Goal: Communication & Community: Answer question/provide support

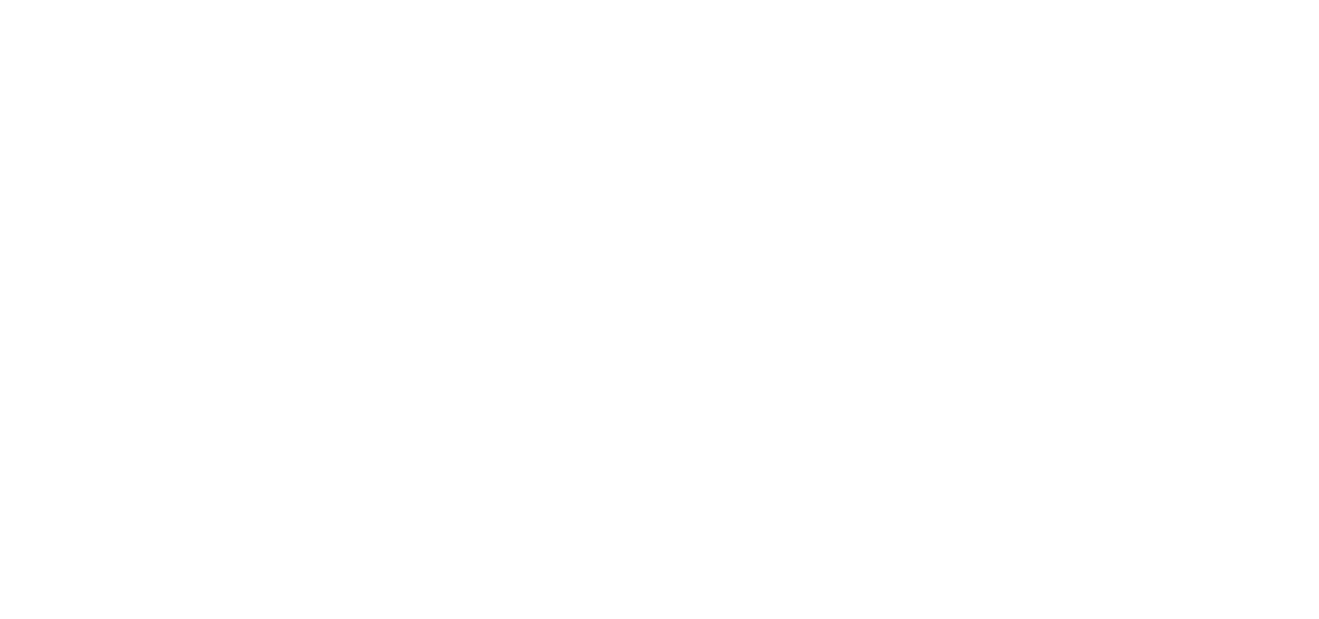
select select "message"
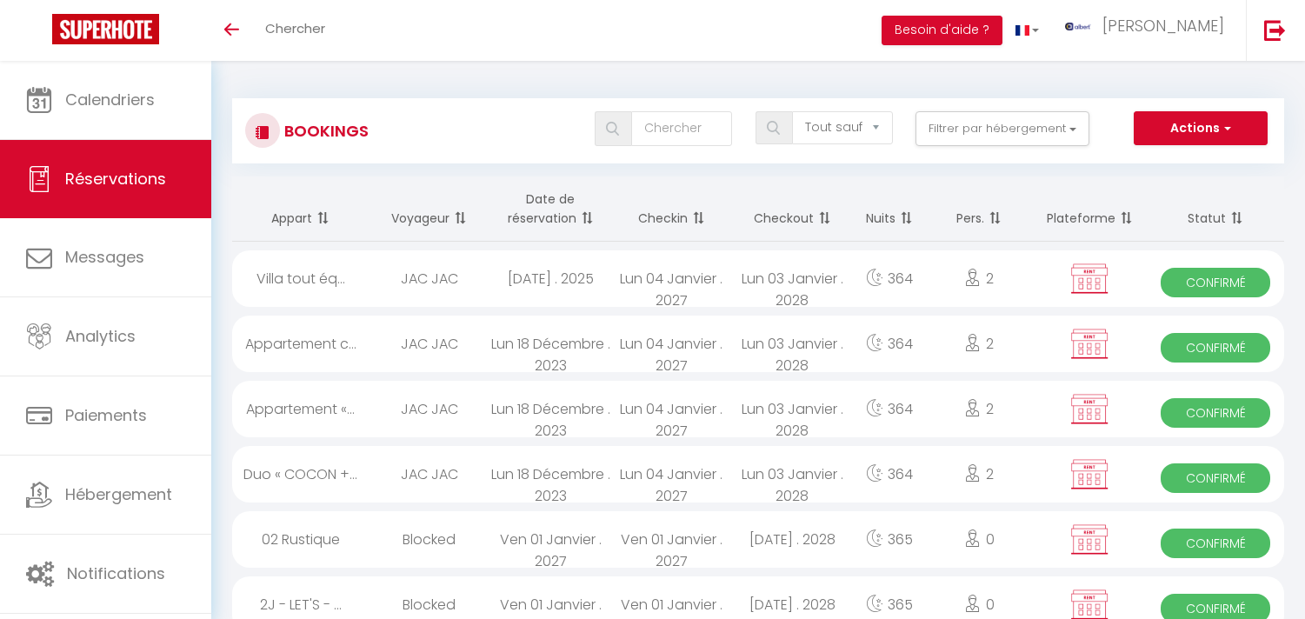
select select "not_cancelled"
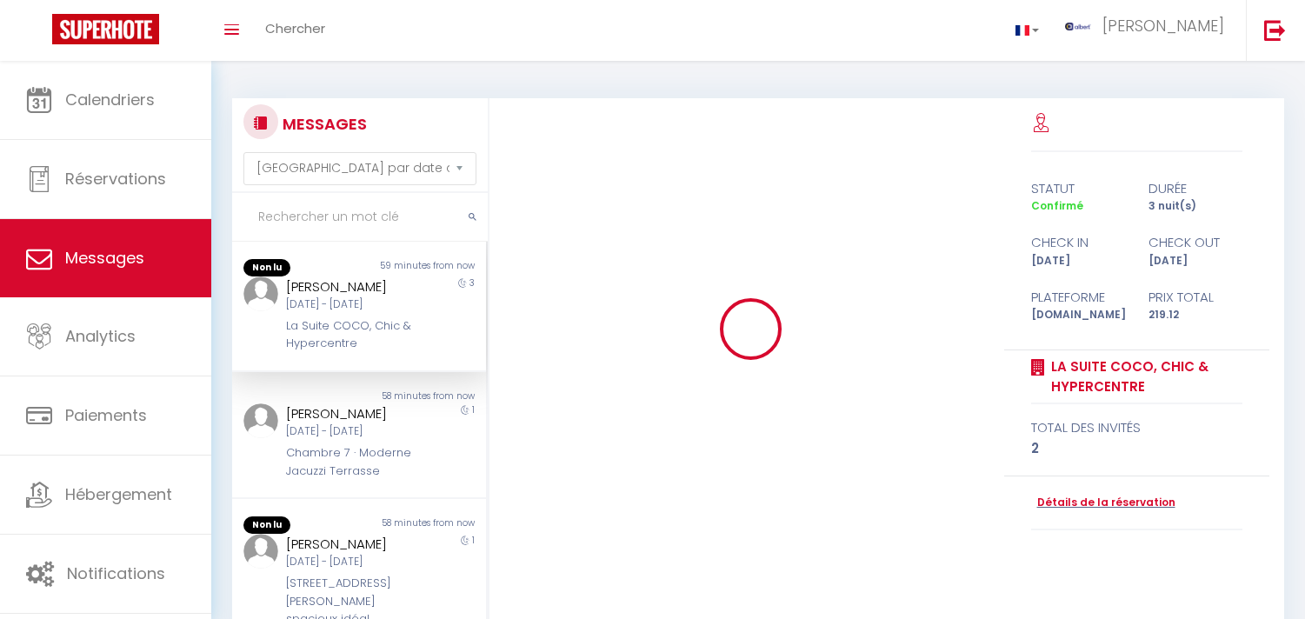
select select "message"
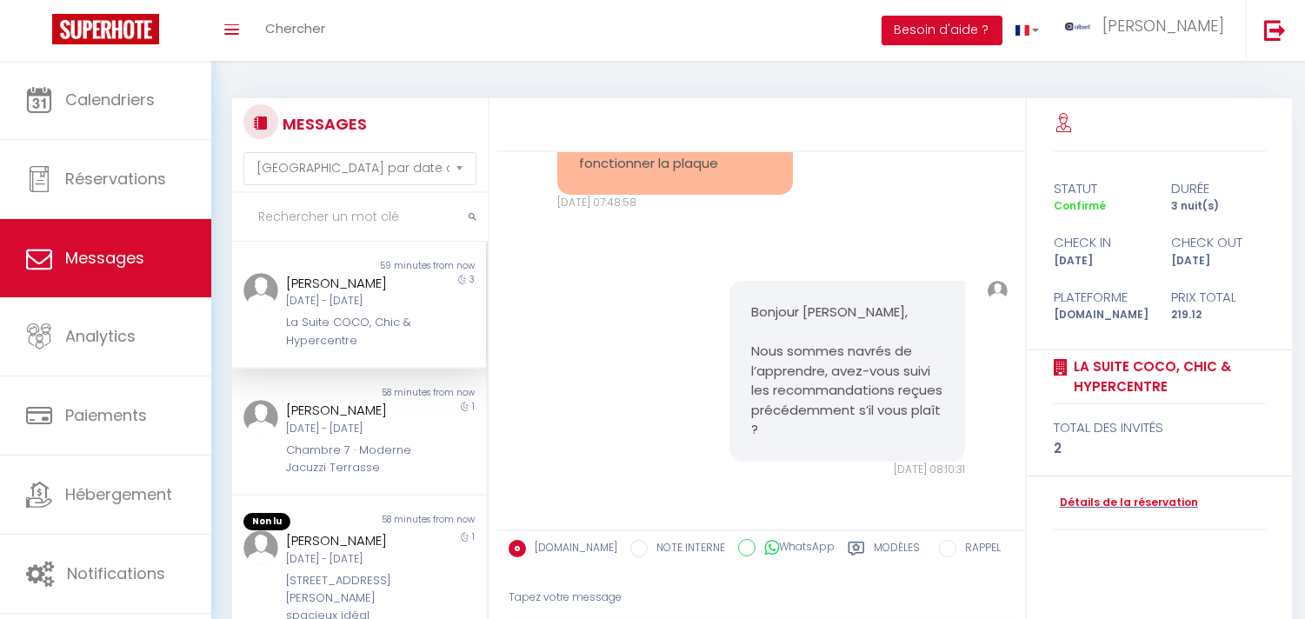
click at [352, 220] on input "text" at bounding box center [360, 217] width 256 height 49
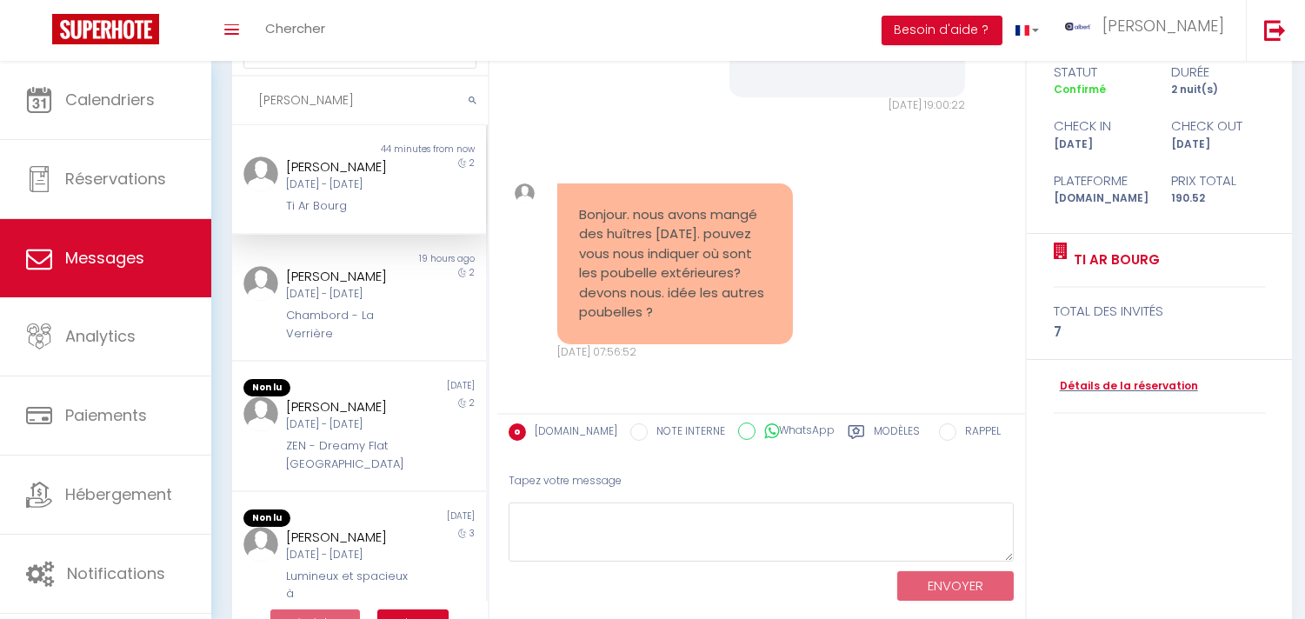
scroll to position [163, 0]
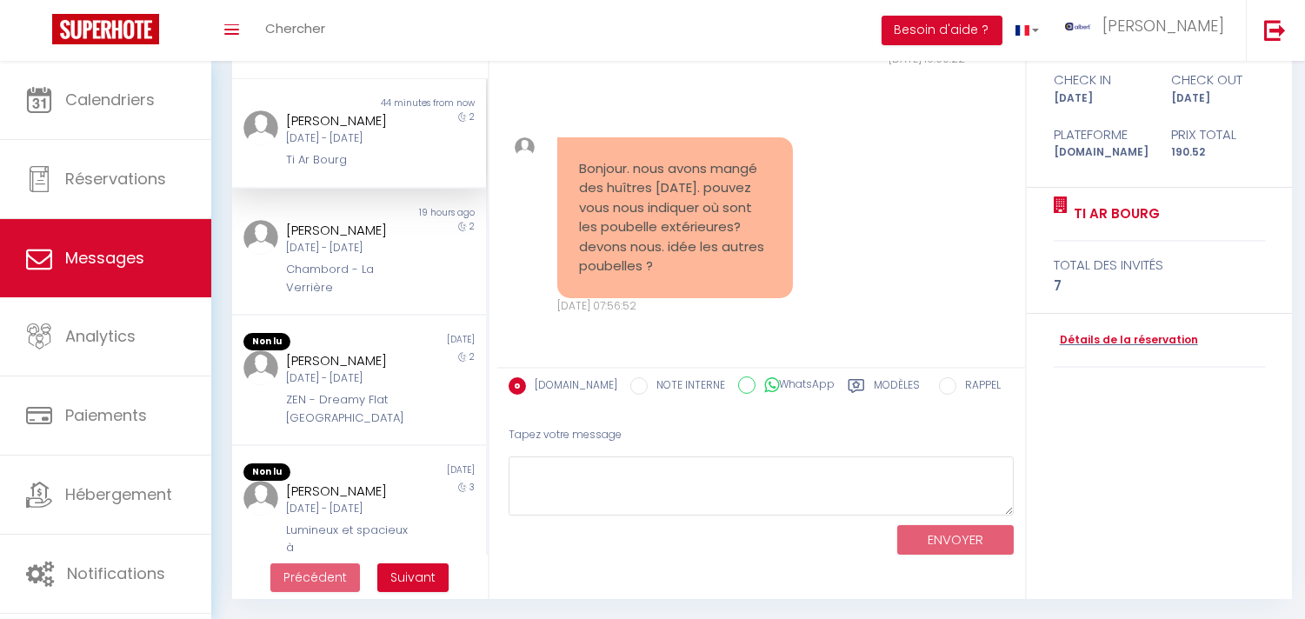
type input "valérie"
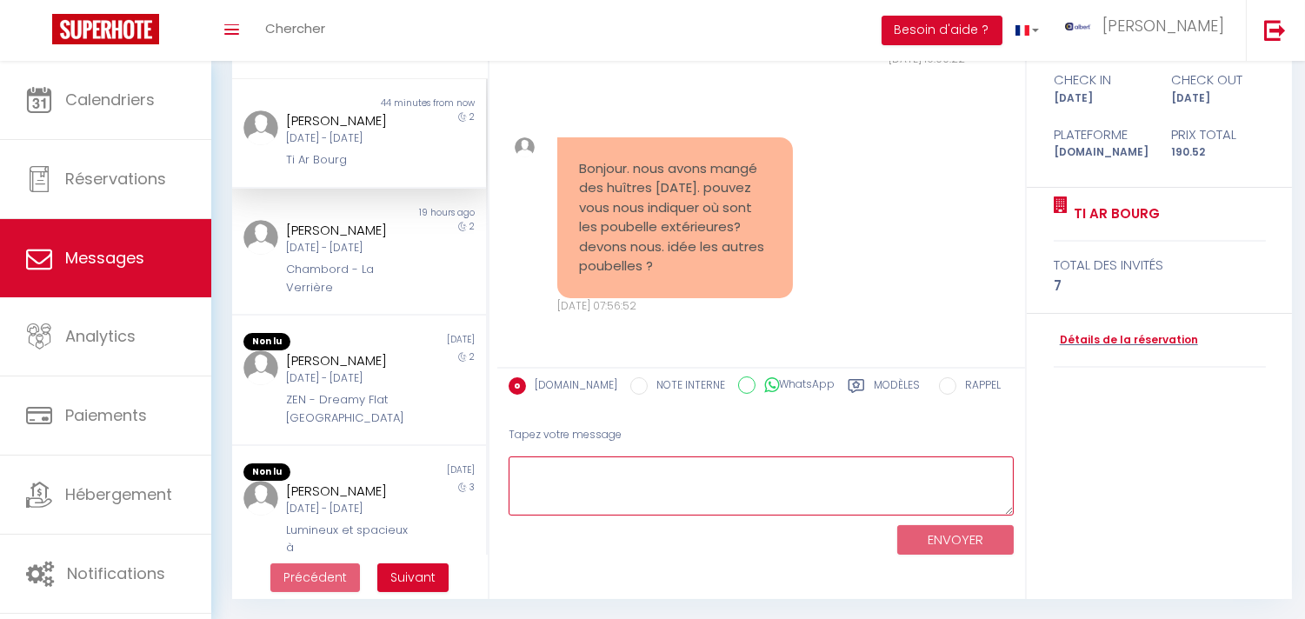
click at [691, 488] on textarea at bounding box center [760, 486] width 505 height 60
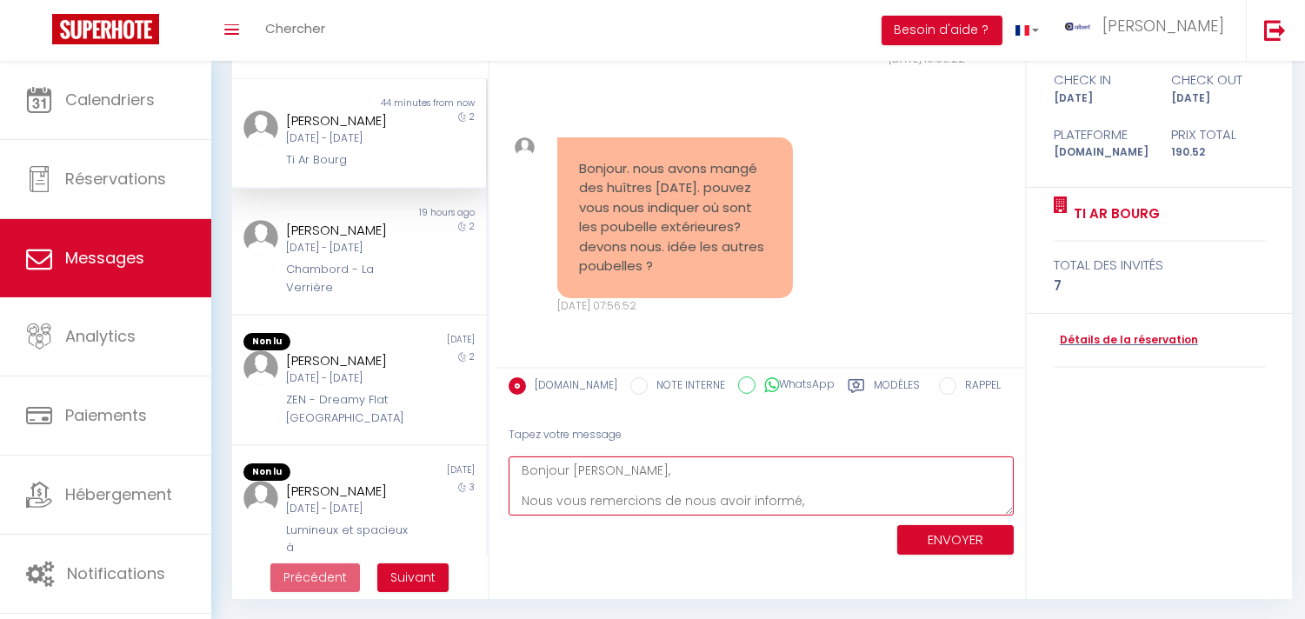
scroll to position [24, 0]
paste textarea "des containers de tri sélectif (jaune emballage) et vert (ordures ménagères) so…"
click at [787, 499] on textarea "Bonjour Valérie, Nous vous remercions de nous avoir informé, Concernant votre d…" at bounding box center [760, 486] width 505 height 60
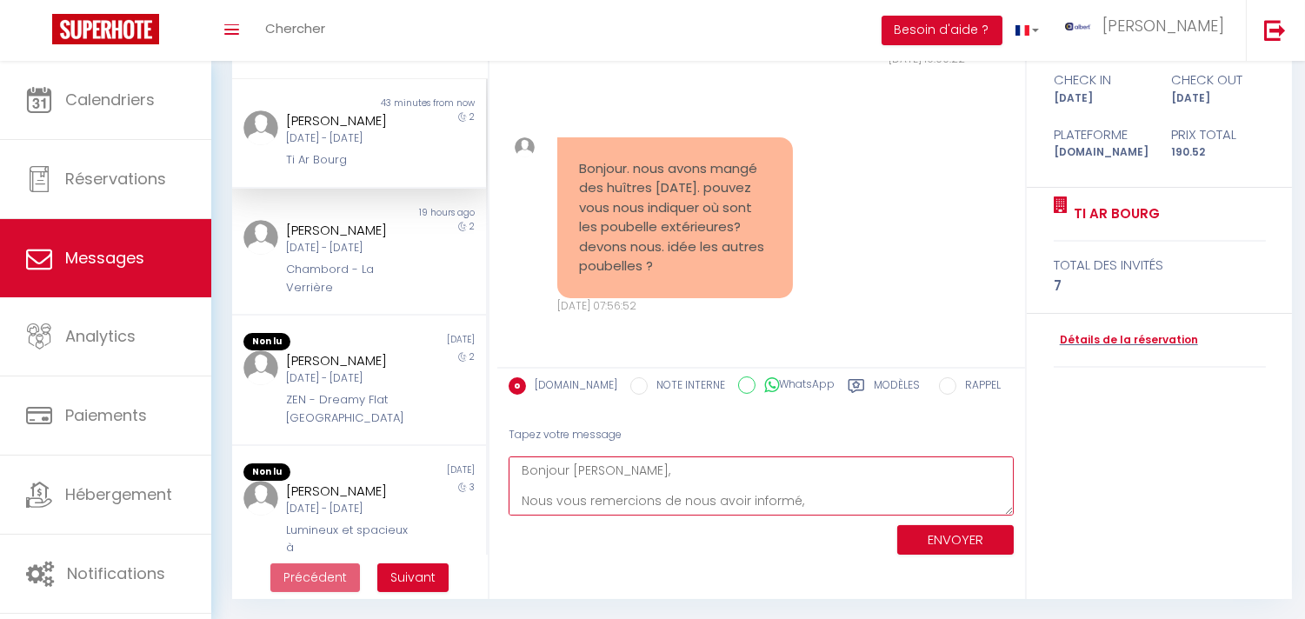
type textarea "Bonjour Valérie, Nous vous remercions de nous avoir informé, Concernant votre d…"
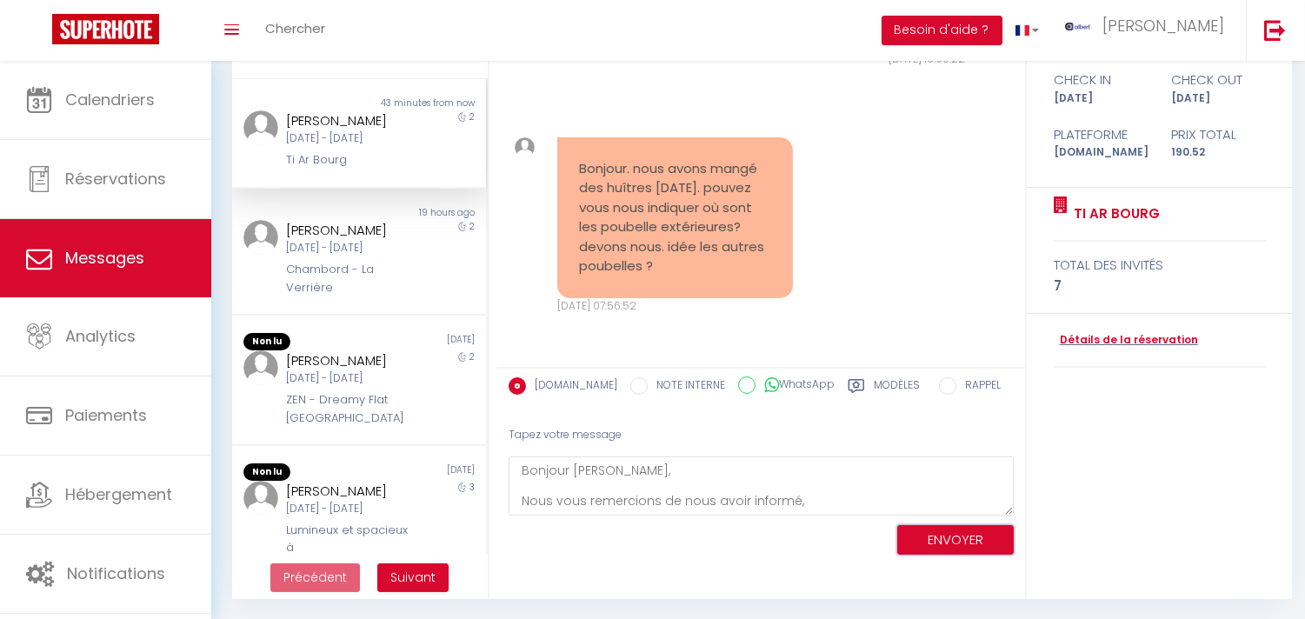
click at [980, 528] on button "ENVOYER" at bounding box center [955, 540] width 116 height 30
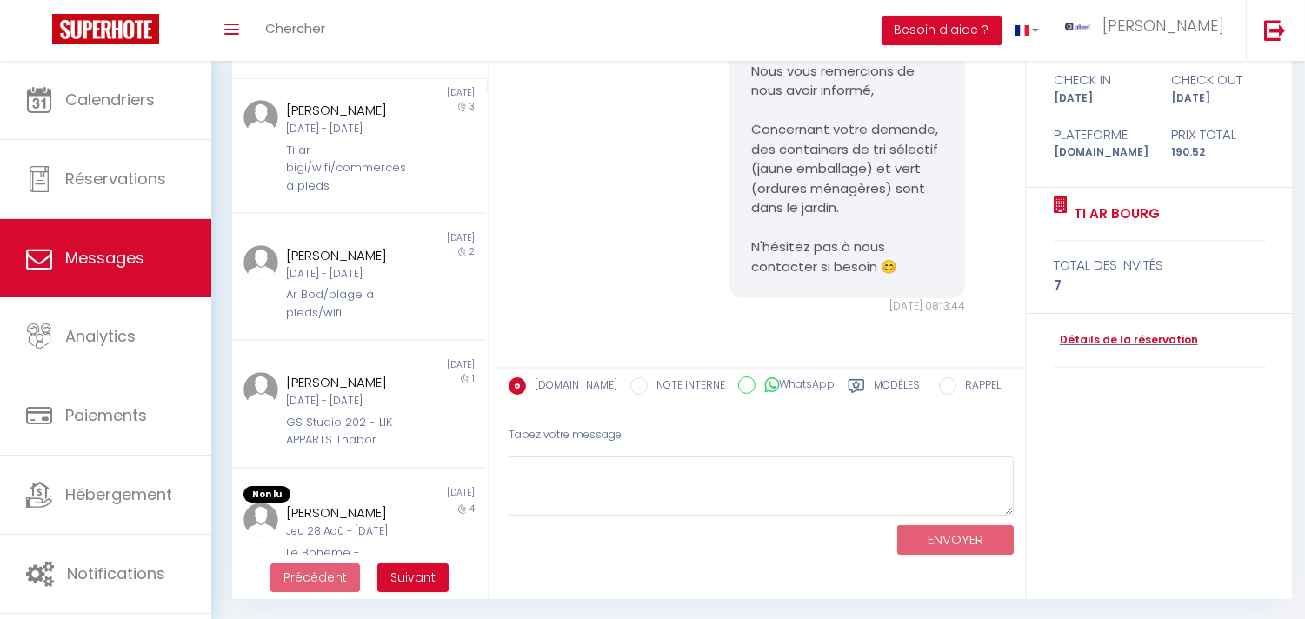
scroll to position [579, 0]
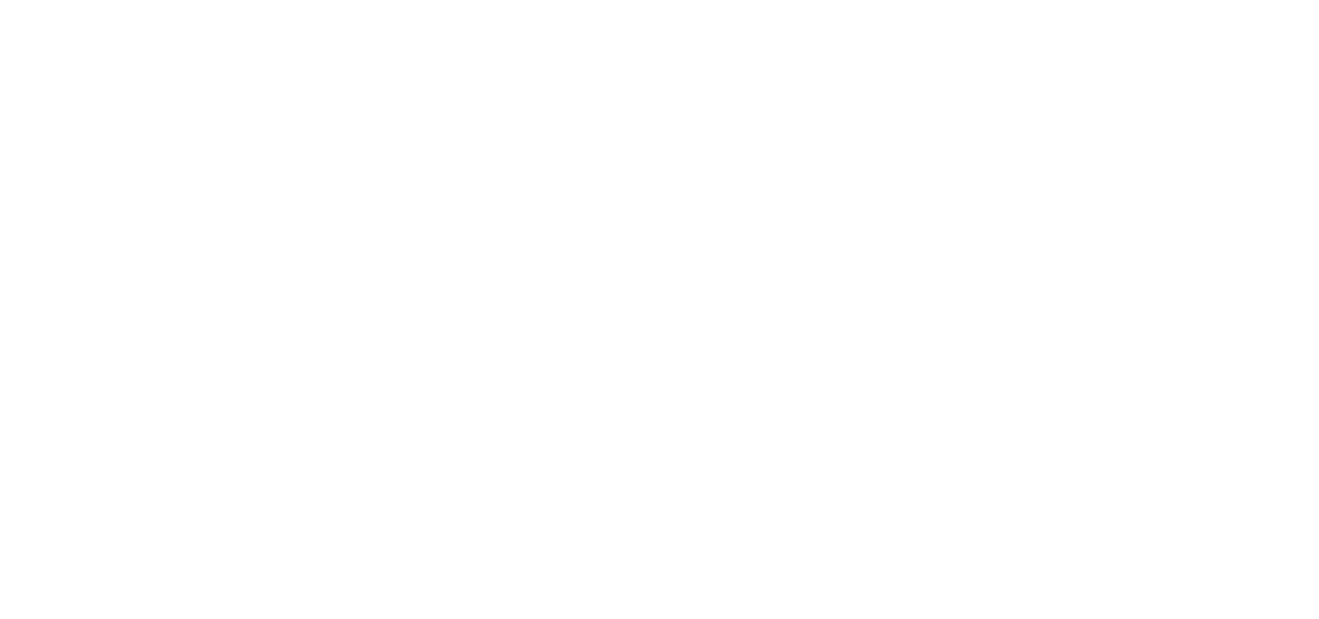
select select "message"
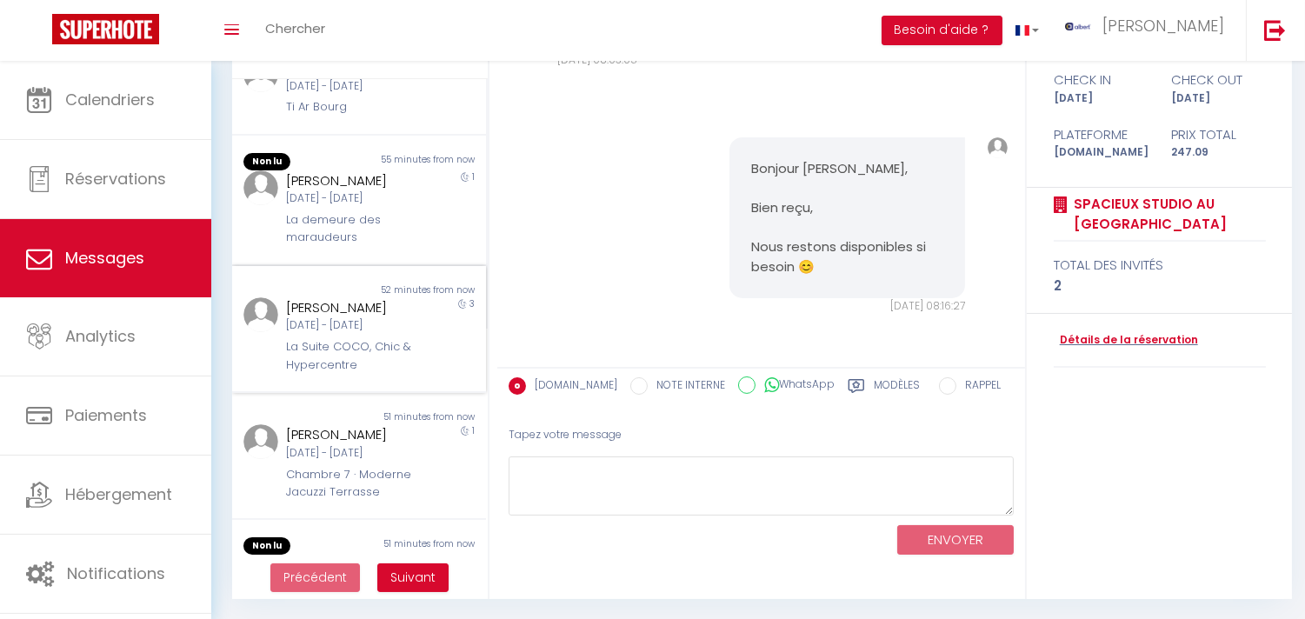
scroll to position [831, 0]
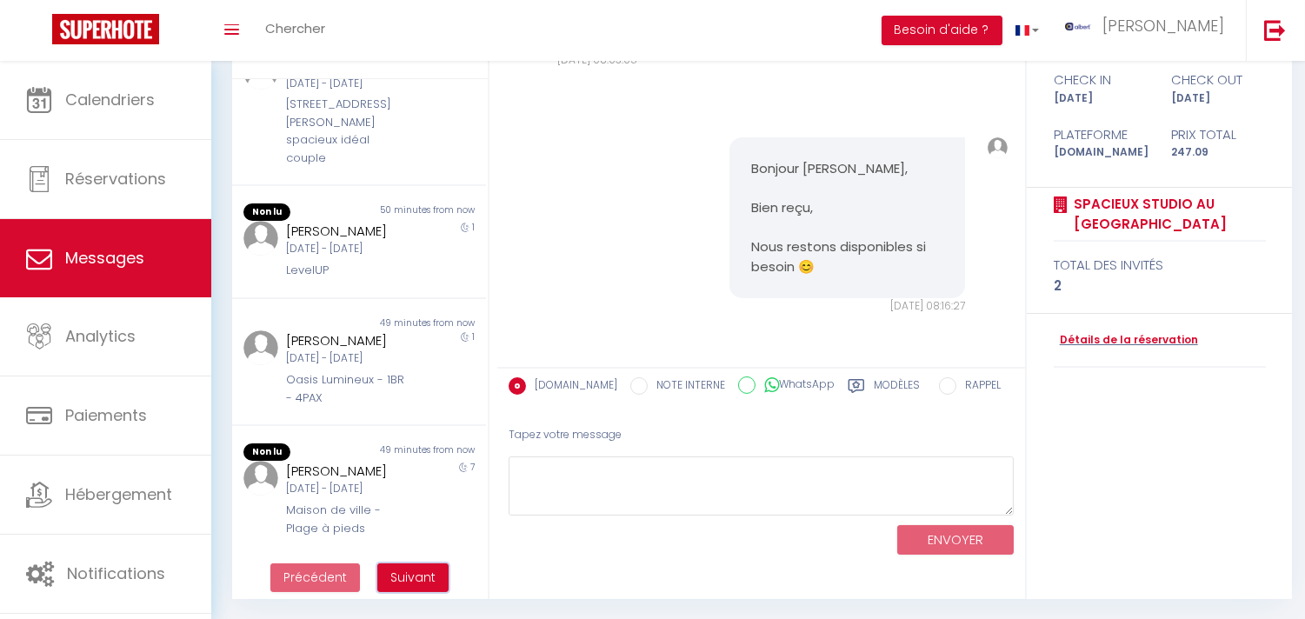
click at [411, 563] on button "Suivant" at bounding box center [412, 578] width 71 height 30
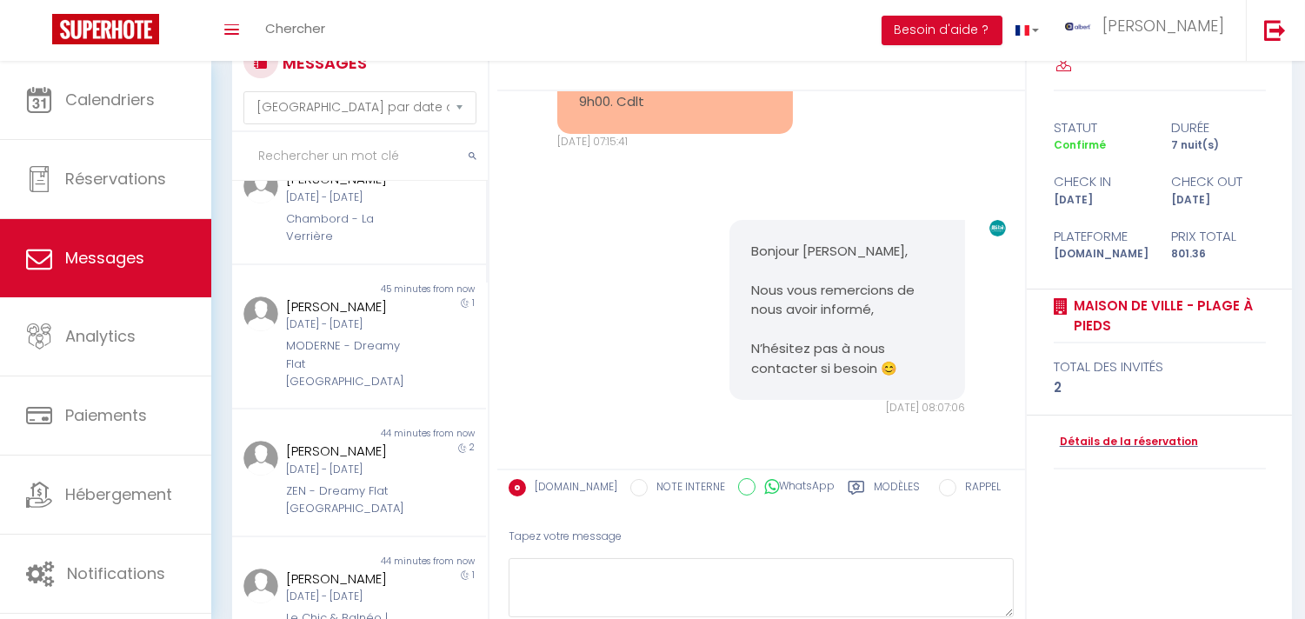
scroll to position [0, 0]
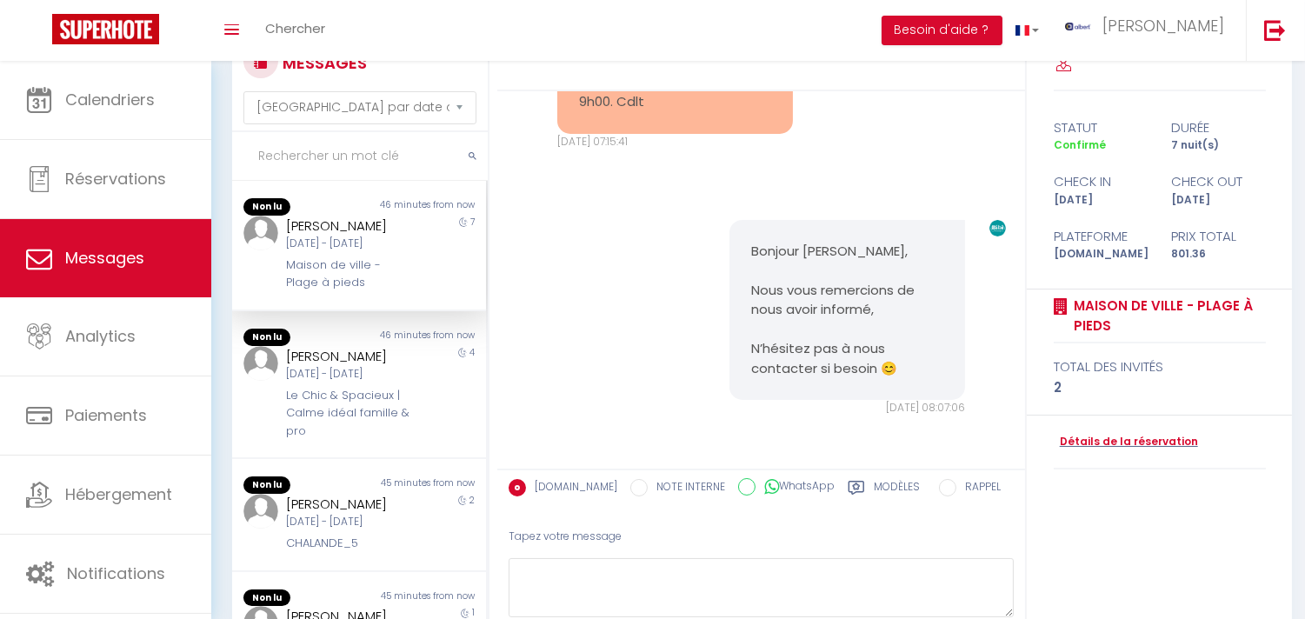
click at [361, 155] on input "text" at bounding box center [360, 156] width 256 height 49
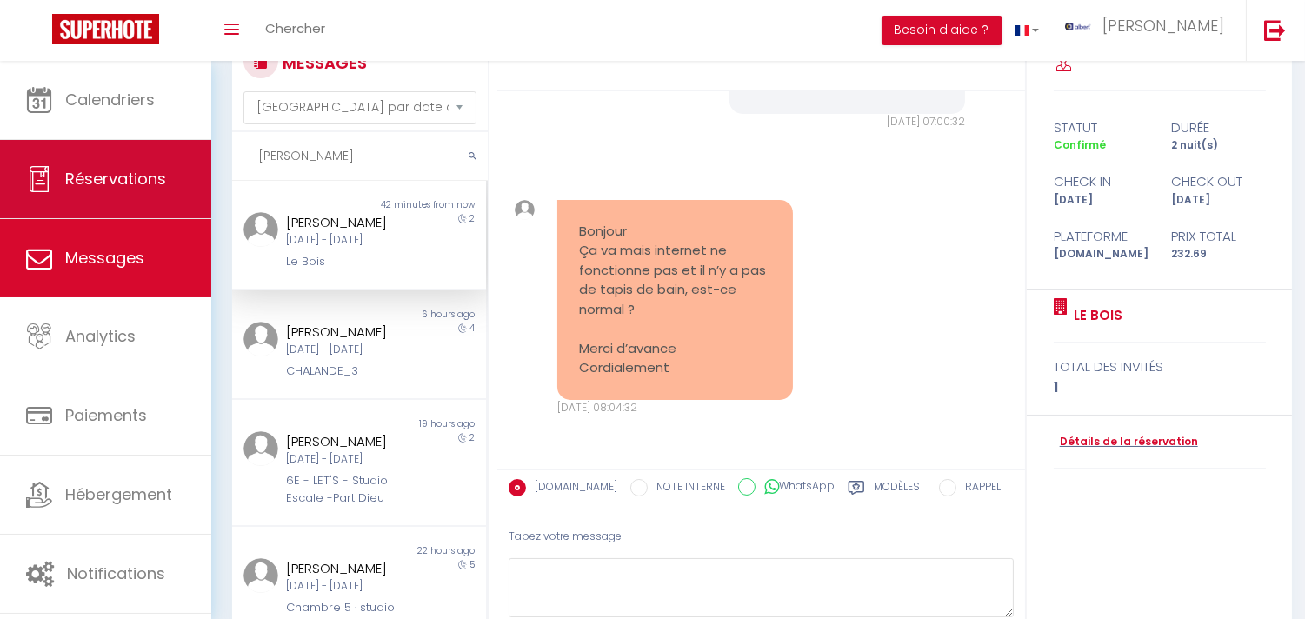
scroll to position [9410, 0]
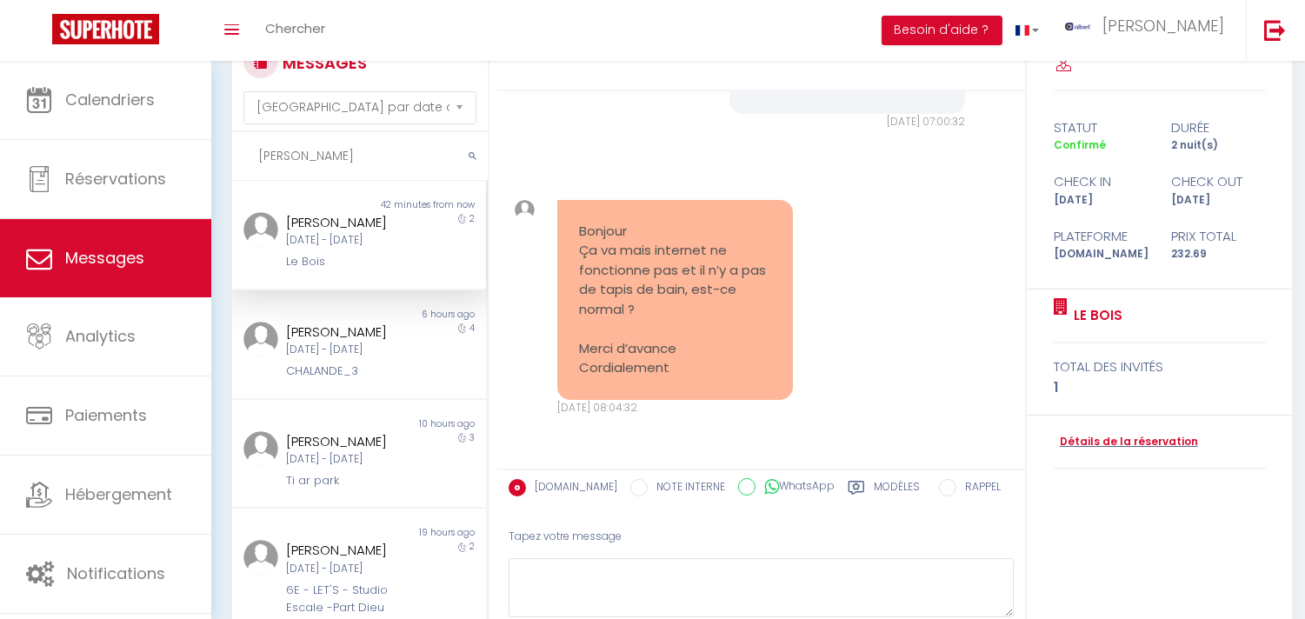
type input "emma"
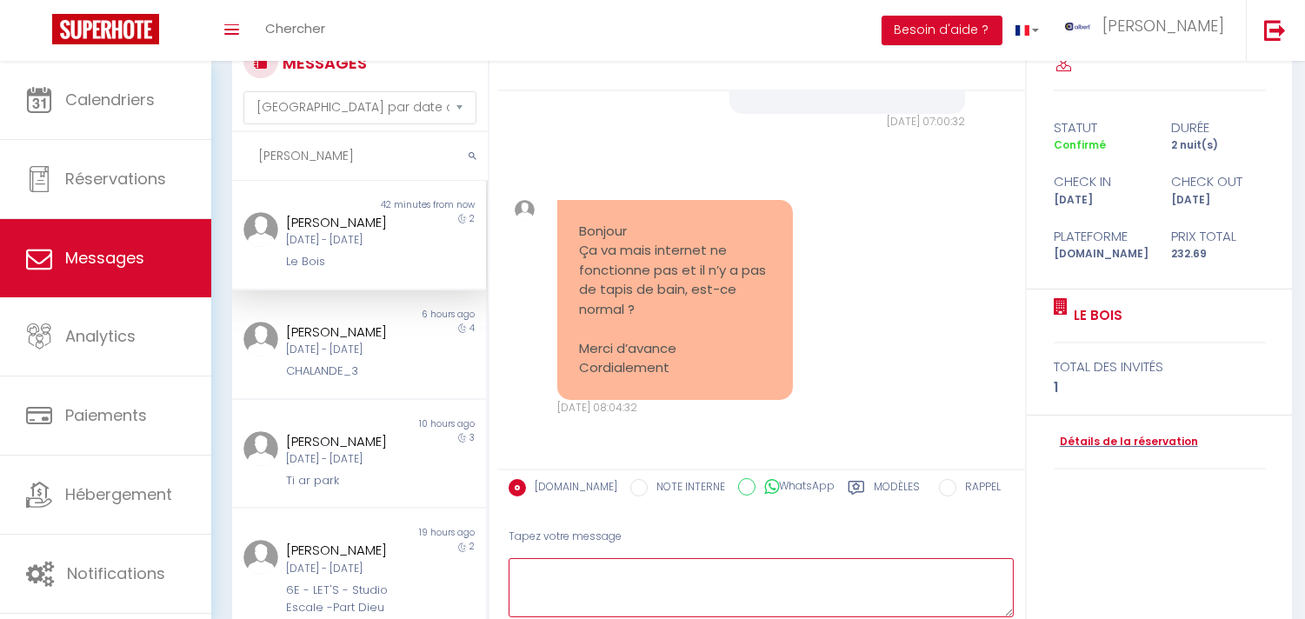
click at [761, 597] on textarea at bounding box center [760, 588] width 505 height 60
paste textarea "Bonjour Emma, Nous vous remercions de nous avoir informé, Renseignez-vous corre…"
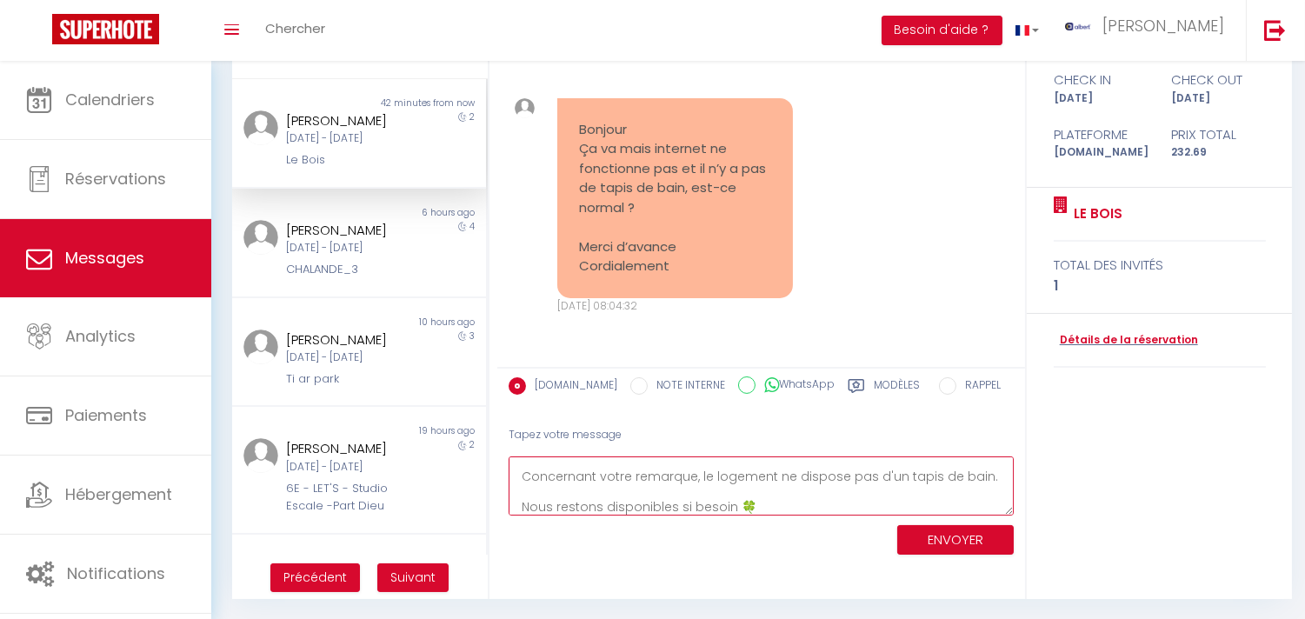
scroll to position [0, 0]
click at [659, 479] on textarea "Bonjour Emma, Nous vous remercions de nous avoir informé, Renseignez-vous corre…" at bounding box center [760, 486] width 505 height 60
type textarea "Bonjour Emma, Nous vous remercions de nous avoir informé, Renseignez-vous corre…"
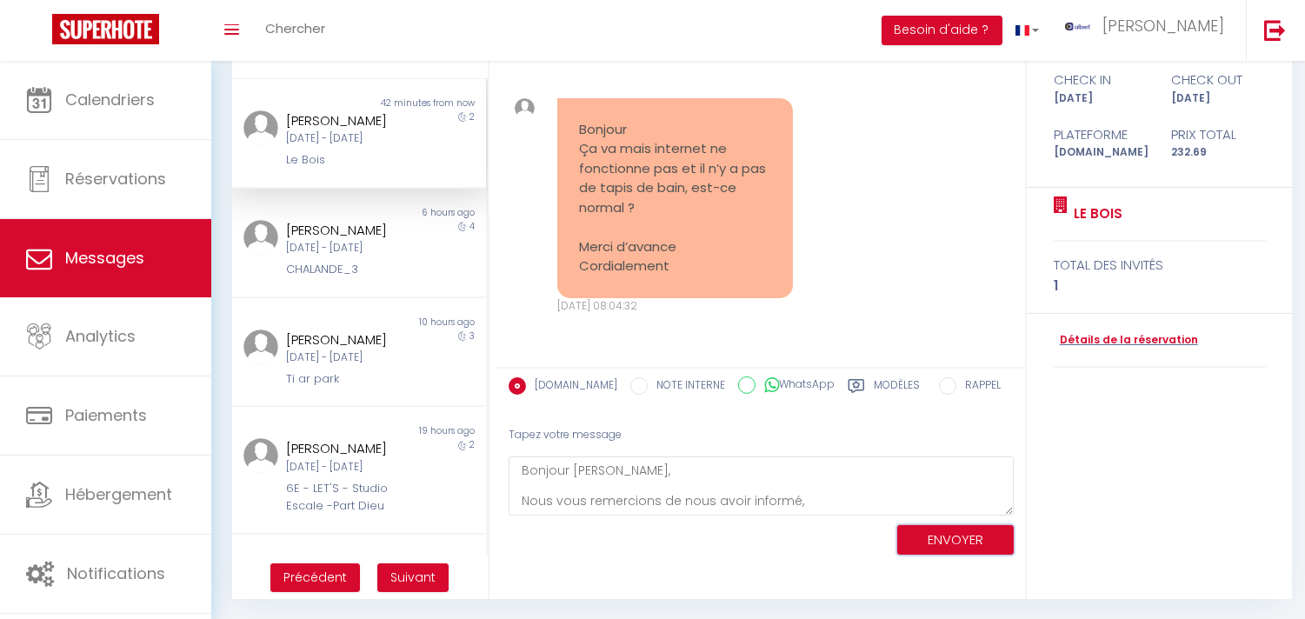
click at [949, 535] on button "ENVOYER" at bounding box center [955, 540] width 116 height 30
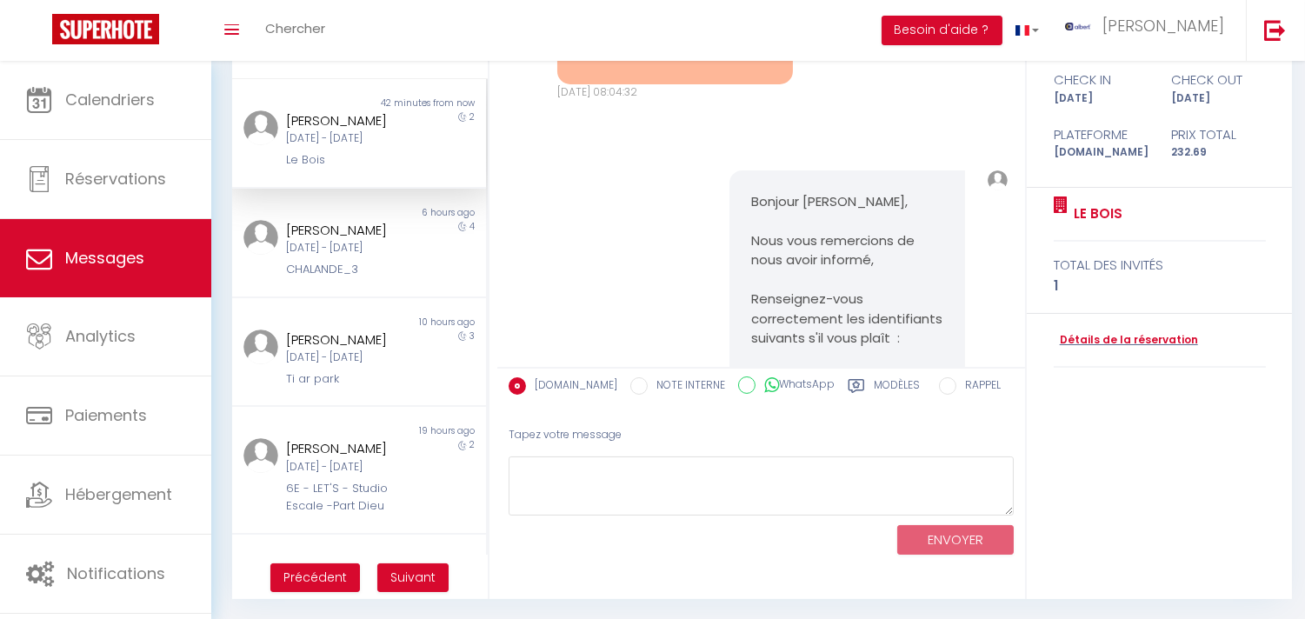
scroll to position [9970, 0]
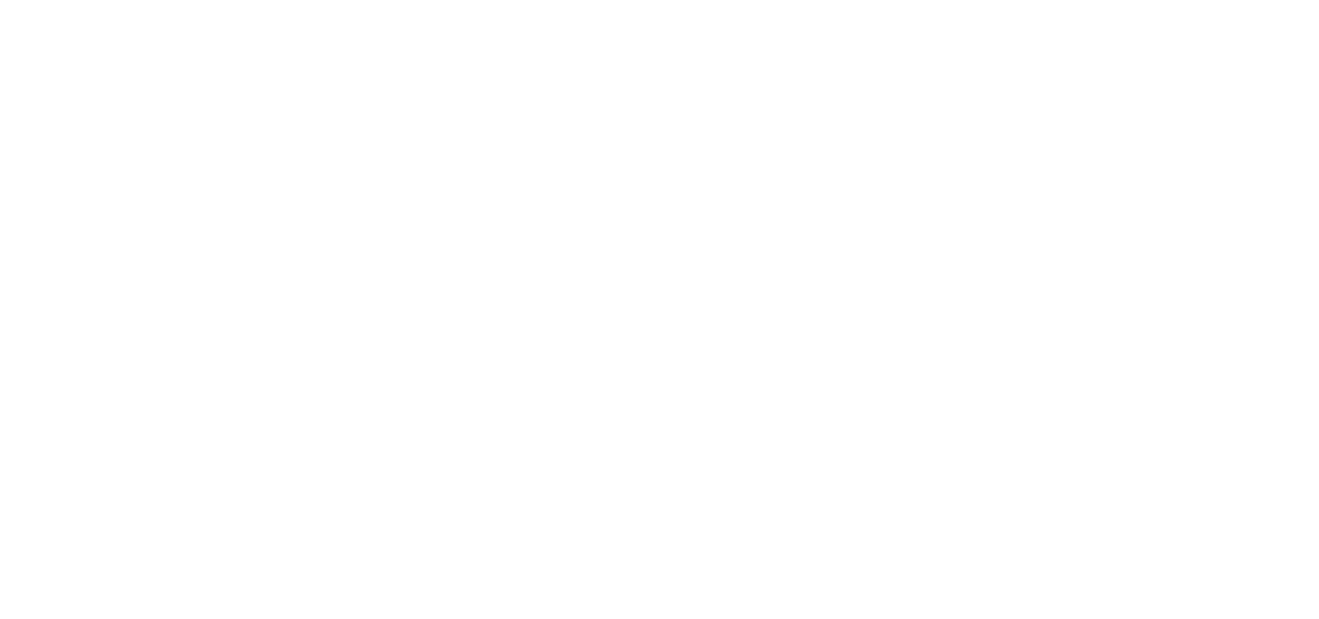
select select "message"
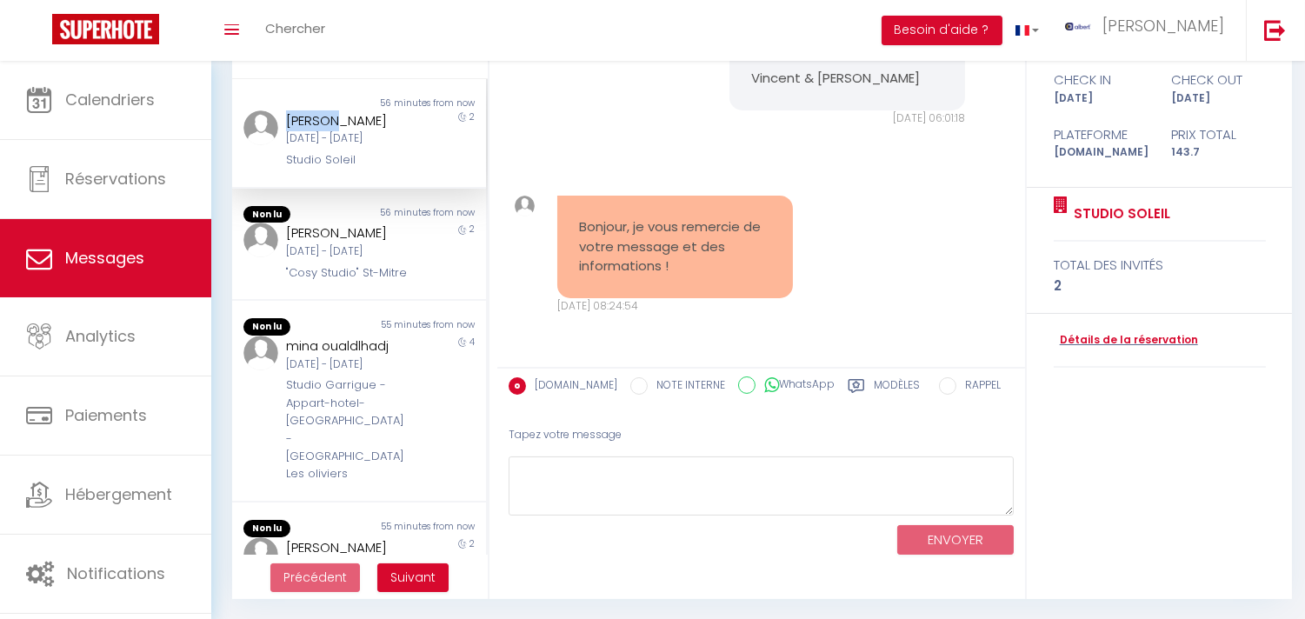
copy div "Flavio"
drag, startPoint x: 324, startPoint y: 122, endPoint x: 276, endPoint y: 122, distance: 47.8
click at [276, 122] on div "Flavio Alisso Jeu 11 Sep - Sam 13 Sep Studio Soleil" at bounding box center [349, 139] width 148 height 59
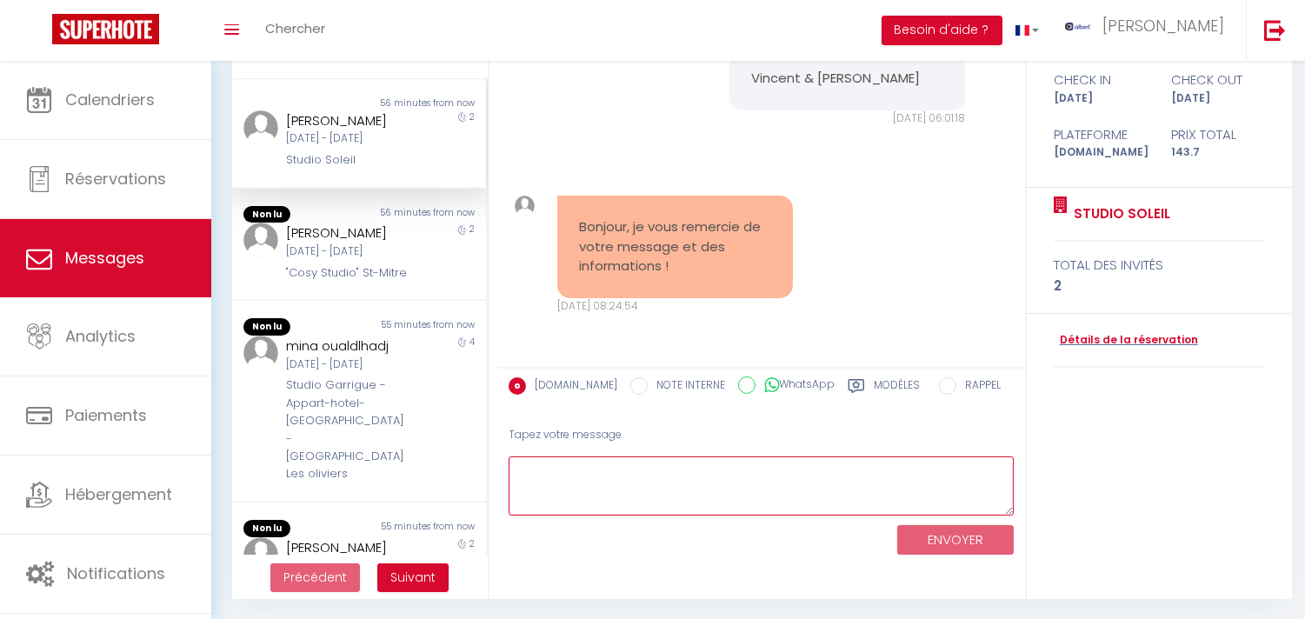
click at [639, 481] on textarea at bounding box center [760, 486] width 505 height 60
click at [588, 468] on textarea "Bonjour Flavio, Avec plaisir, Nous restons disponibles si besoin 😊" at bounding box center [760, 486] width 505 height 60
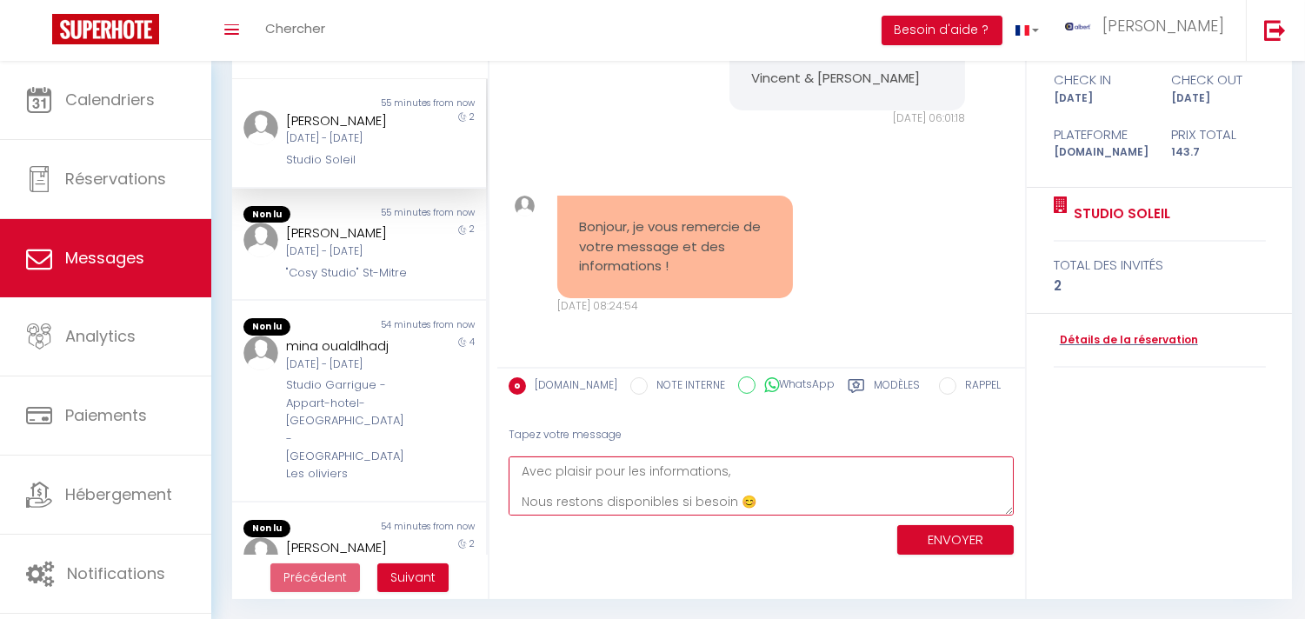
type textarea "Bonjour Flavio, Avec plaisir pour les informations, Nous restons disponibles si…"
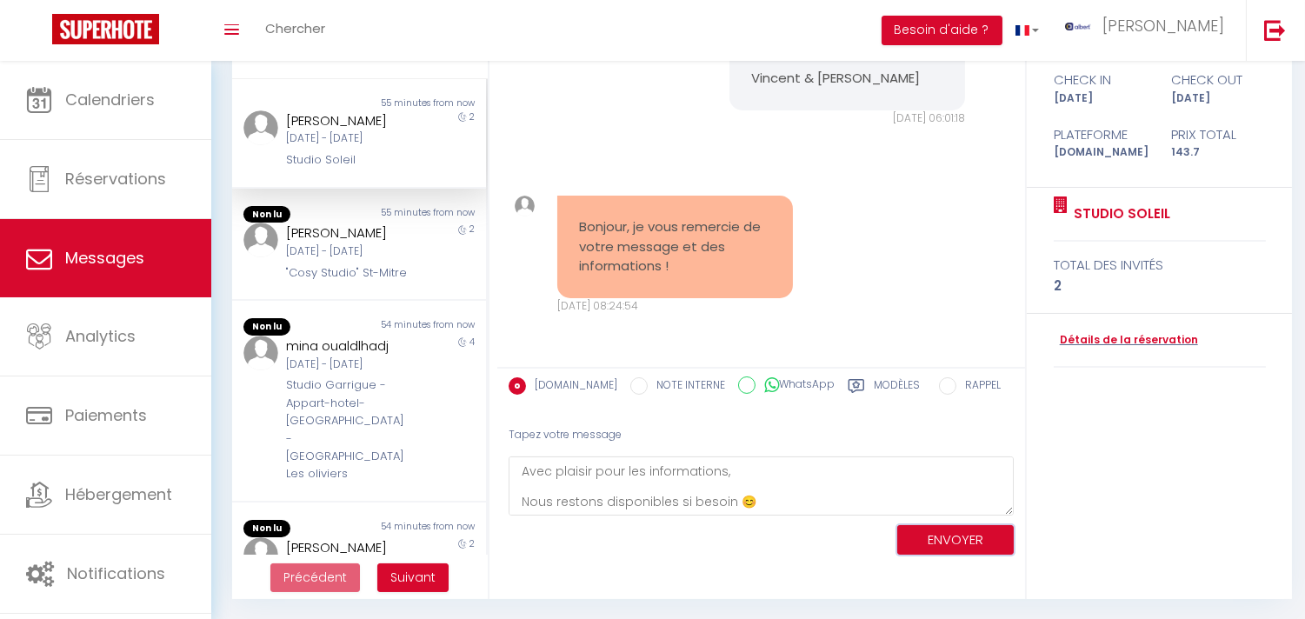
click at [936, 531] on button "ENVOYER" at bounding box center [955, 540] width 116 height 30
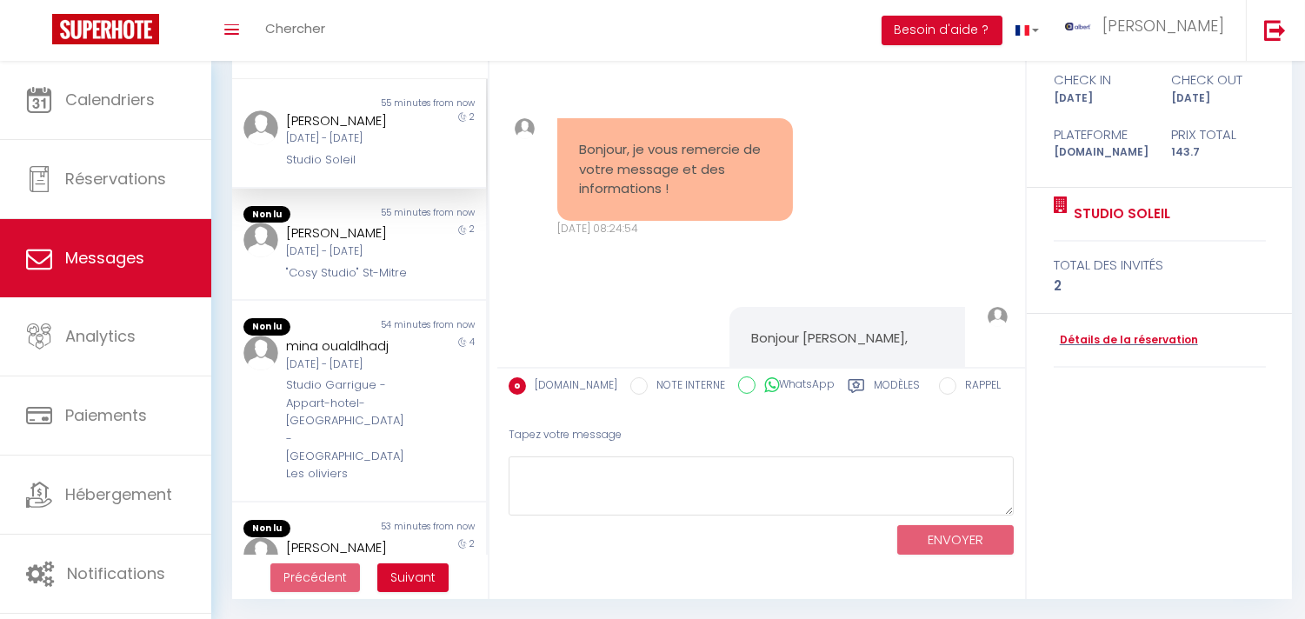
scroll to position [5349, 0]
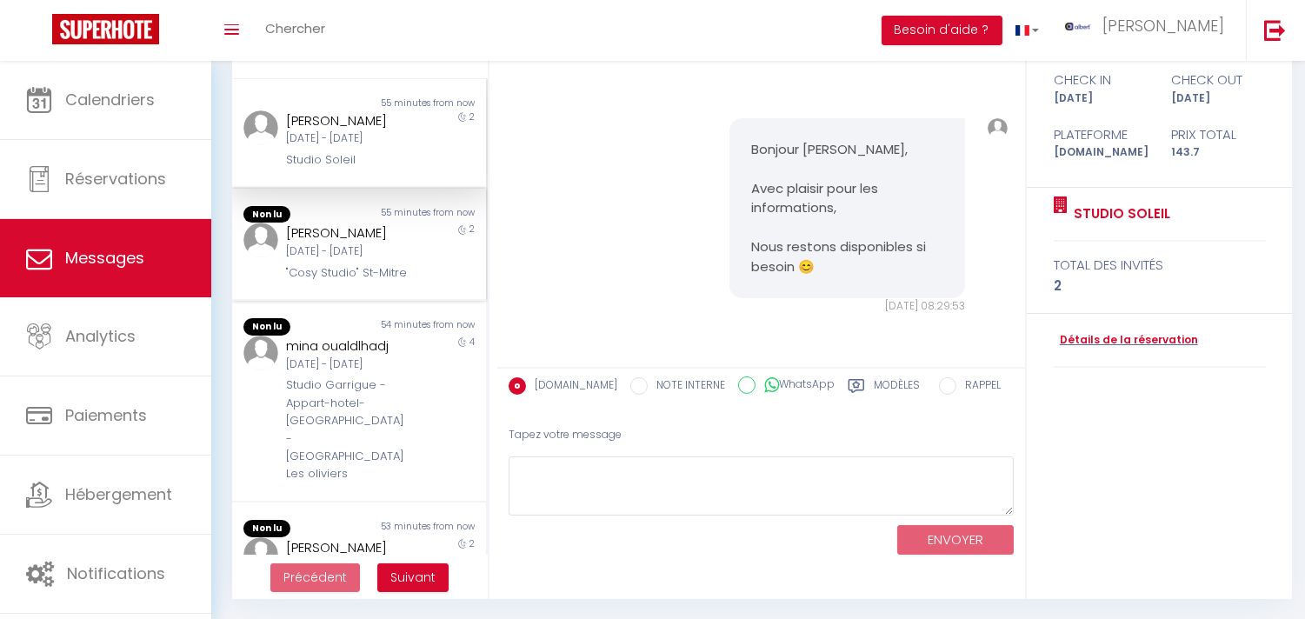
click at [380, 282] on div ""Cosy Studio" St-Mitre" at bounding box center [348, 272] width 125 height 17
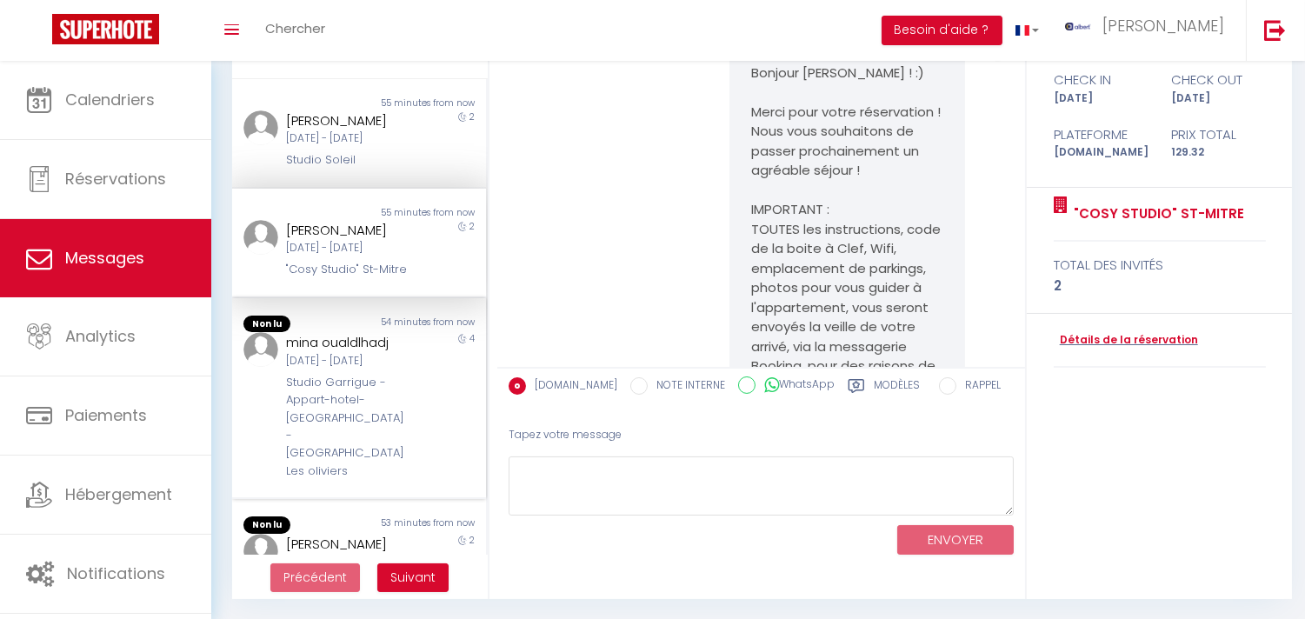
click at [392, 369] on div "Mer [DATE] - Dim [DATE]" at bounding box center [348, 361] width 125 height 17
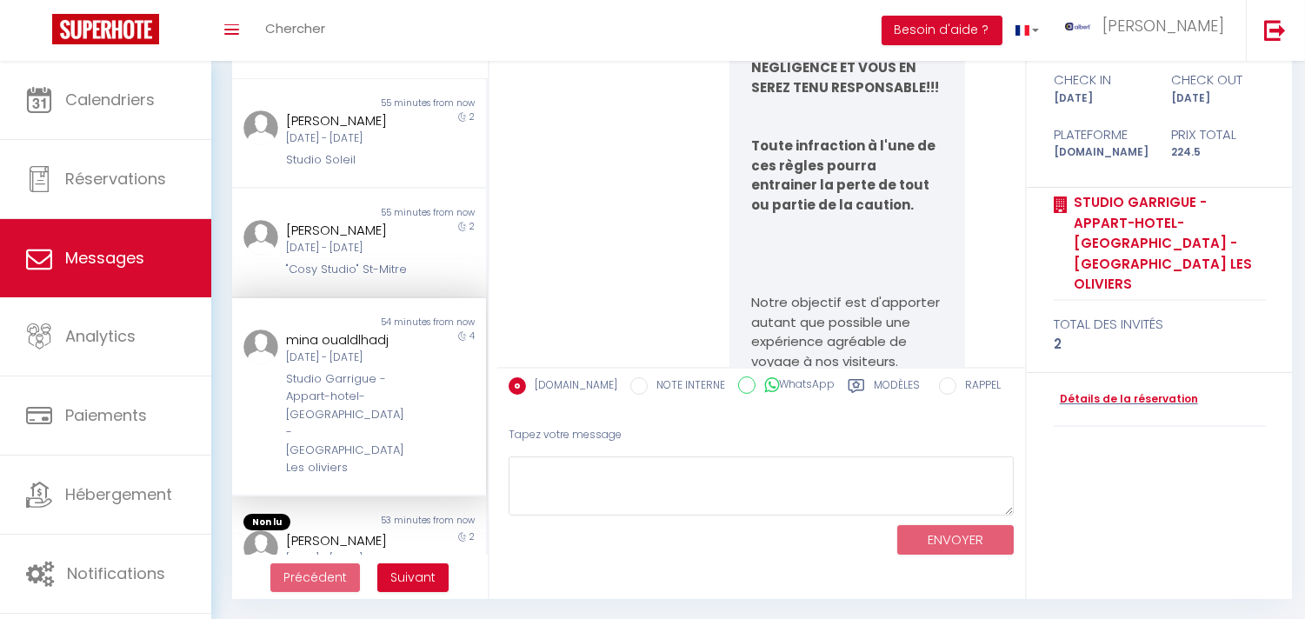
scroll to position [11499, 0]
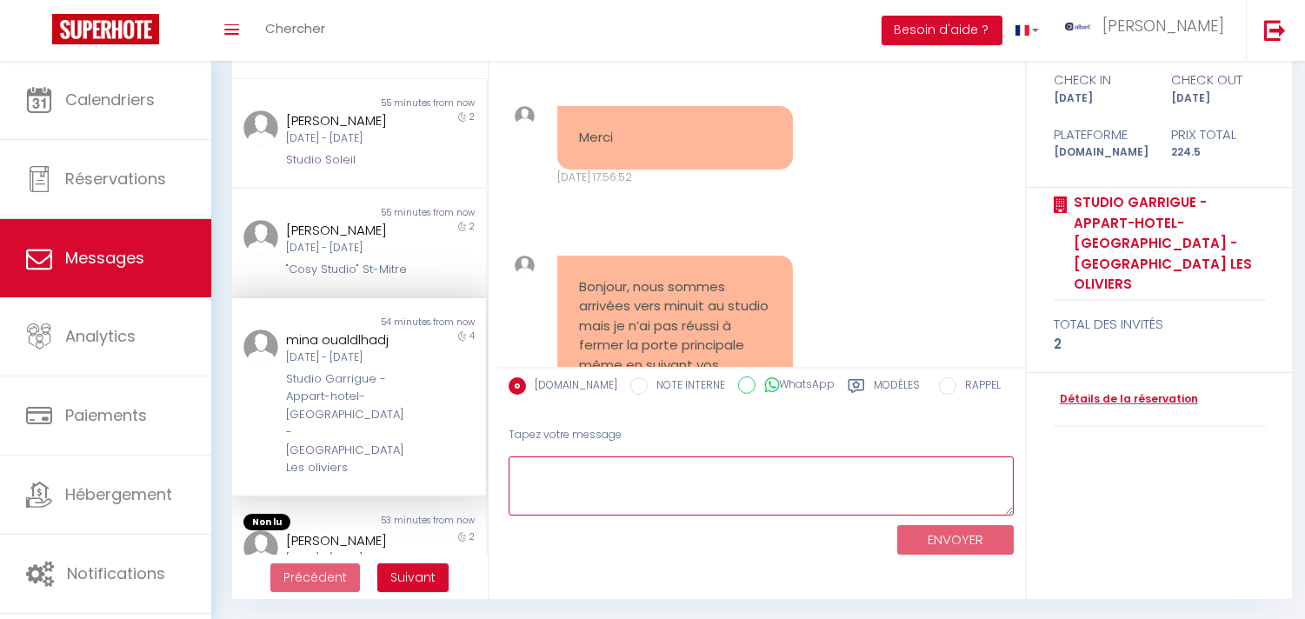
click at [603, 456] on textarea at bounding box center [760, 486] width 505 height 60
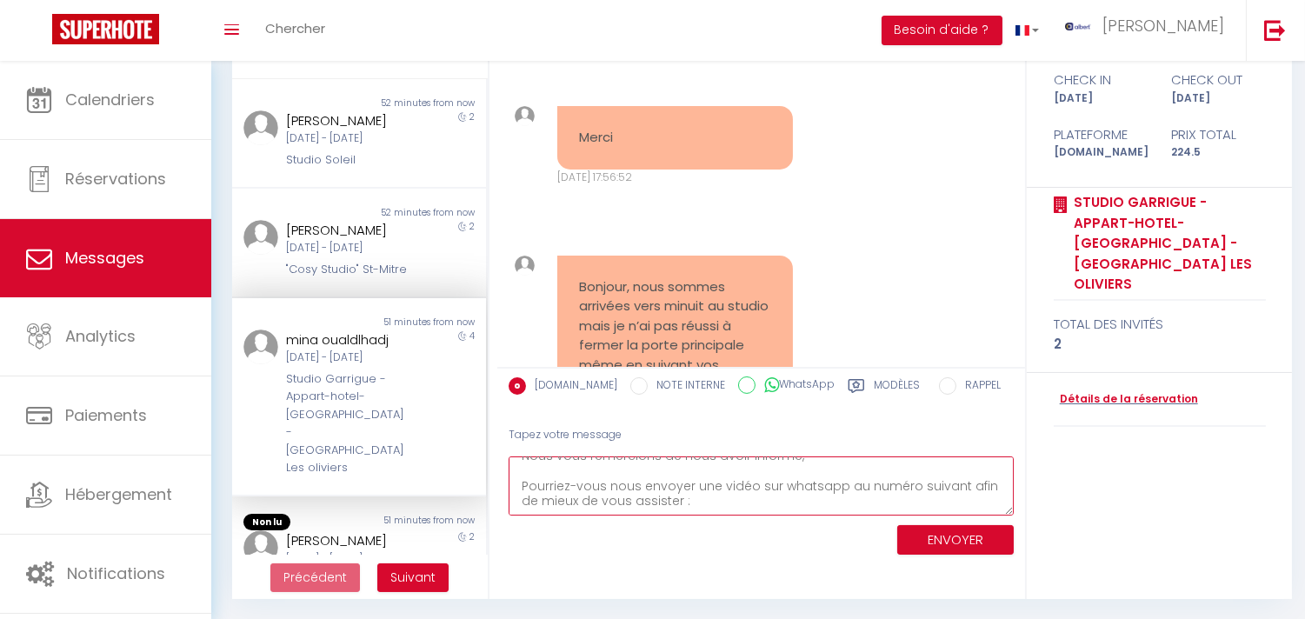
scroll to position [71, 0]
paste textarea "+33 7 68 61 01 30"
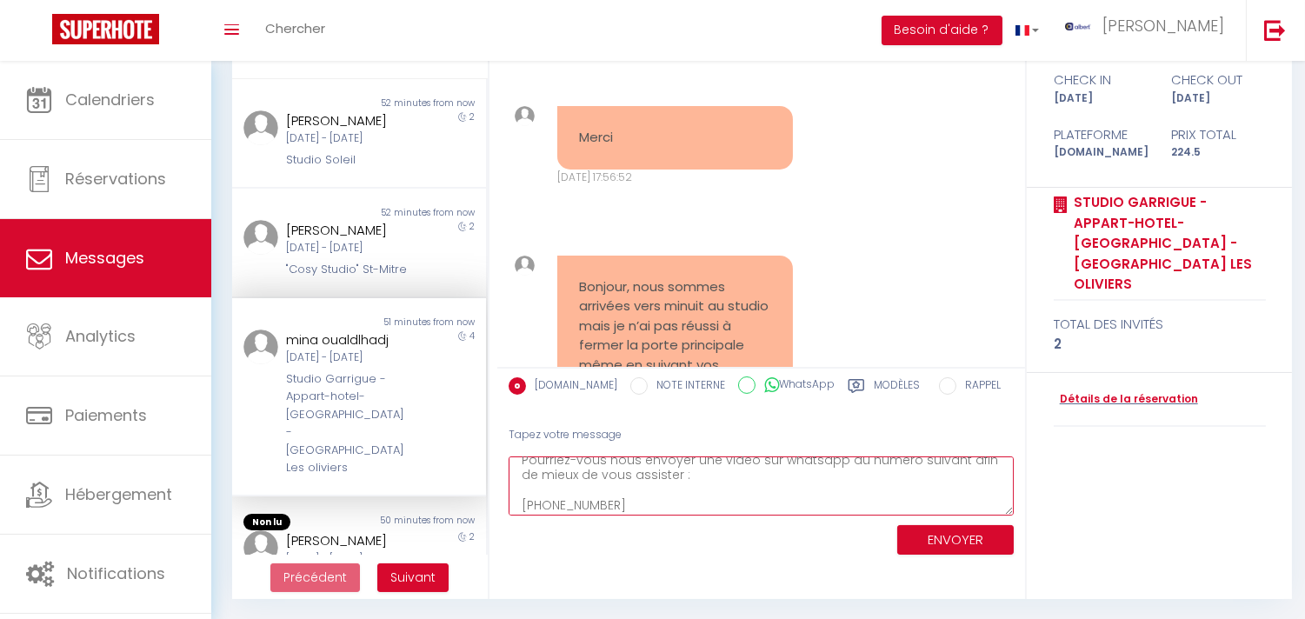
click at [636, 502] on textarea "Bonjour Mina, Nous vous remercions de nous avoir informé, Pourriez-vous nous en…" at bounding box center [760, 486] width 505 height 60
drag, startPoint x: 715, startPoint y: 493, endPoint x: 709, endPoint y: 501, distance: 9.9
type textarea "Bonjour Mina, Nous vous remercions de nous avoir informé, Pourriez-vous nous en…"
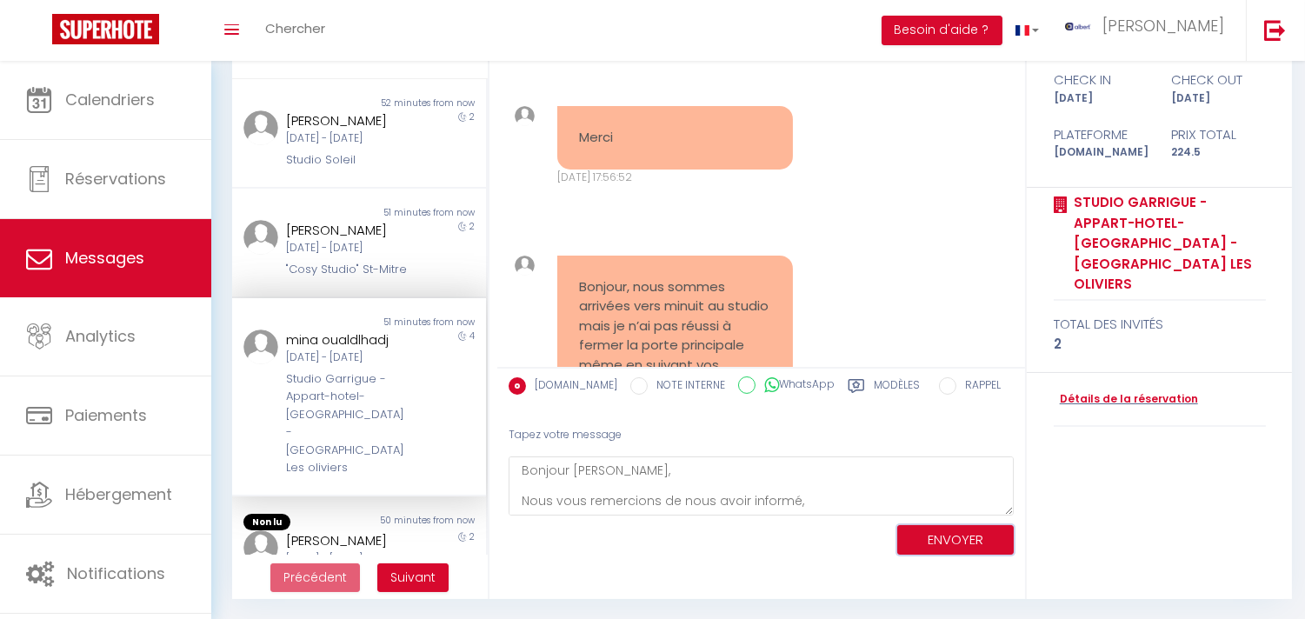
click at [935, 536] on button "ENVOYER" at bounding box center [955, 540] width 116 height 30
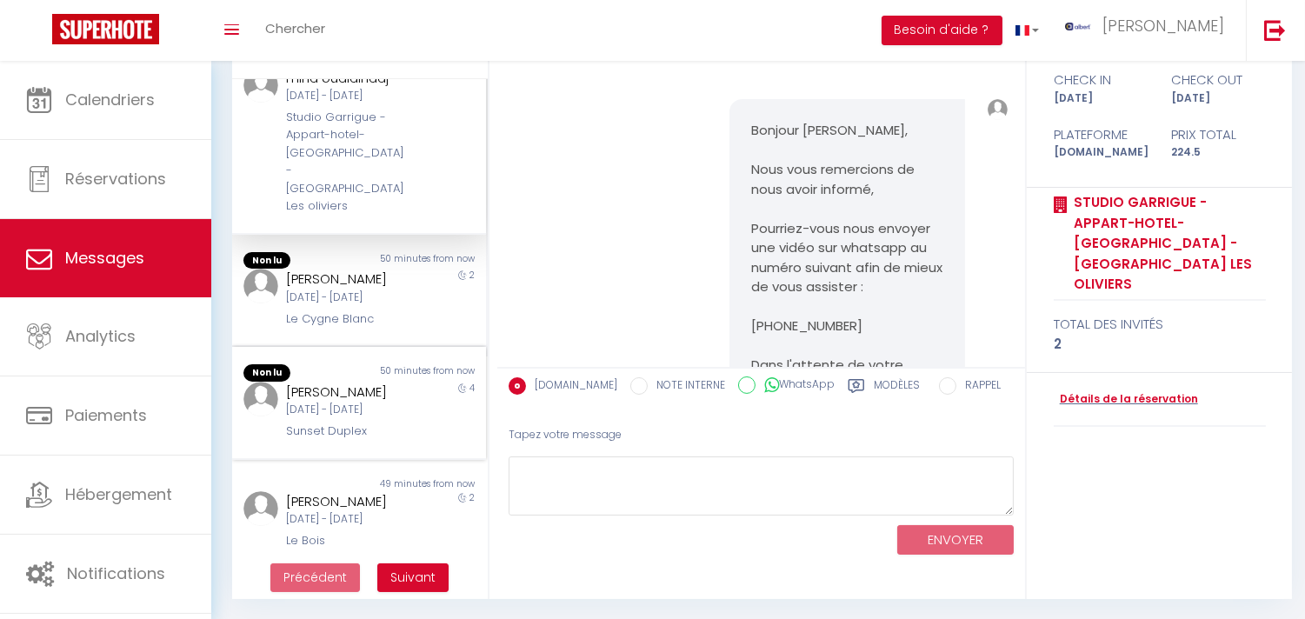
scroll to position [289, 0]
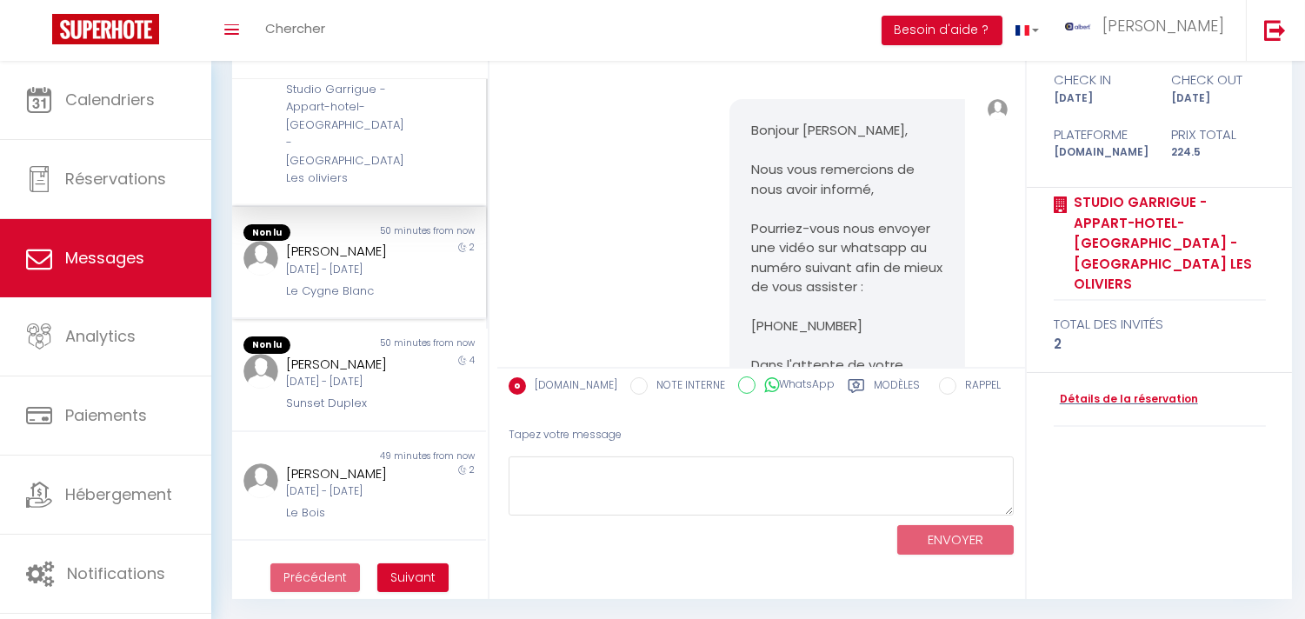
click at [368, 278] on div "Mar 02 Sep - Jeu 04 Sep" at bounding box center [348, 270] width 125 height 17
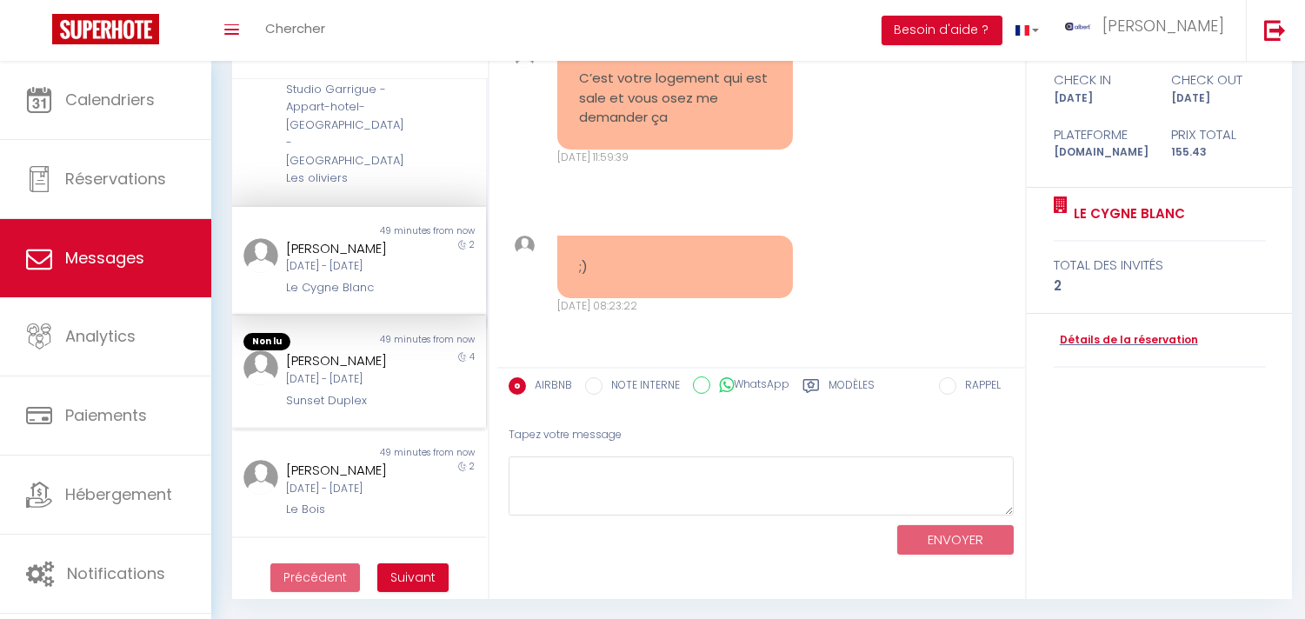
click at [395, 371] on div "[PERSON_NAME]" at bounding box center [348, 360] width 125 height 21
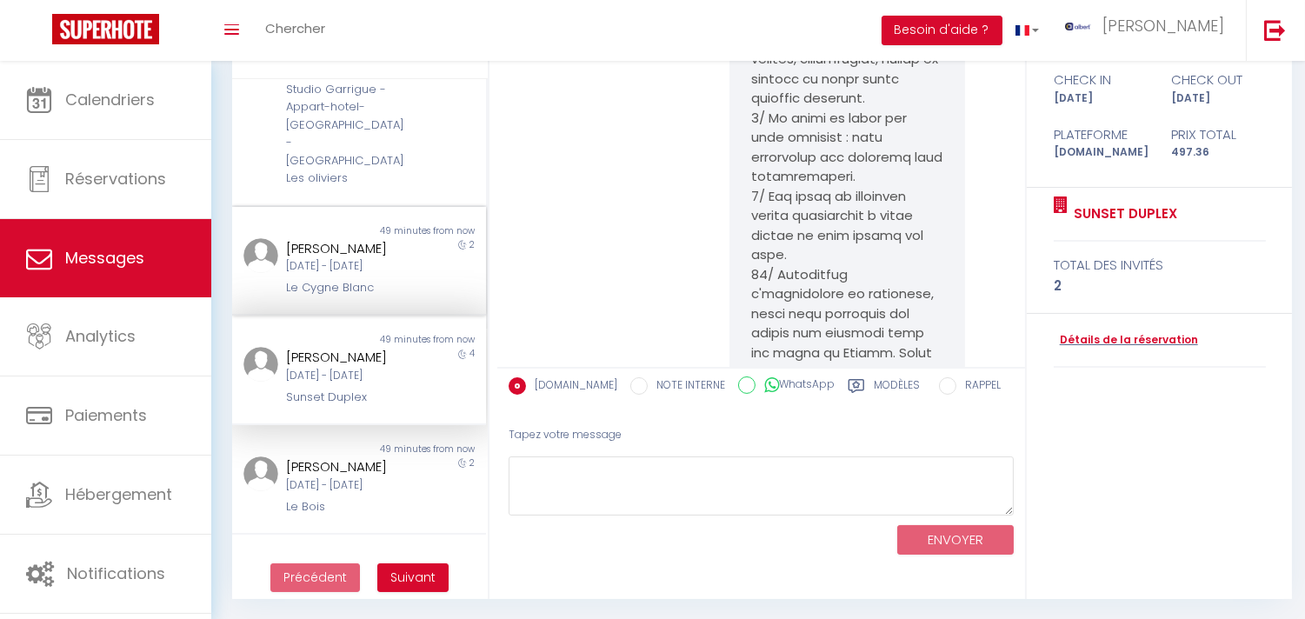
scroll to position [869, 0]
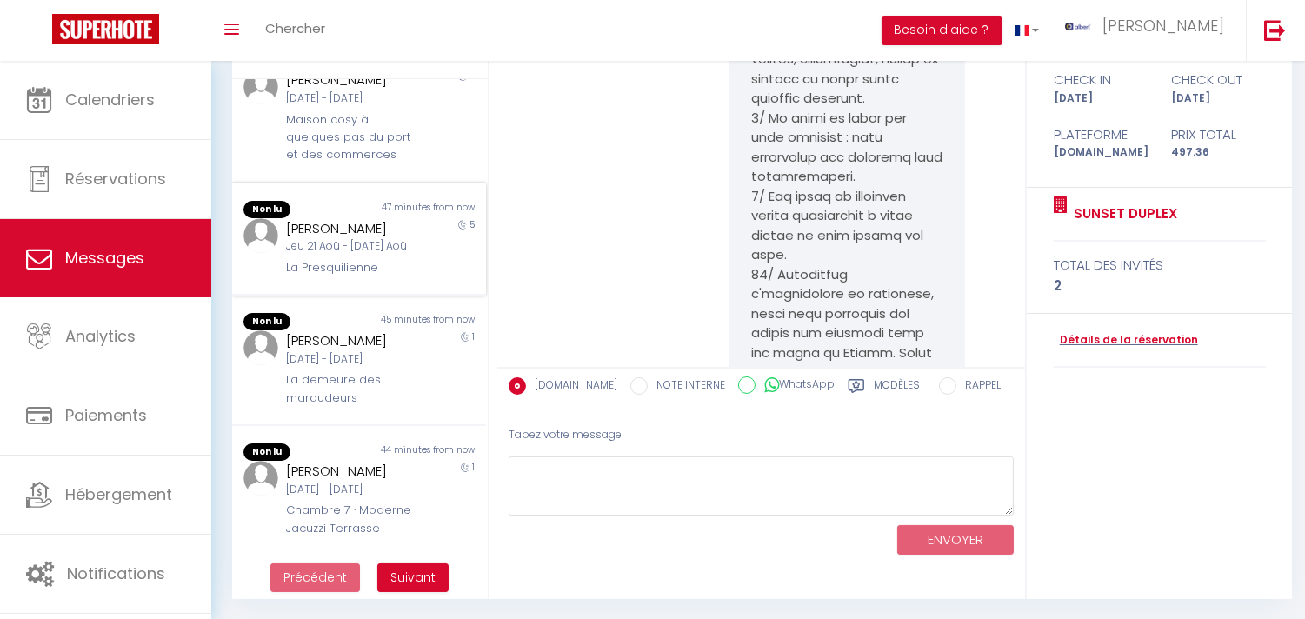
click at [359, 218] on div "47 minutes from now" at bounding box center [422, 209] width 127 height 17
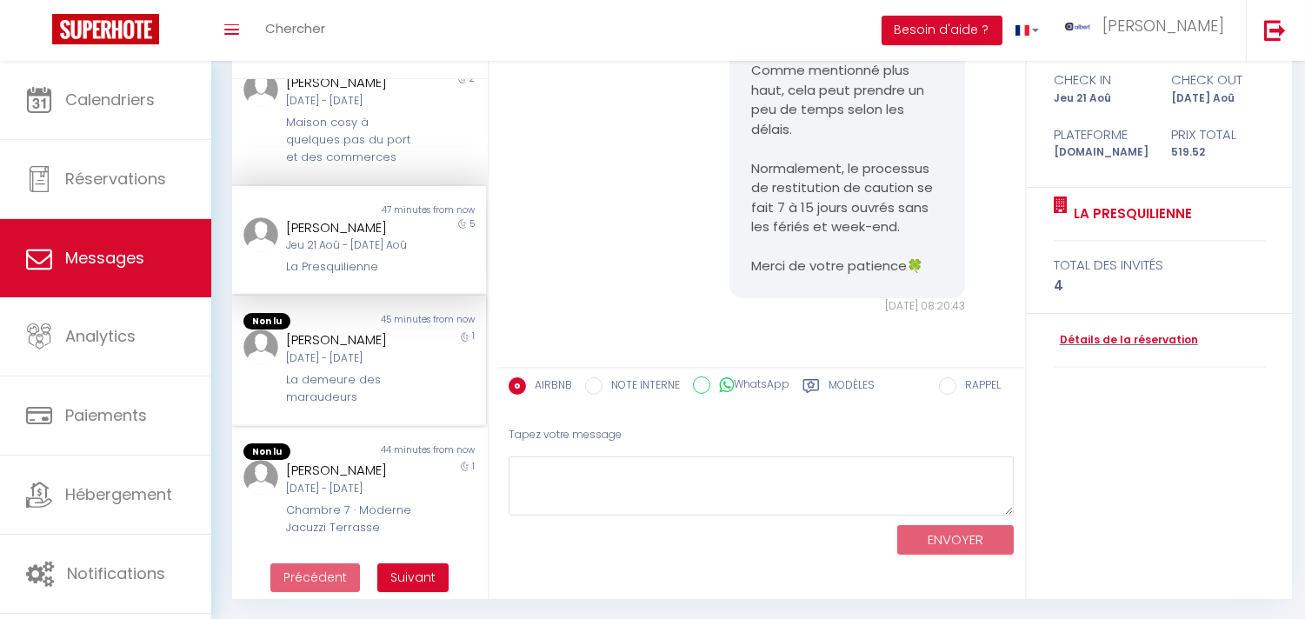
click at [393, 350] on div "Damien Bétend" at bounding box center [348, 339] width 125 height 21
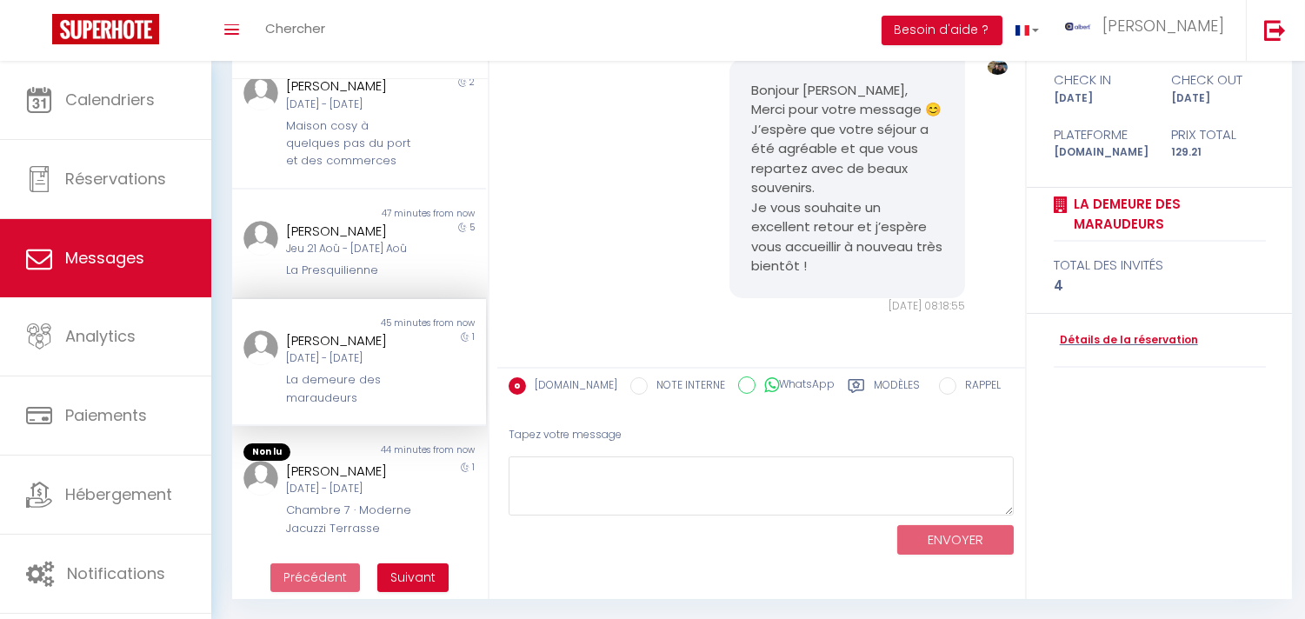
scroll to position [958, 0]
click at [405, 461] on div "Clea Baldelli Sam 06 Sep - Dim 07 Sep Chambre 7 · Moderne Jacuzzi Terrasse" at bounding box center [349, 499] width 148 height 76
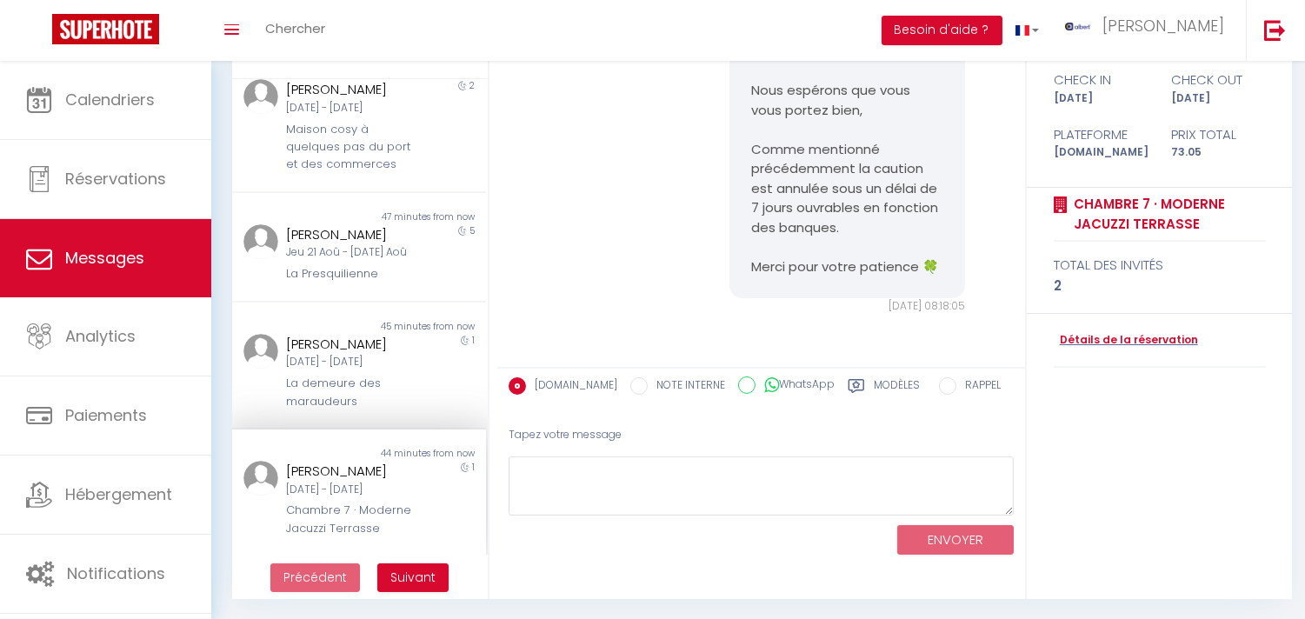
scroll to position [954, 0]
click at [406, 563] on button "Suivant" at bounding box center [412, 578] width 71 height 30
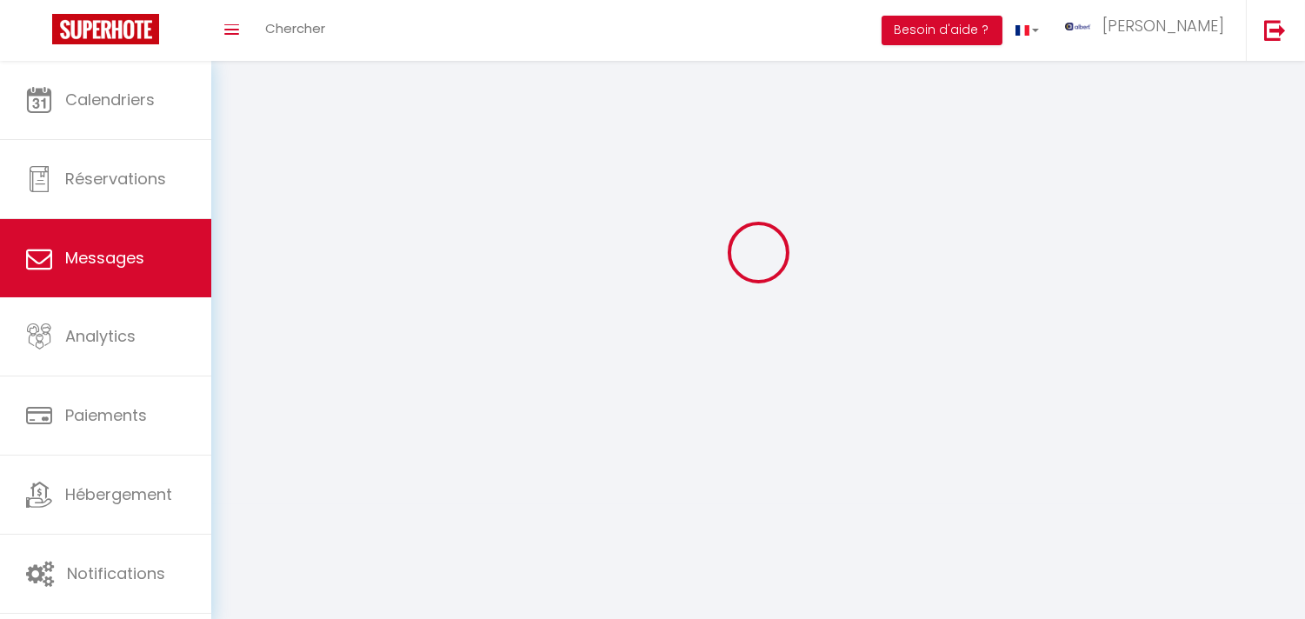
scroll to position [10054, 0]
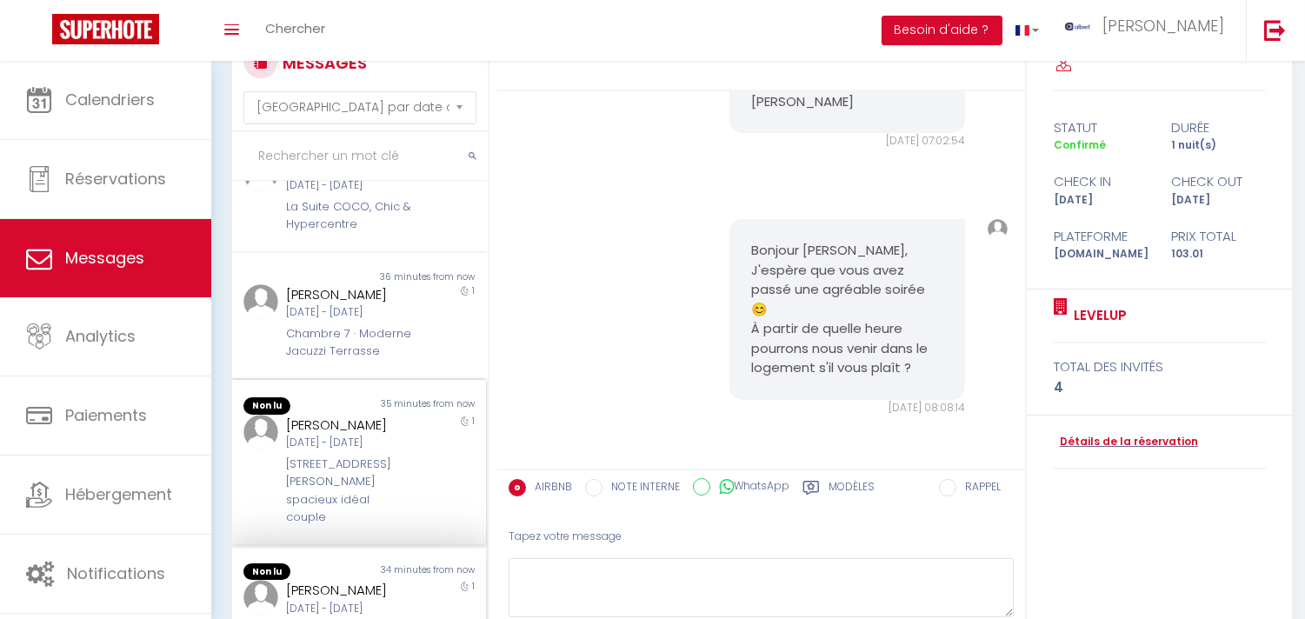
click at [380, 469] on div "Leyla BENER Jeu 11 Sep - Ven 12 Sep 42 Rue Gounod - Logement spacieux idéal cou…" at bounding box center [349, 471] width 148 height 112
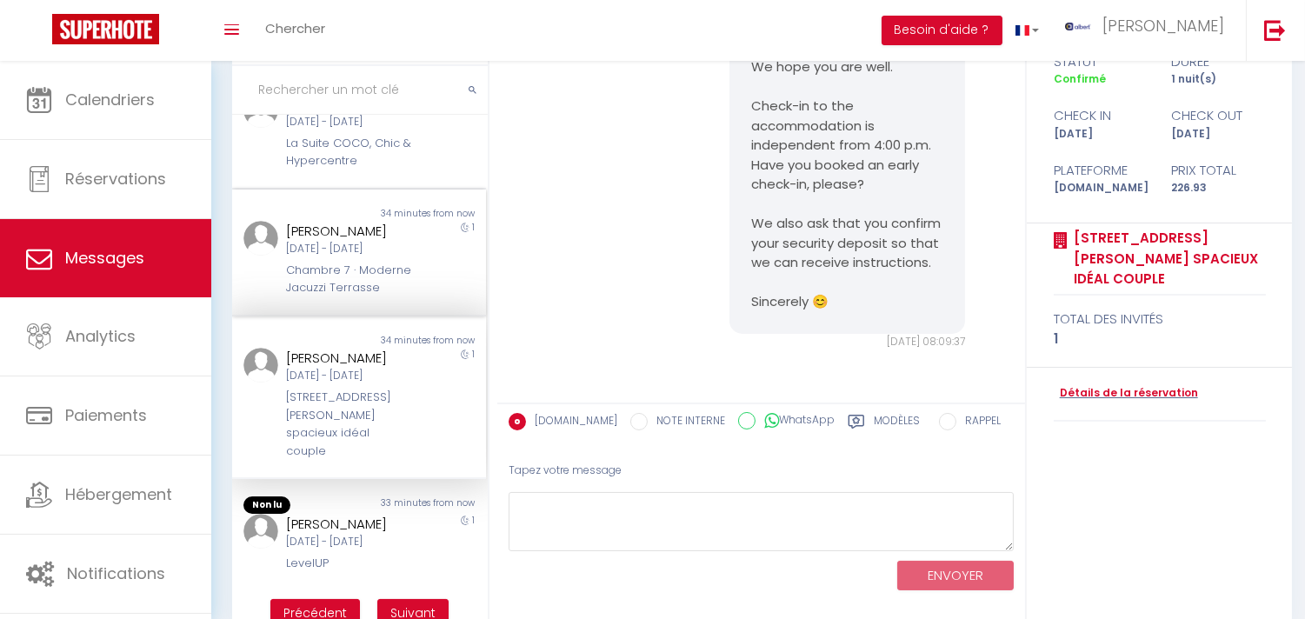
scroll to position [163, 0]
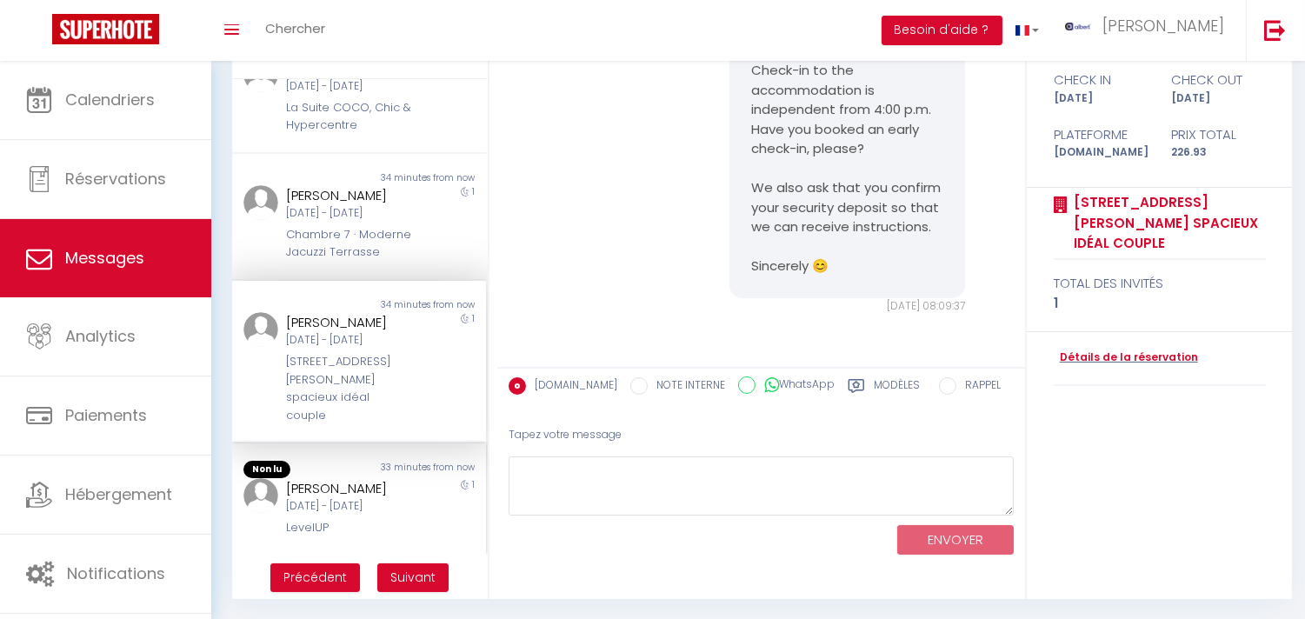
click at [388, 493] on div "Ryan Girard" at bounding box center [348, 488] width 125 height 21
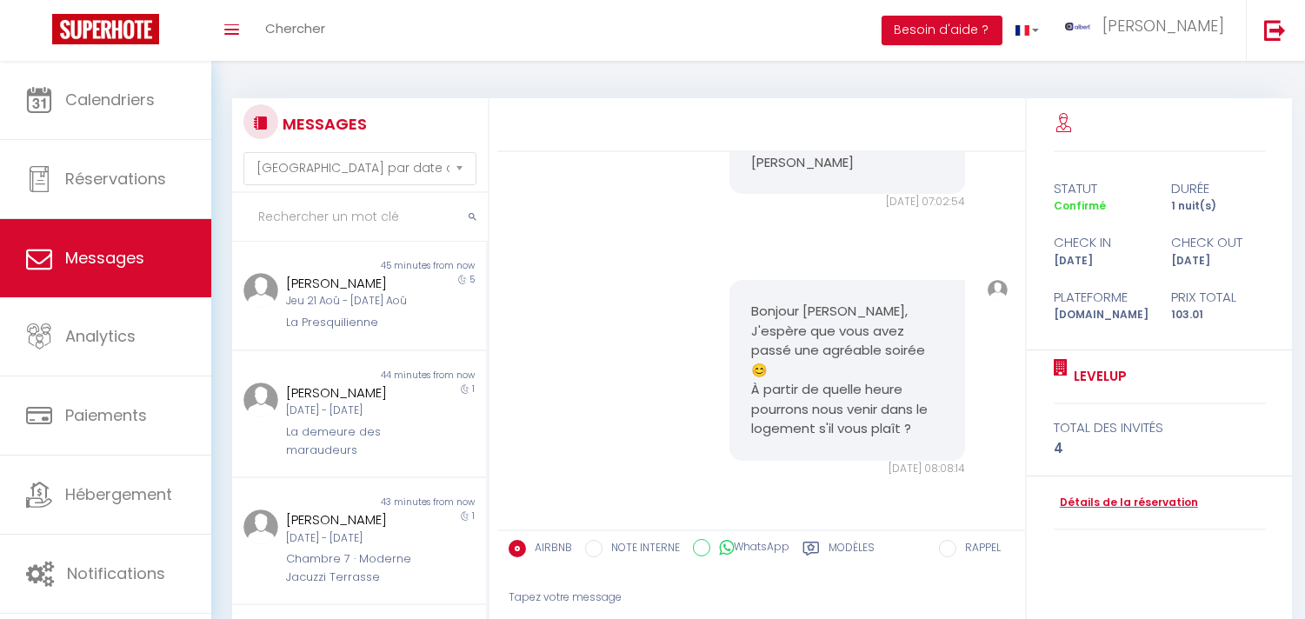
click at [322, 215] on input "text" at bounding box center [360, 217] width 256 height 49
type input "ker"
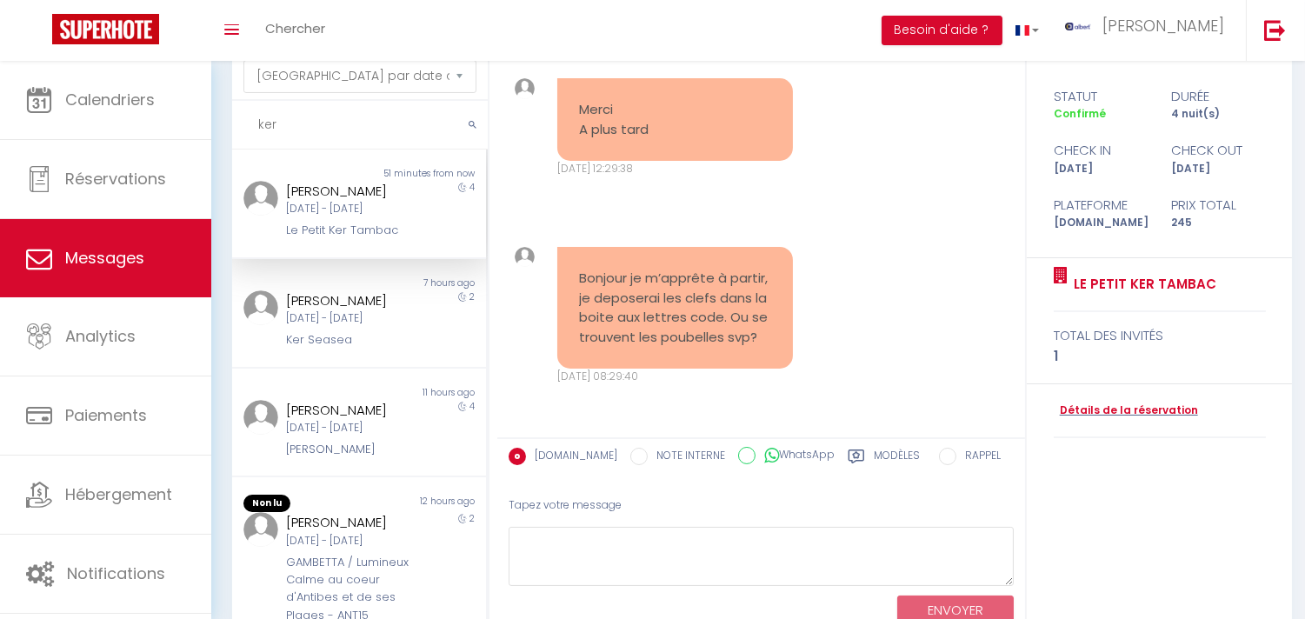
scroll to position [163, 0]
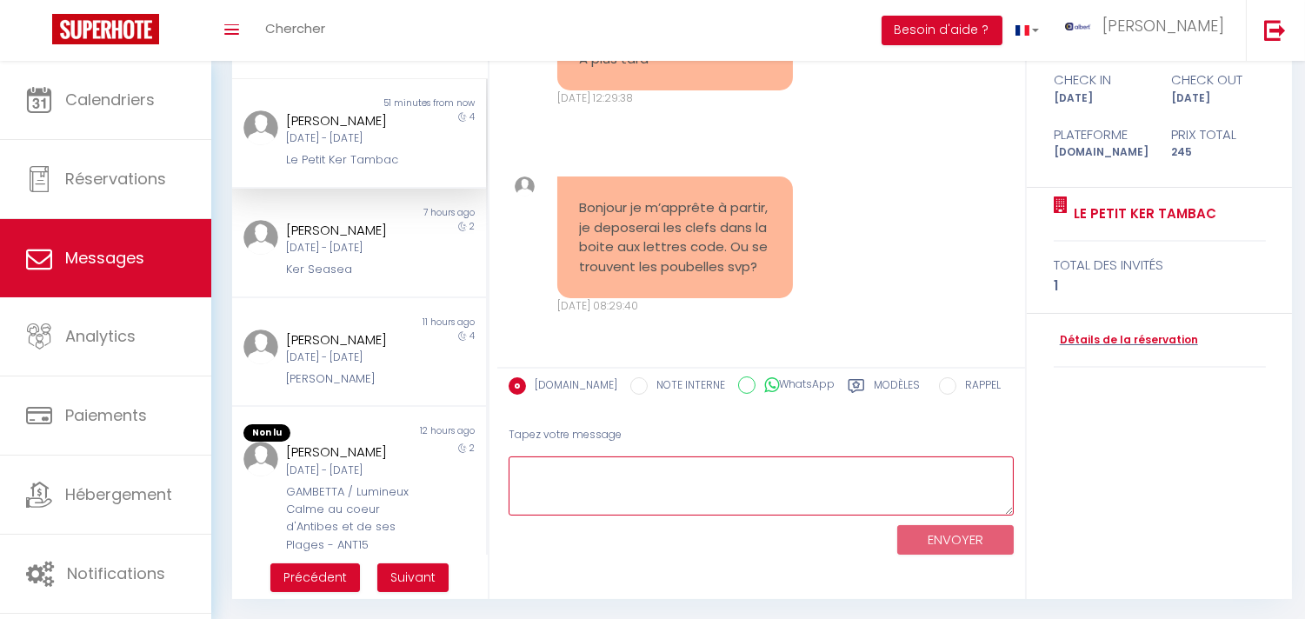
click at [775, 494] on textarea at bounding box center [760, 486] width 505 height 60
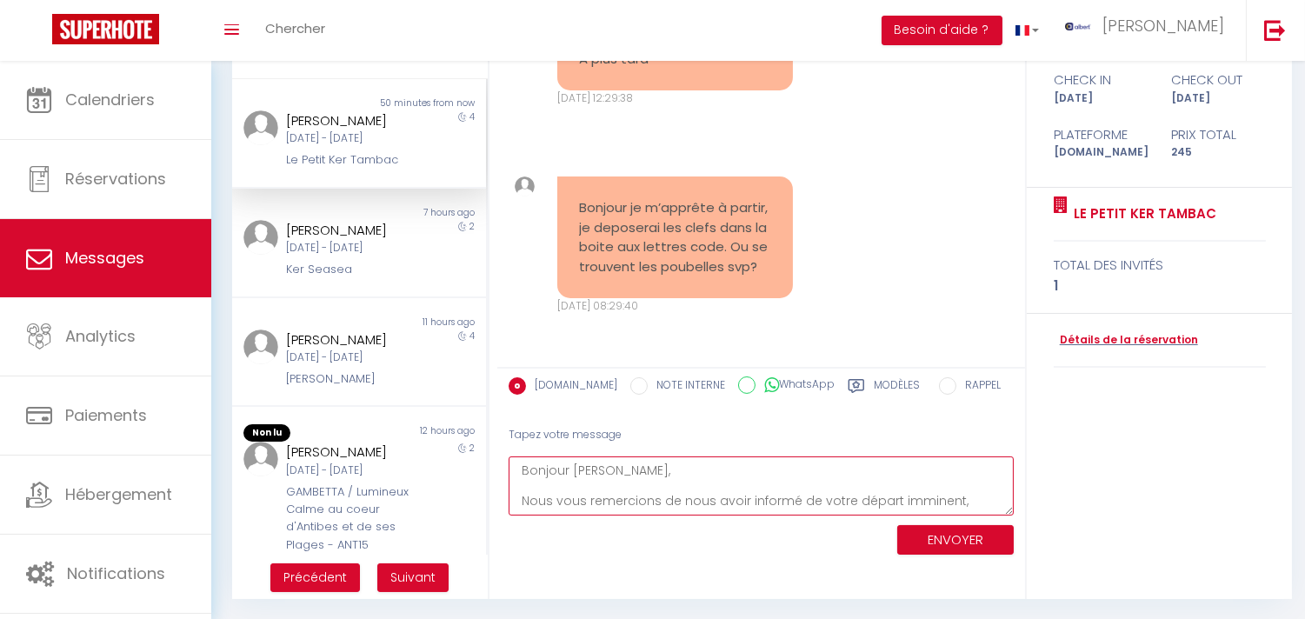
scroll to position [24, 0]
paste textarea "des containers de tri sélectif (jaune emballage) et vert (ordures ménagères) so…"
type textarea "Bonjour Gregory, Nous vous remercions de nous avoir informé de votre départ imm…"
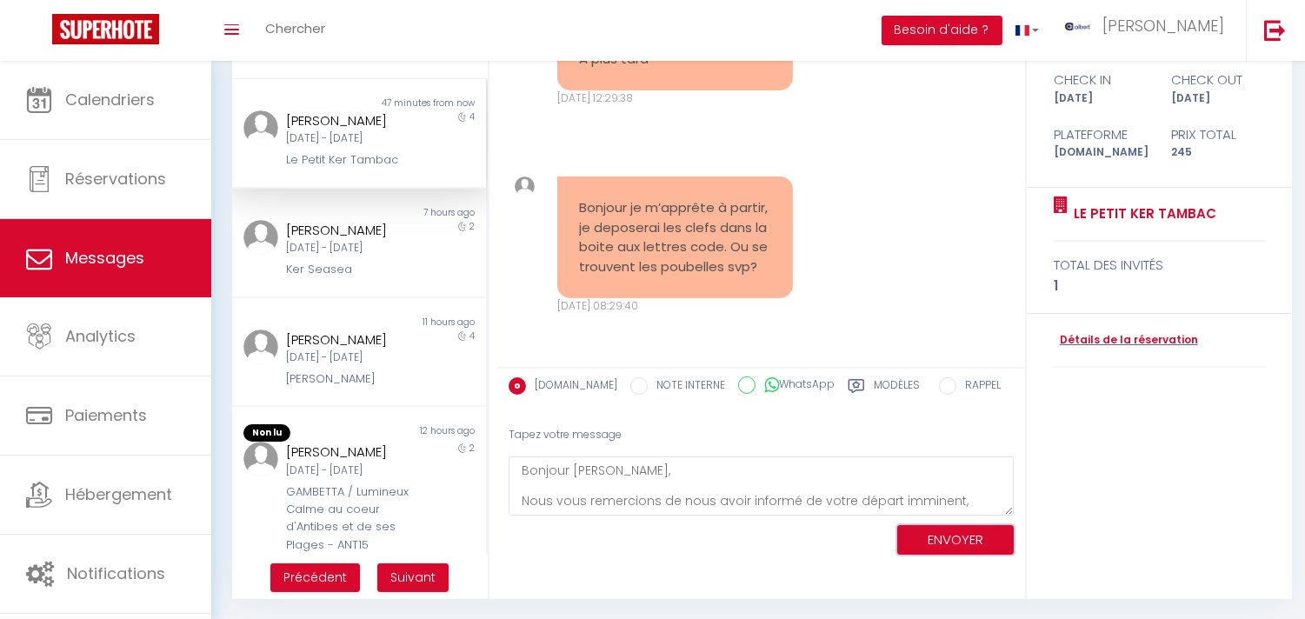
click at [956, 536] on button "ENVOYER" at bounding box center [955, 540] width 116 height 30
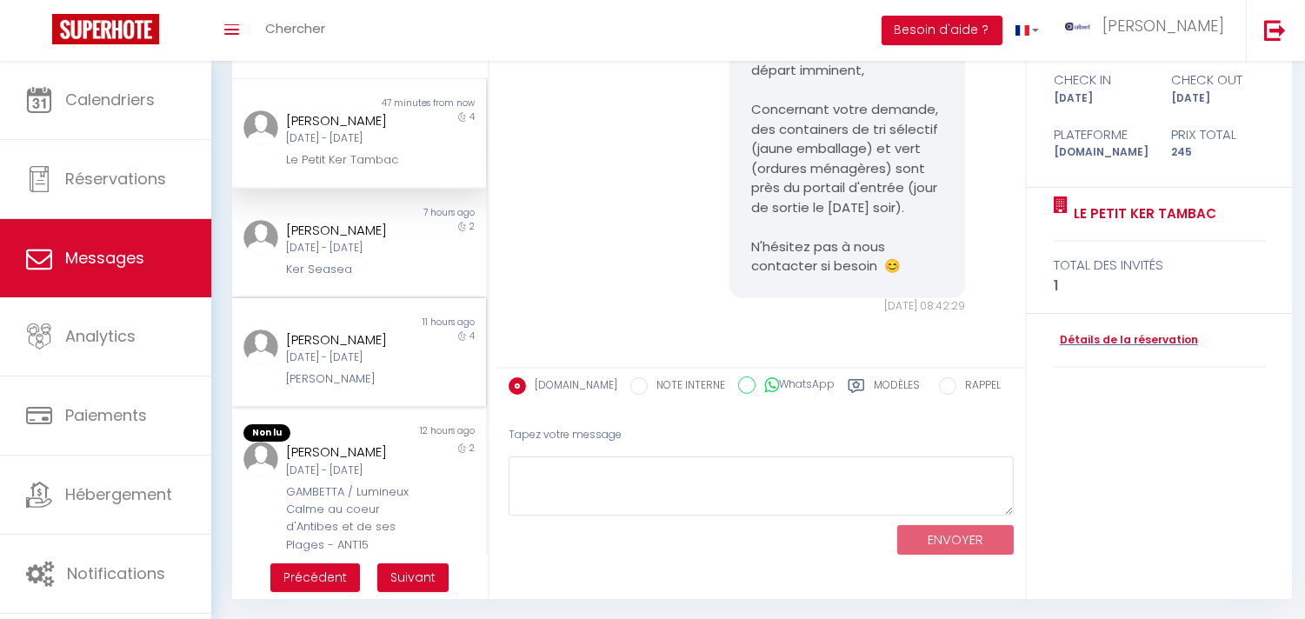
scroll to position [289, 0]
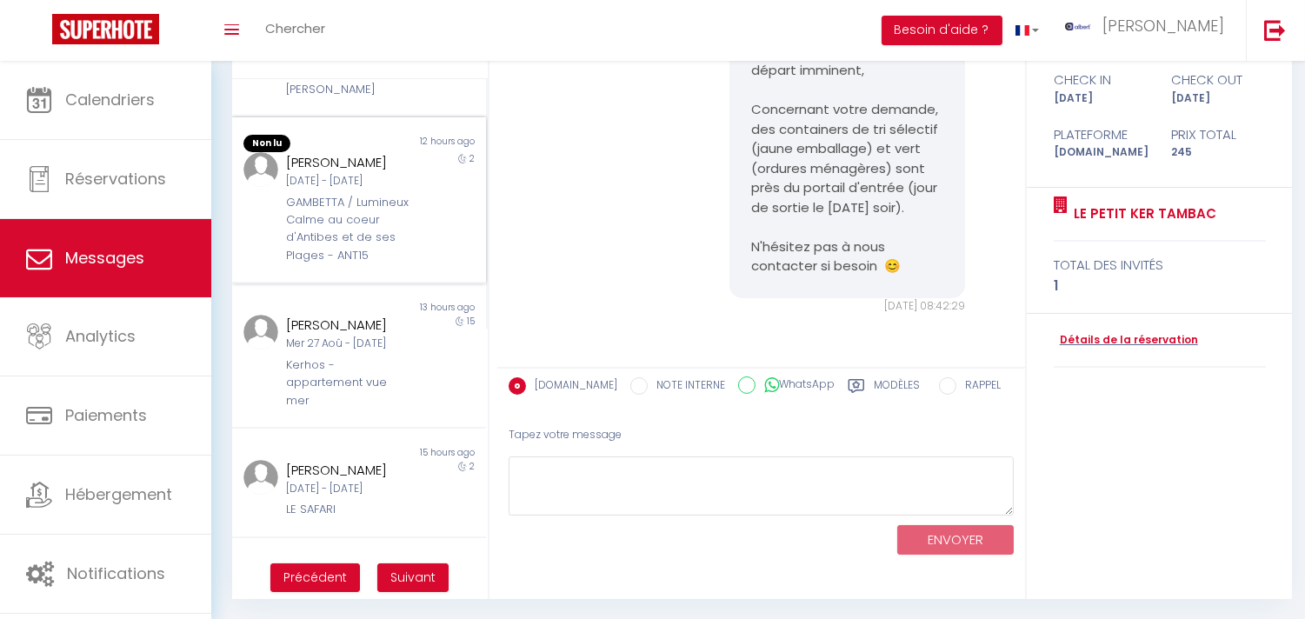
click at [335, 265] on div "GAMBETTA / Lumineux Calme au coeur d'Antibes et de ses Plages - ANT15" at bounding box center [348, 229] width 125 height 71
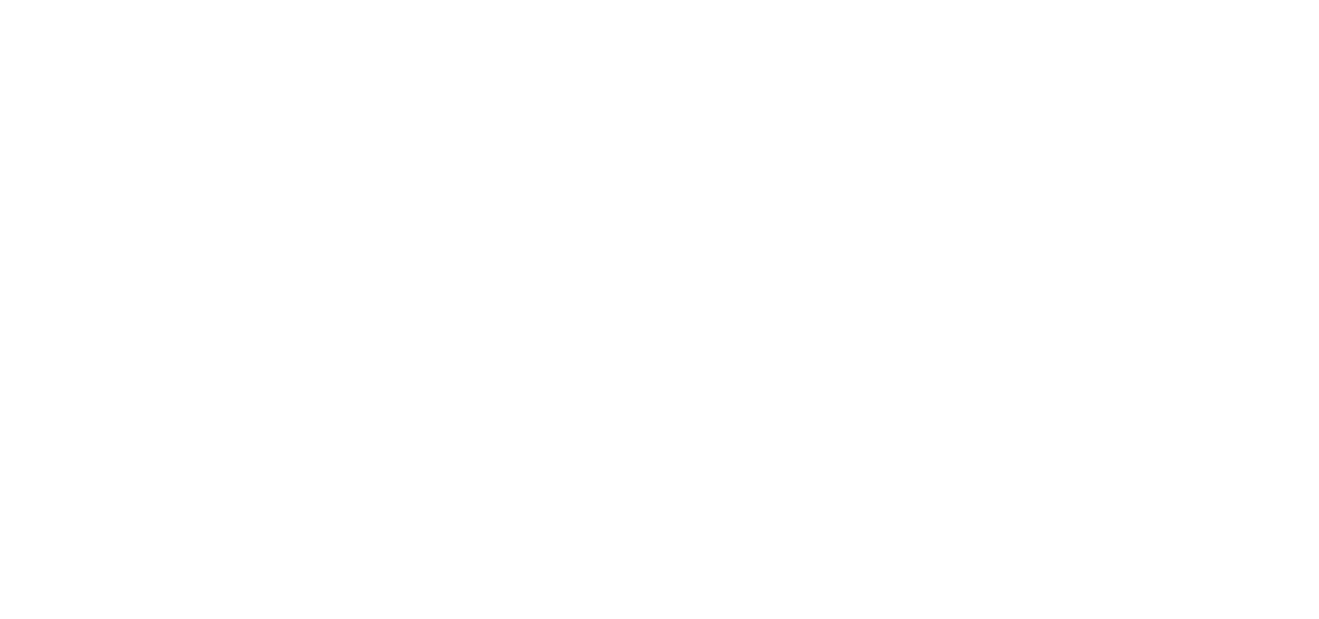
select select "message"
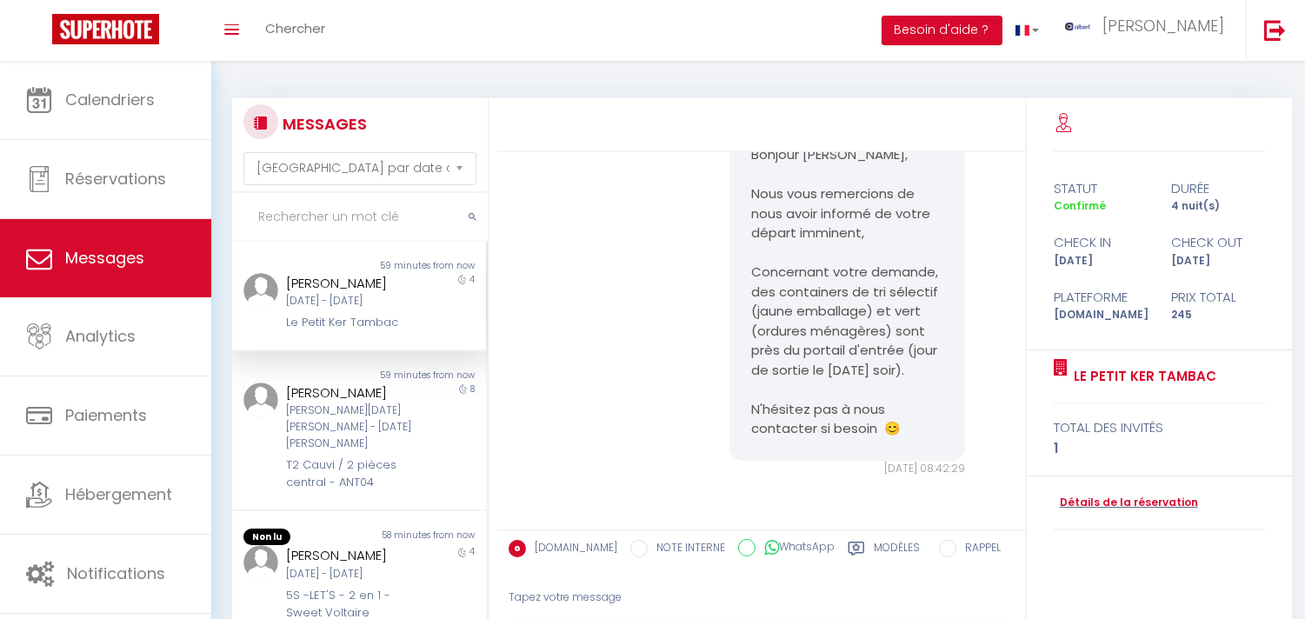
click at [371, 227] on input "text" at bounding box center [360, 217] width 256 height 49
drag, startPoint x: 290, startPoint y: 223, endPoint x: 233, endPoint y: 221, distance: 57.4
click at [233, 221] on input "or" at bounding box center [360, 217] width 256 height 49
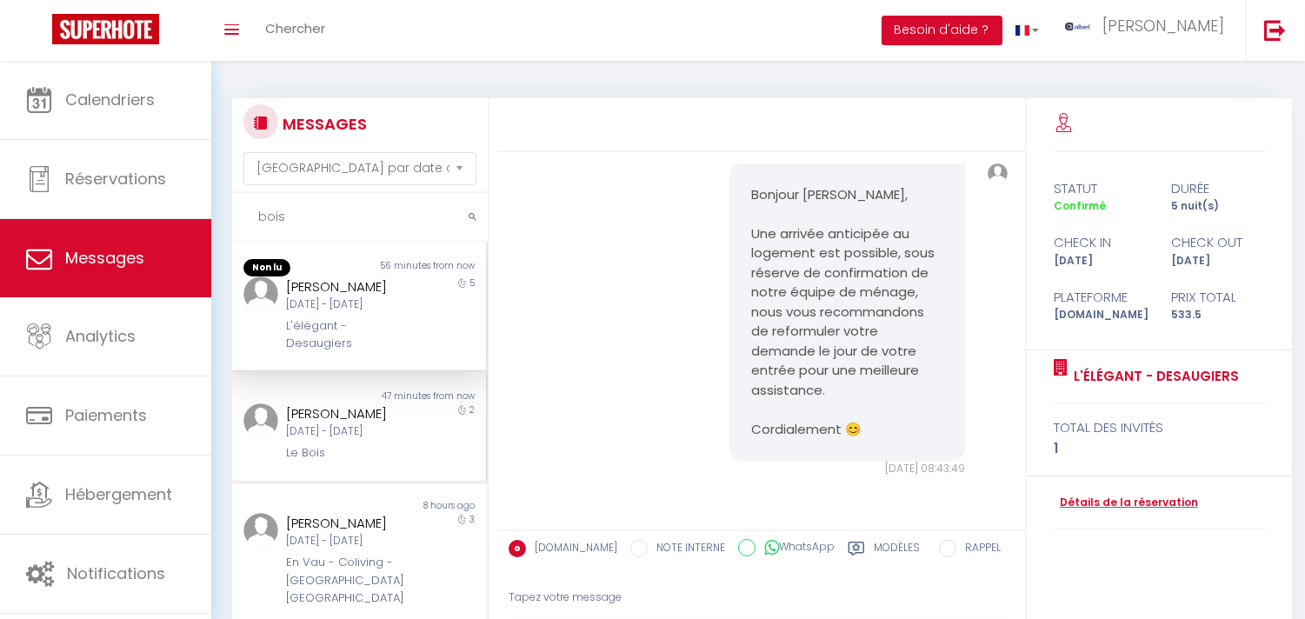
type input "bois"
click at [444, 462] on div "2" at bounding box center [453, 432] width 63 height 59
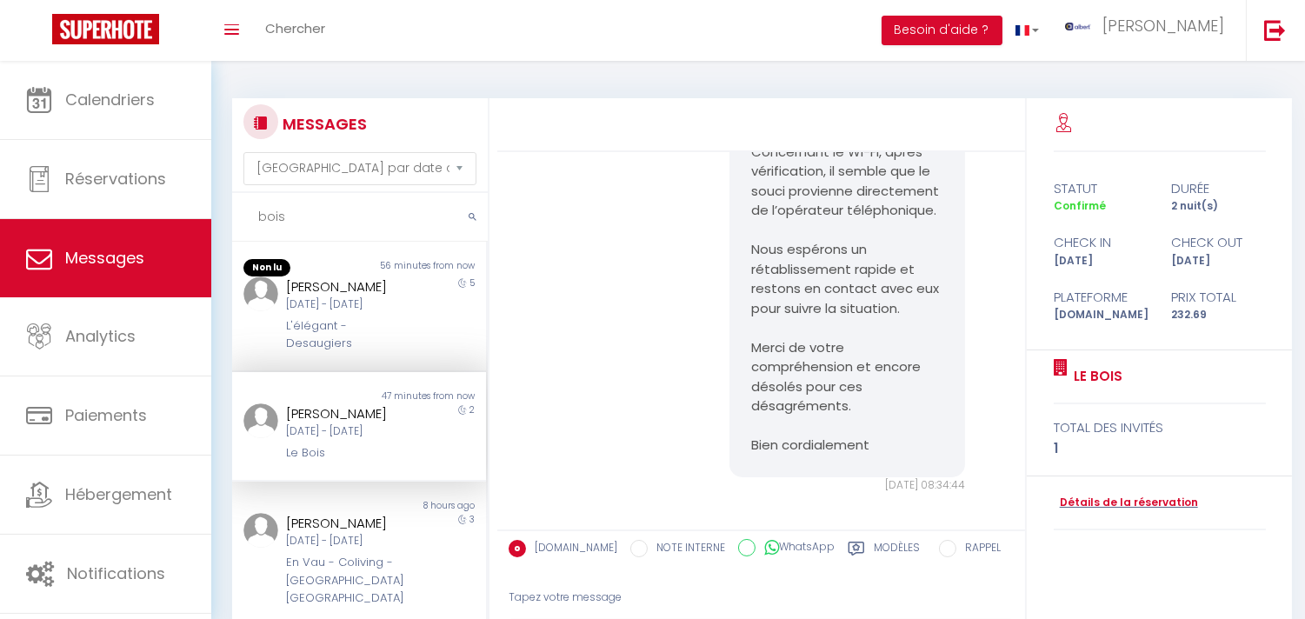
scroll to position [10627, 0]
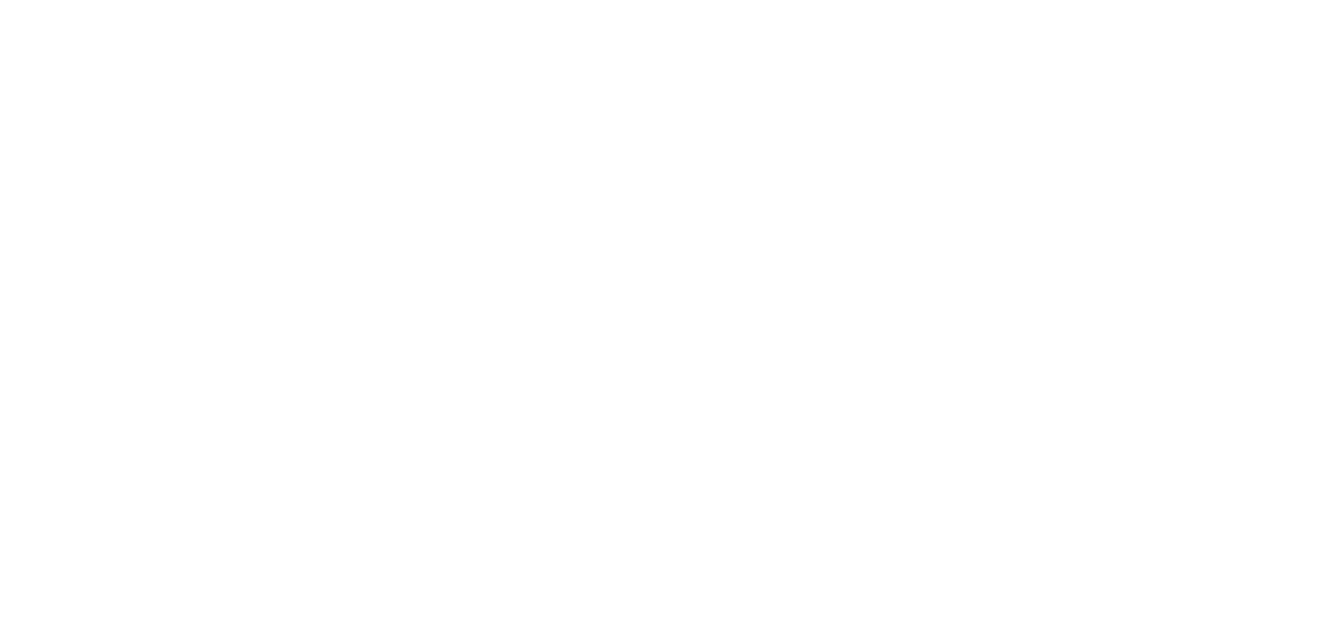
select select "message"
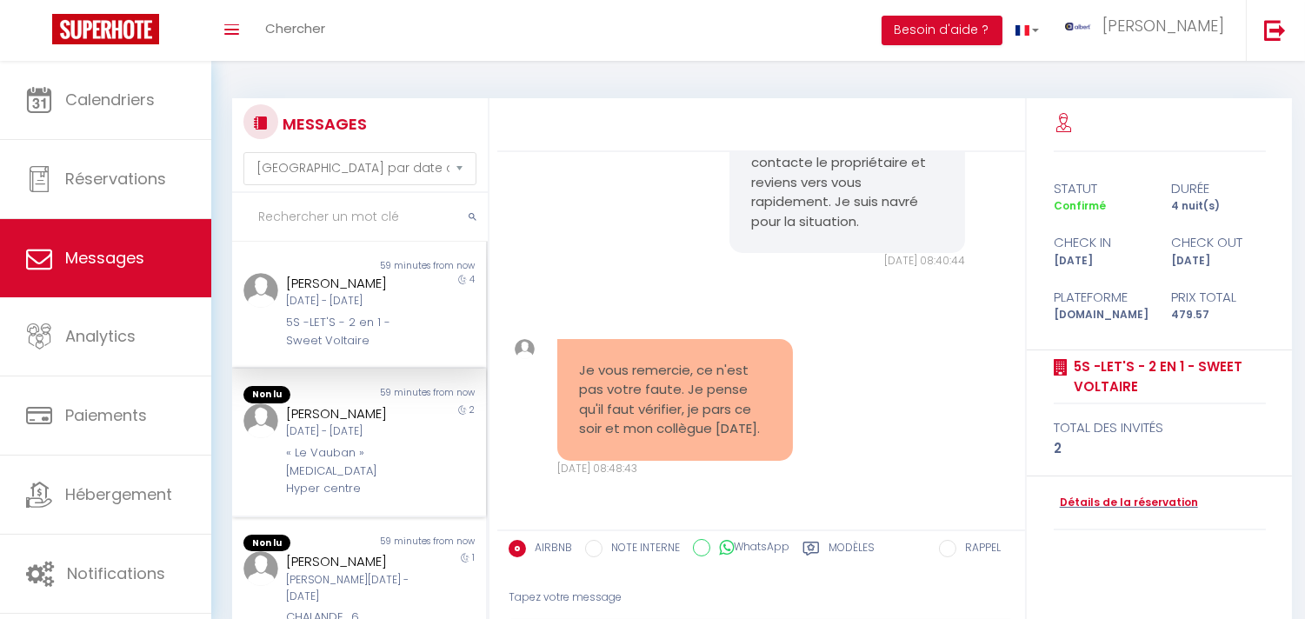
click at [439, 457] on div "2" at bounding box center [453, 450] width 63 height 95
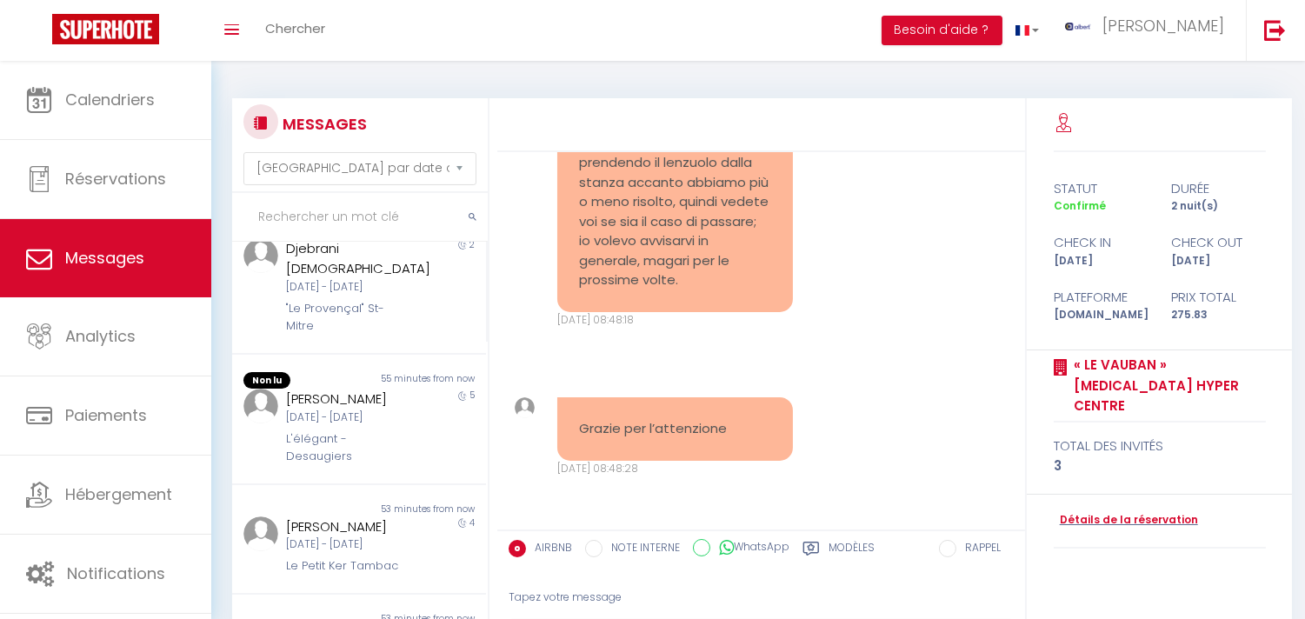
scroll to position [579, 0]
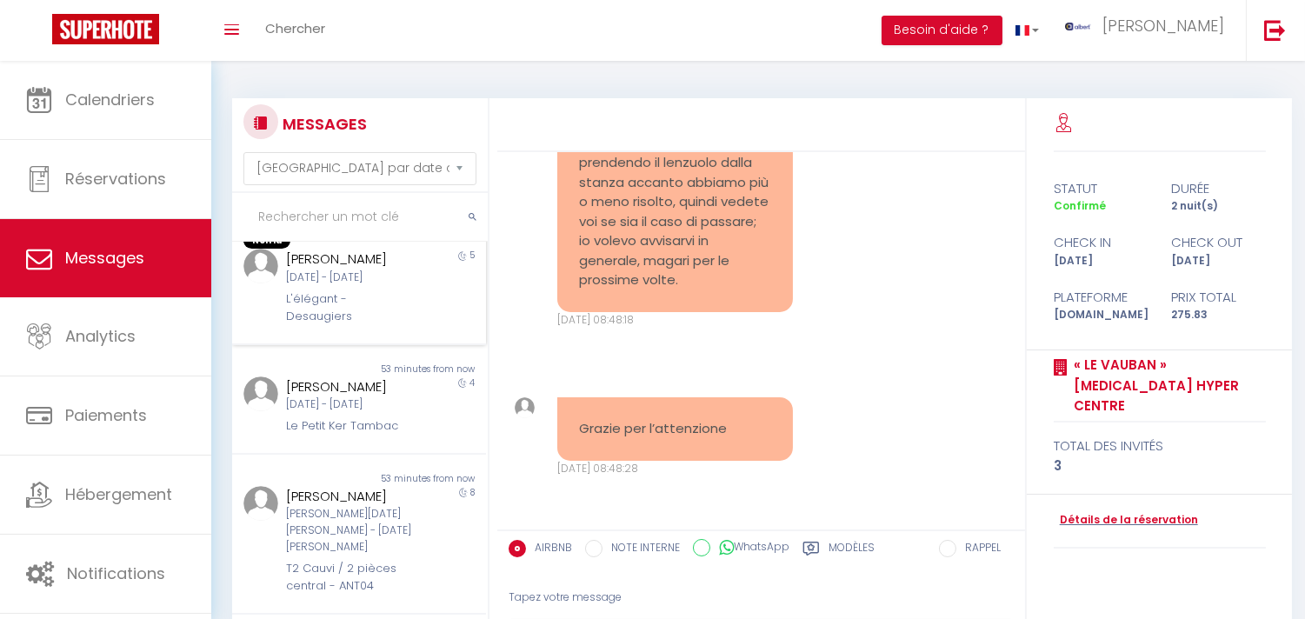
click at [409, 325] on div "sandrine Boisseranc Dim 14 Sep - Ven 19 Sep L'élégant - Desaugiers" at bounding box center [349, 287] width 148 height 76
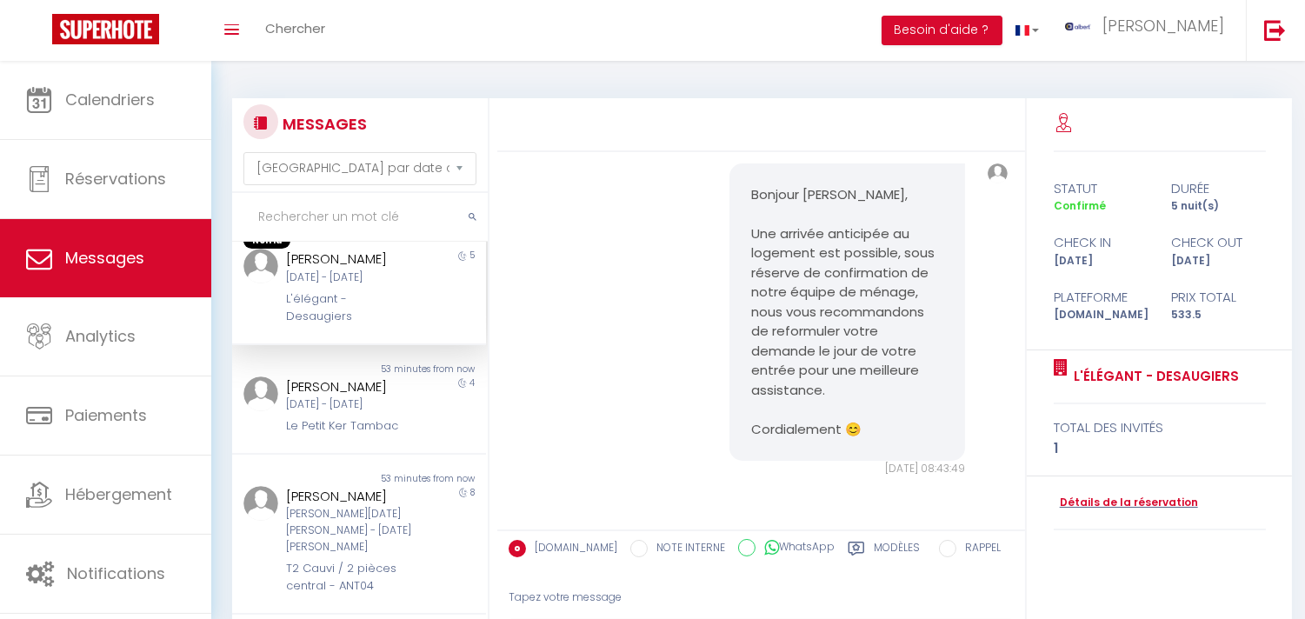
scroll to position [620, 0]
click at [409, 432] on div "Gregory Bendayan Lun 08 Sep - Ven 12 Sep Le Petit Ker Tambac" at bounding box center [349, 402] width 148 height 59
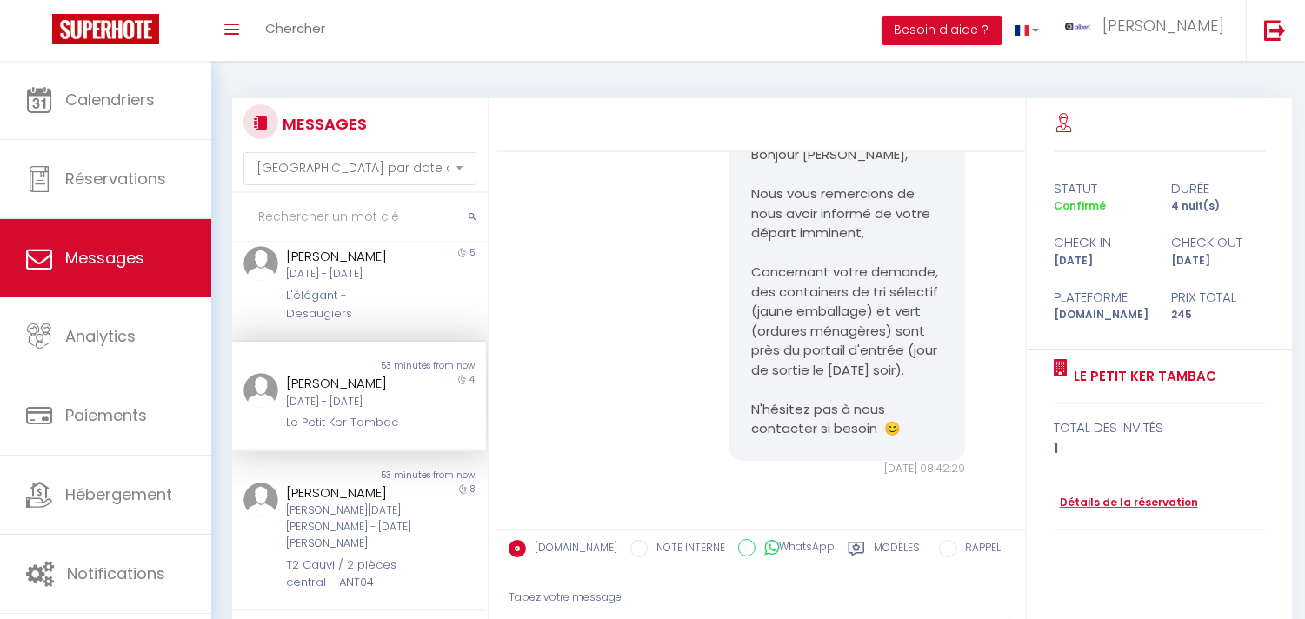
scroll to position [869, 0]
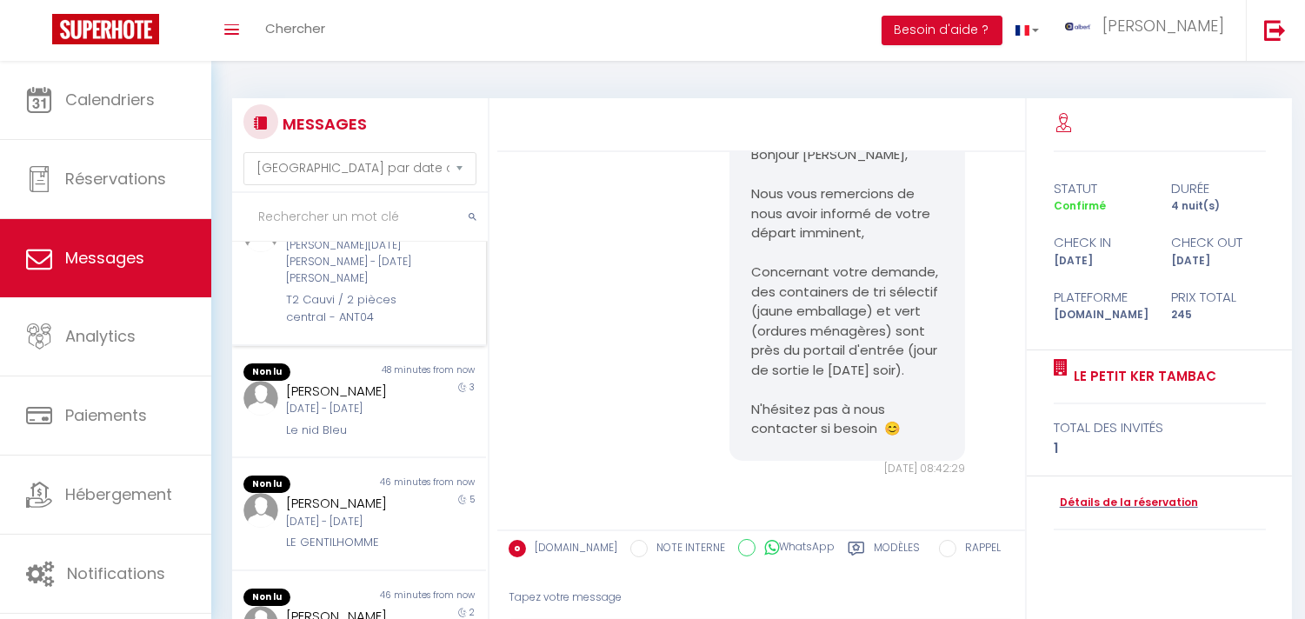
drag, startPoint x: 402, startPoint y: 402, endPoint x: 402, endPoint y: 362, distance: 39.1
click at [402, 346] on div "Non lu 53 minutes from now STEFANIA SEGNA Sam 17 Jan - Dim 25 Jan T2 Cauvi / 2 …" at bounding box center [359, 266] width 254 height 160
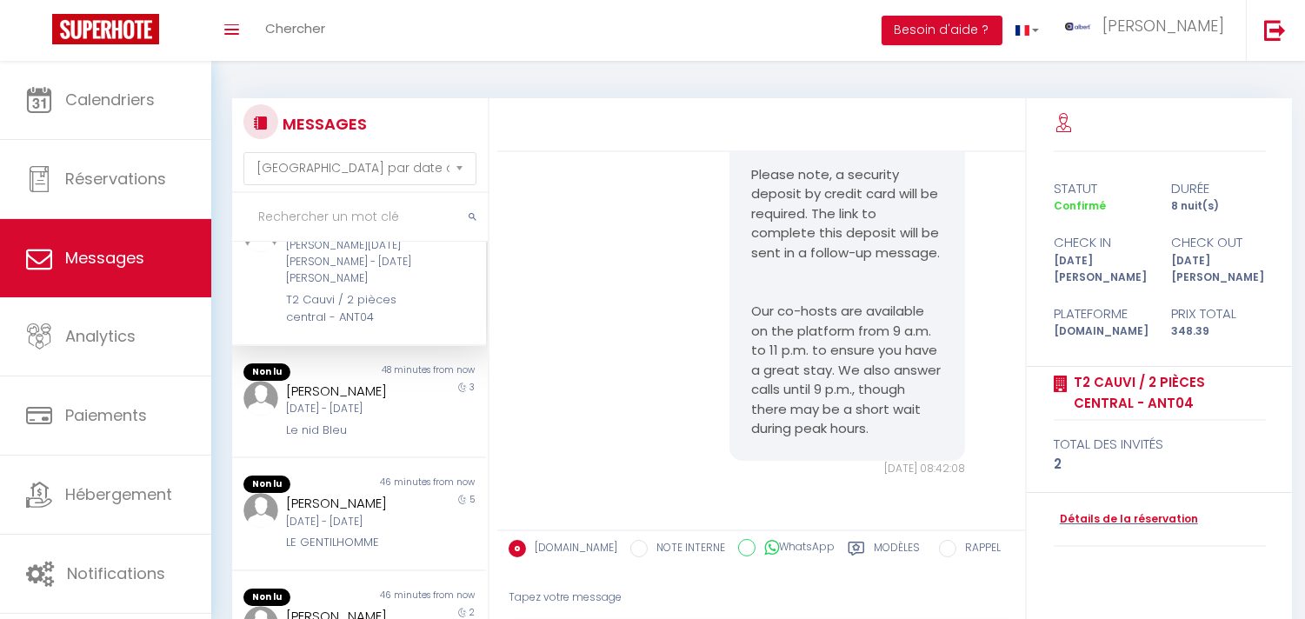
click at [402, 327] on div "STEFANIA SEGNA Sam 17 Jan - Dim 25 Jan T2 Cauvi / 2 pièces central - ANT04" at bounding box center [349, 272] width 148 height 110
click at [409, 440] on div "Wally Alberti Jeu 11 Sep - Dim 14 Sep Le nid Bleu" at bounding box center [349, 410] width 148 height 59
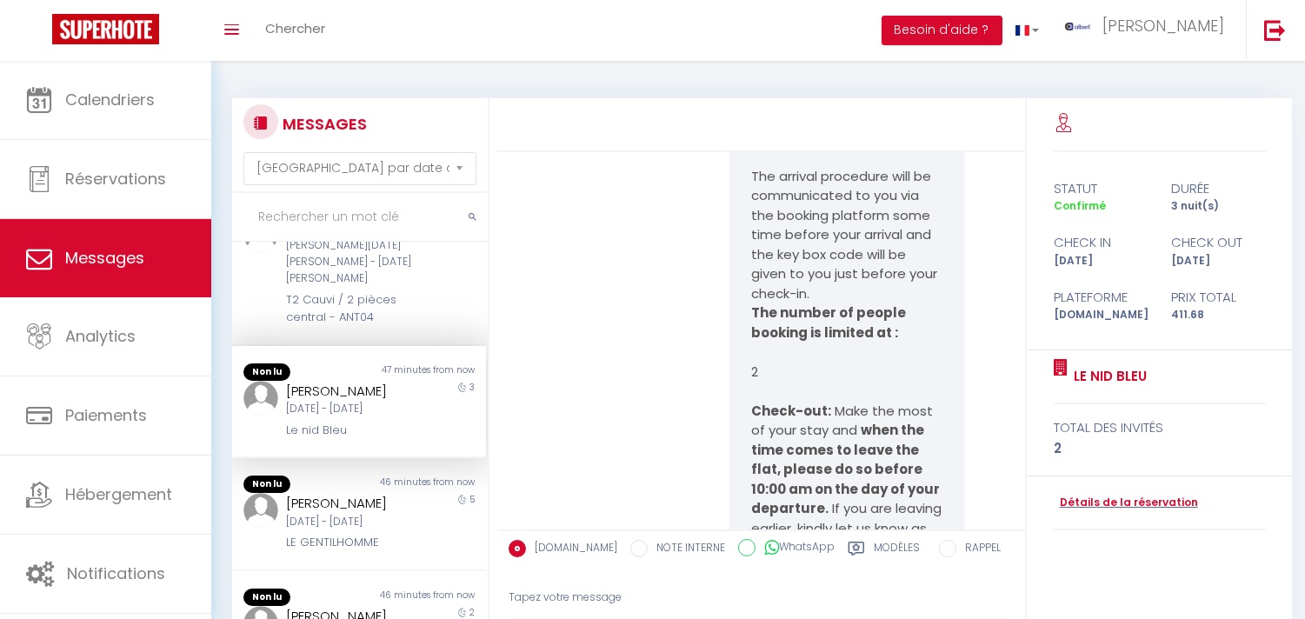
scroll to position [2788, 0]
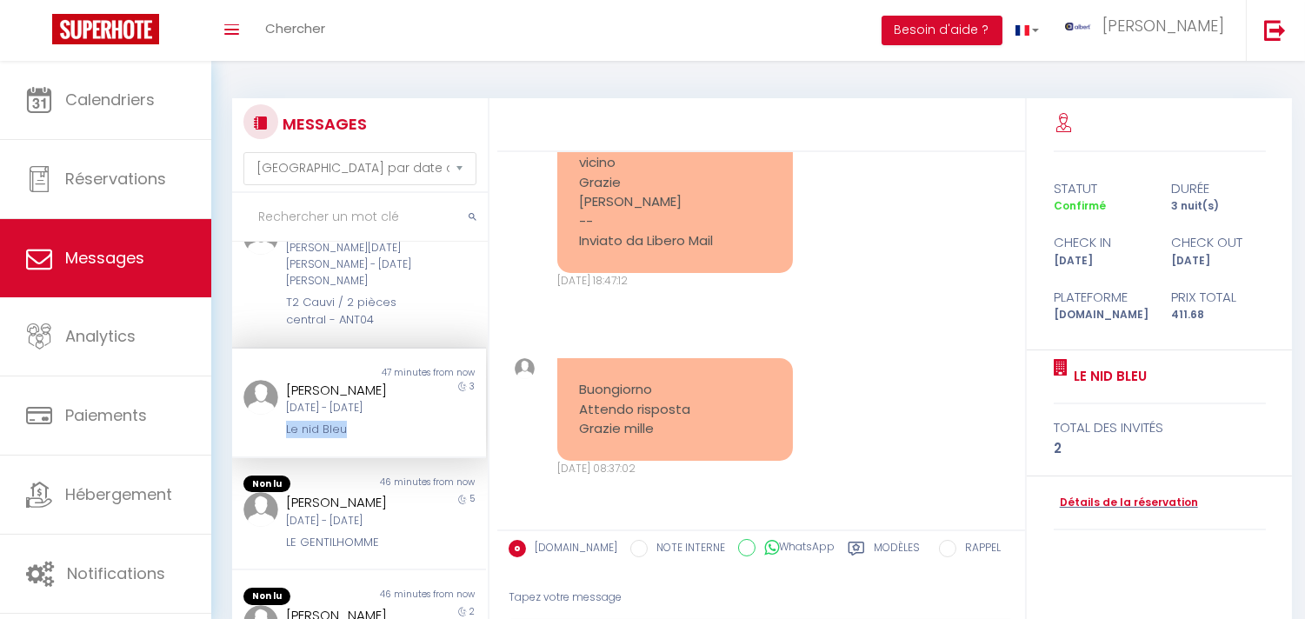
copy div "Le nid Bleu"
drag, startPoint x: 369, startPoint y: 497, endPoint x: 282, endPoint y: 497, distance: 86.0
click at [282, 458] on div "Non lu 47 minutes from now Wally Alberti Jeu 11 Sep - Dim 14 Sep Le nid Bleu 3" at bounding box center [359, 404] width 254 height 110
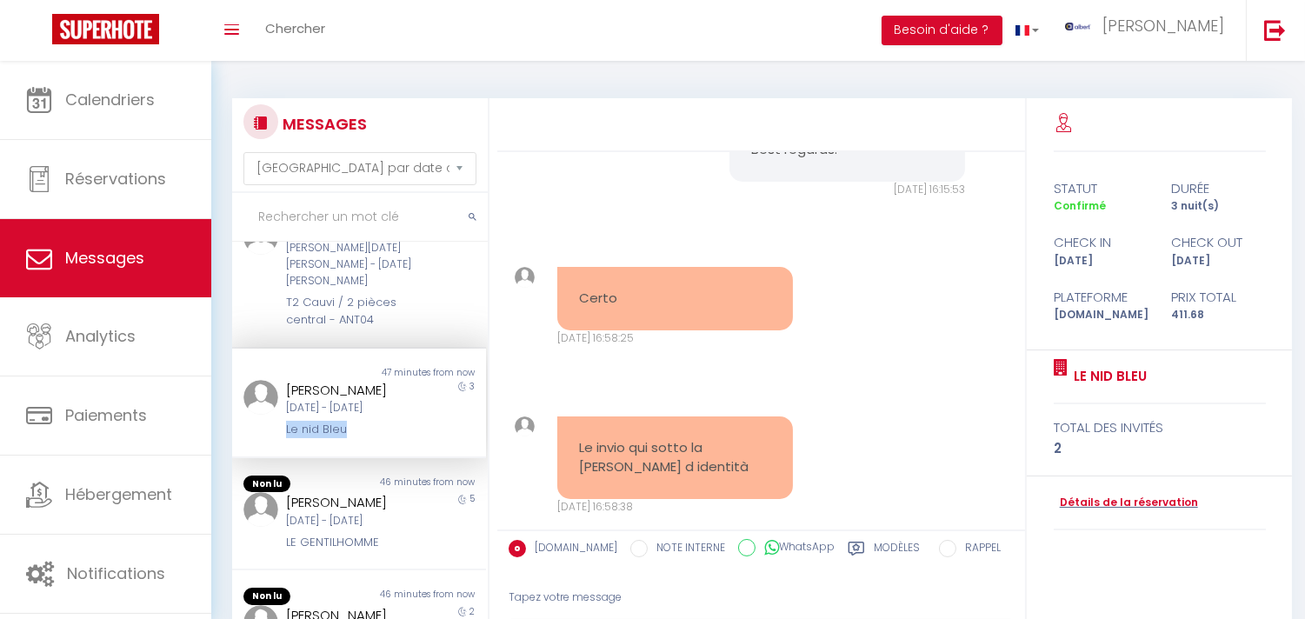
scroll to position [1050, 0]
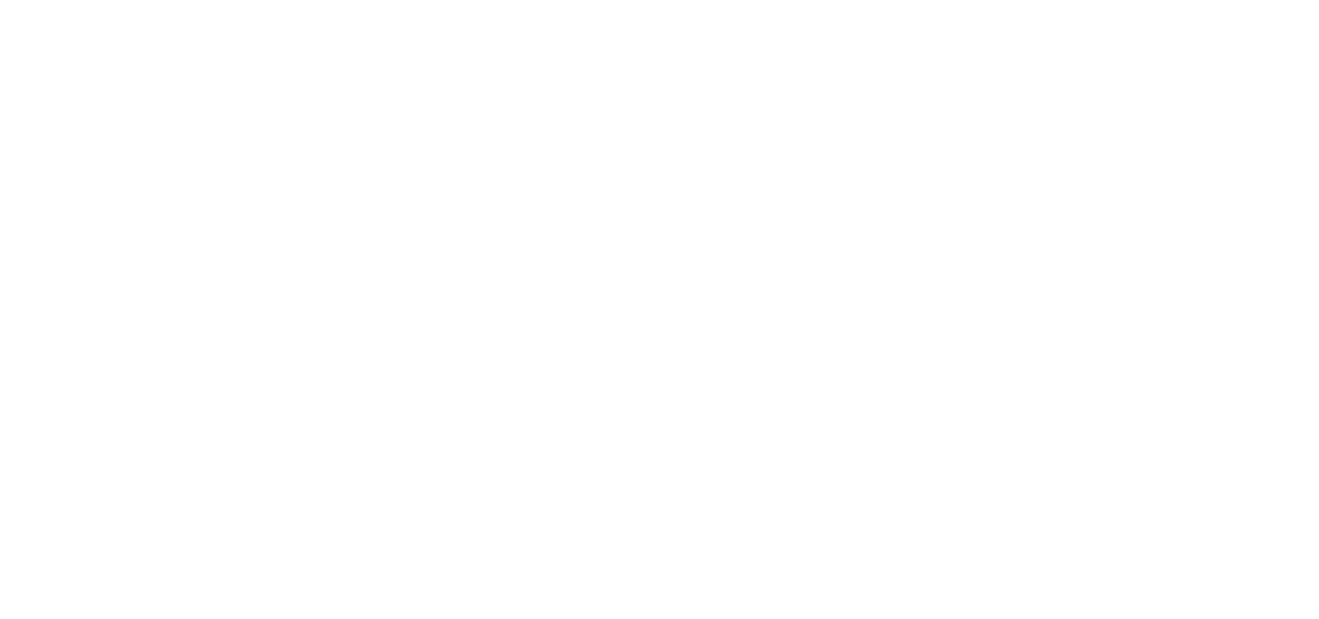
select select "message"
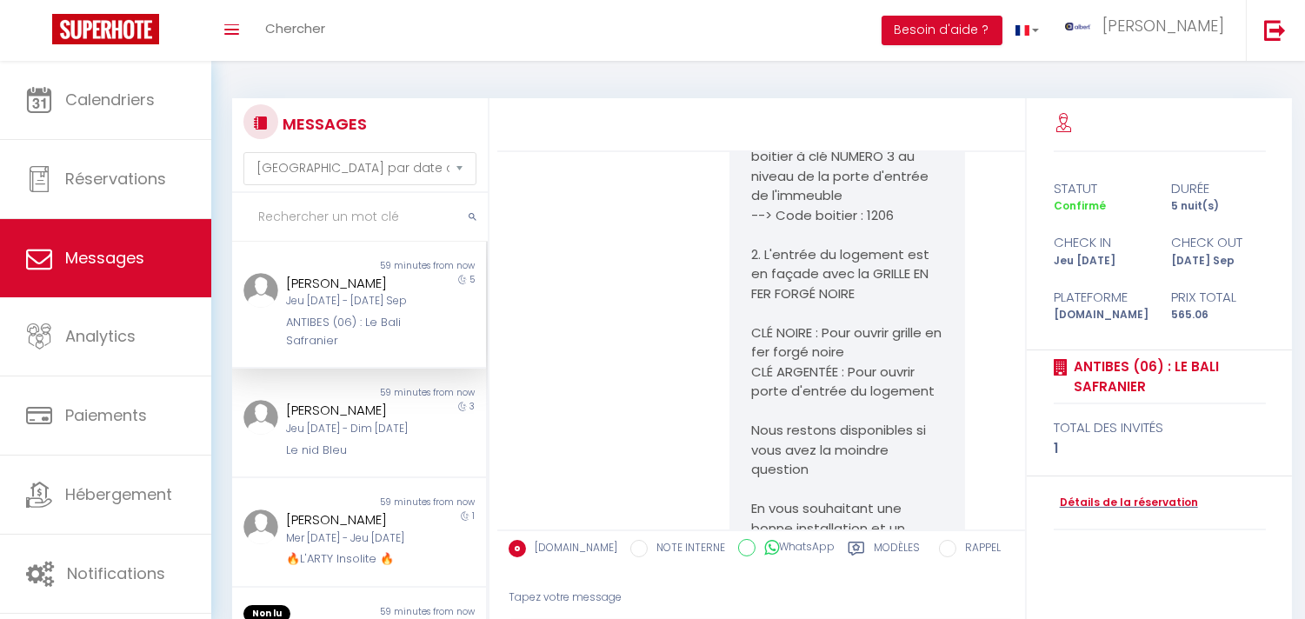
click at [384, 214] on input "text" at bounding box center [360, 217] width 256 height 49
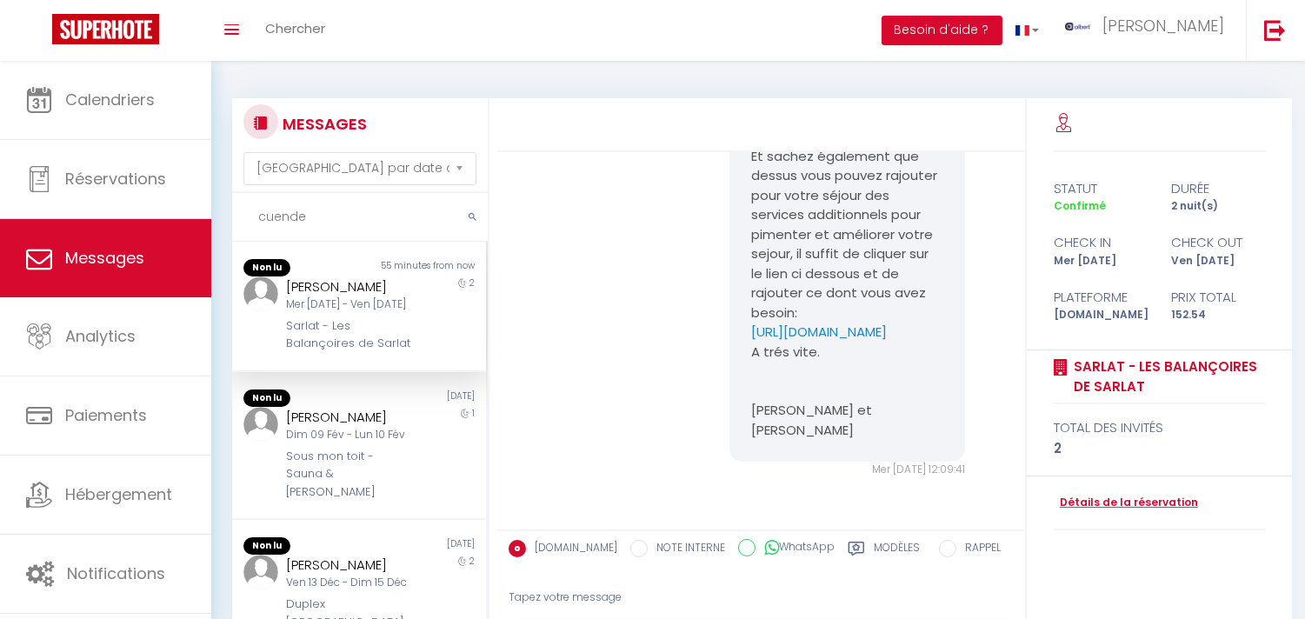
scroll to position [9900, 0]
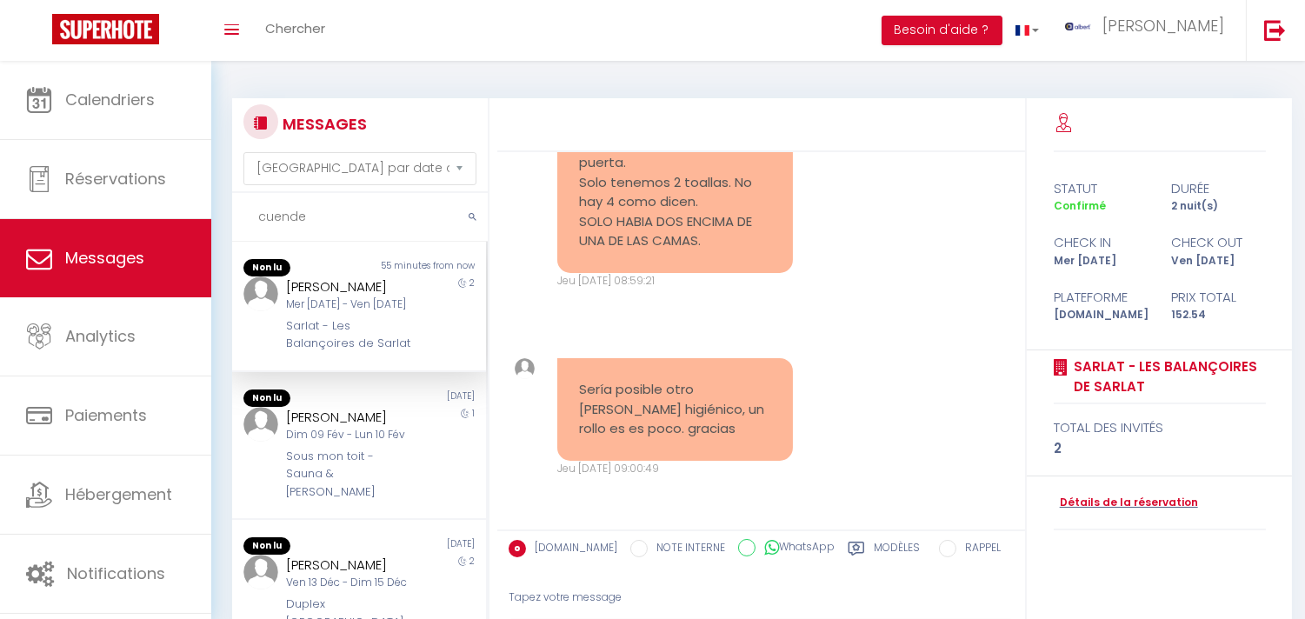
type input "cuende"
copy pre "Sería posible otro [PERSON_NAME] higiénico, un rollo es es poco. gracias"
drag, startPoint x: 695, startPoint y: 433, endPoint x: 287, endPoint y: 83, distance: 538.1
click at [565, 372] on div "Sería posible otro [PERSON_NAME] higiénico, un rollo es es poco. gracias" at bounding box center [675, 409] width 236 height 103
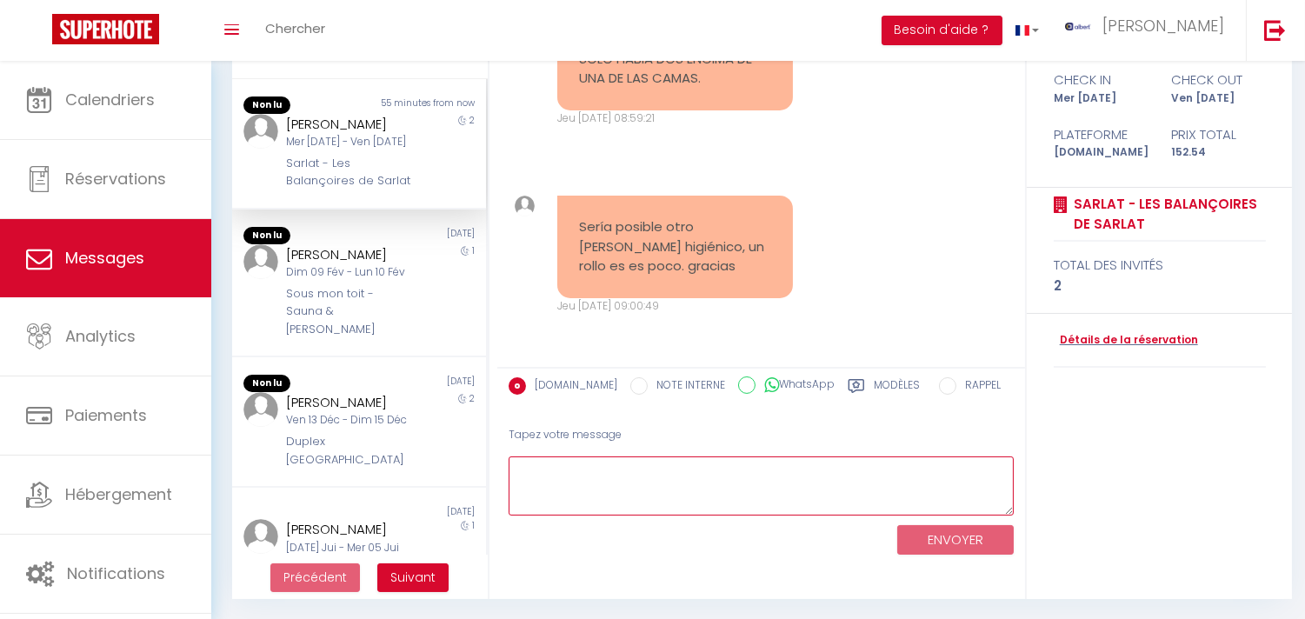
click at [663, 502] on textarea at bounding box center [760, 486] width 505 height 60
paste textarea "Hola Gracias por informarnos. Lamentamos lo de las toallas y le pasaremos esta …"
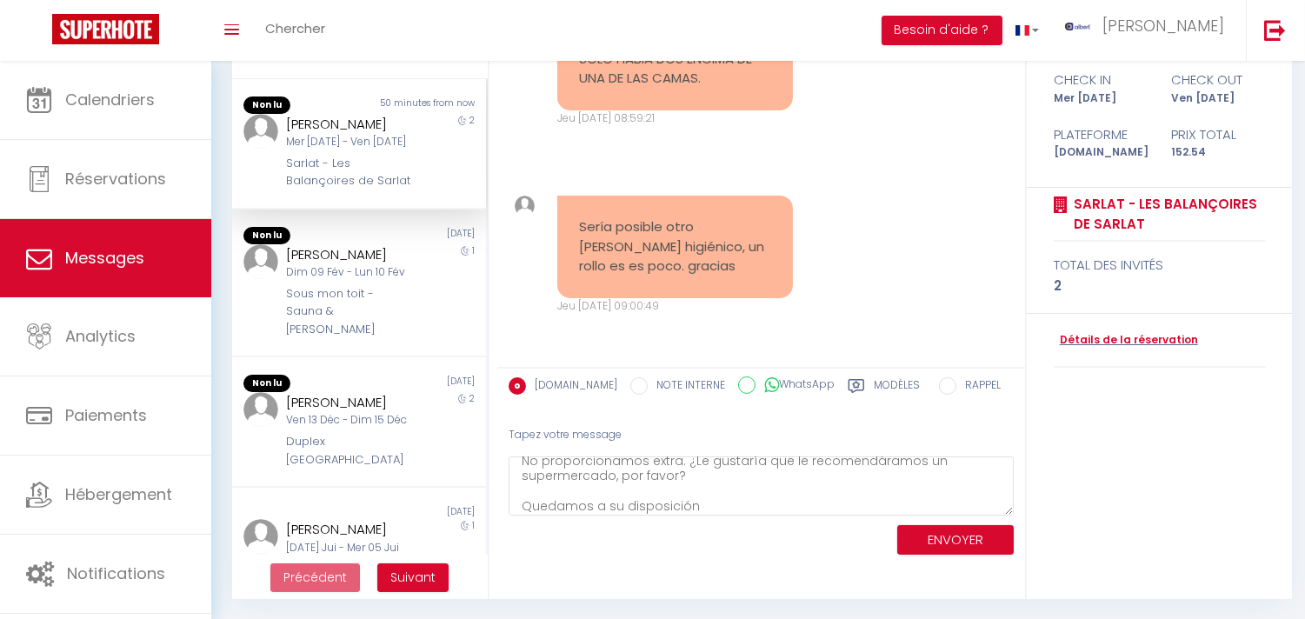
drag, startPoint x: 727, startPoint y: 508, endPoint x: 761, endPoint y: 104, distance: 404.8
click at [761, 104] on div "Buenos días, Ayer conseguimos cerrar la puerta. Solo tenemos 2 toallas. No hay …" at bounding box center [675, 10] width 236 height 200
copy div "Ainhoa"
drag, startPoint x: 282, startPoint y: 132, endPoint x: 360, endPoint y: 154, distance: 80.3
click at [337, 135] on div "[PERSON_NAME]" at bounding box center [348, 124] width 125 height 21
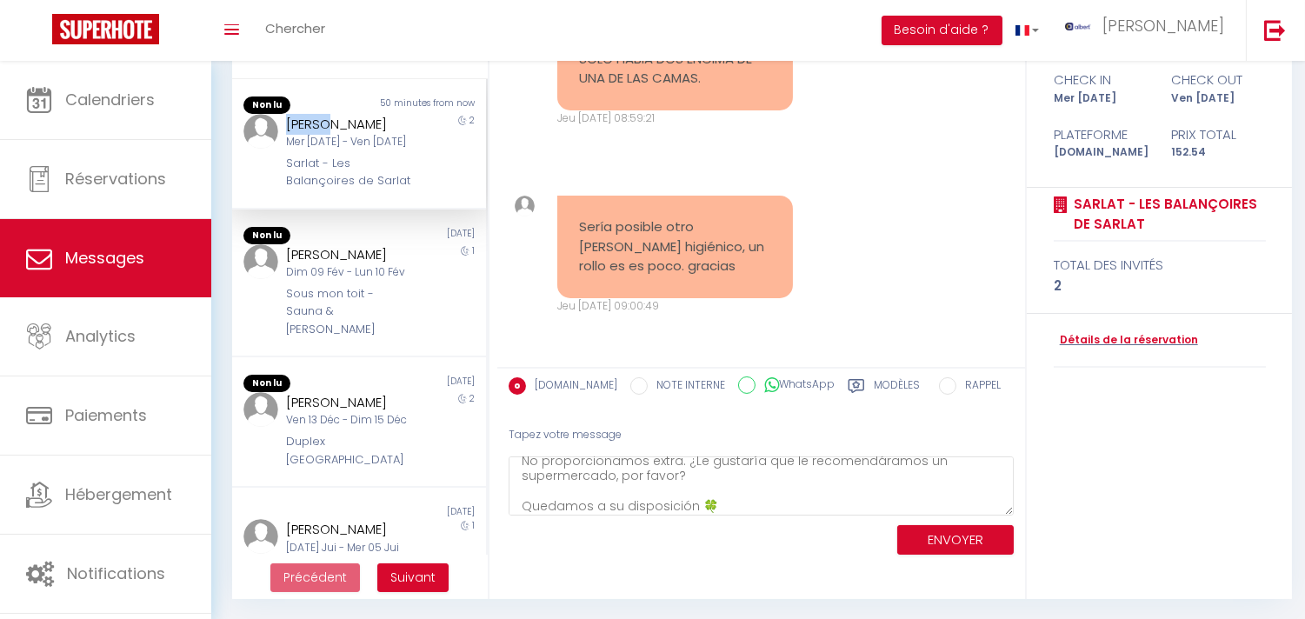
scroll to position [0, 0]
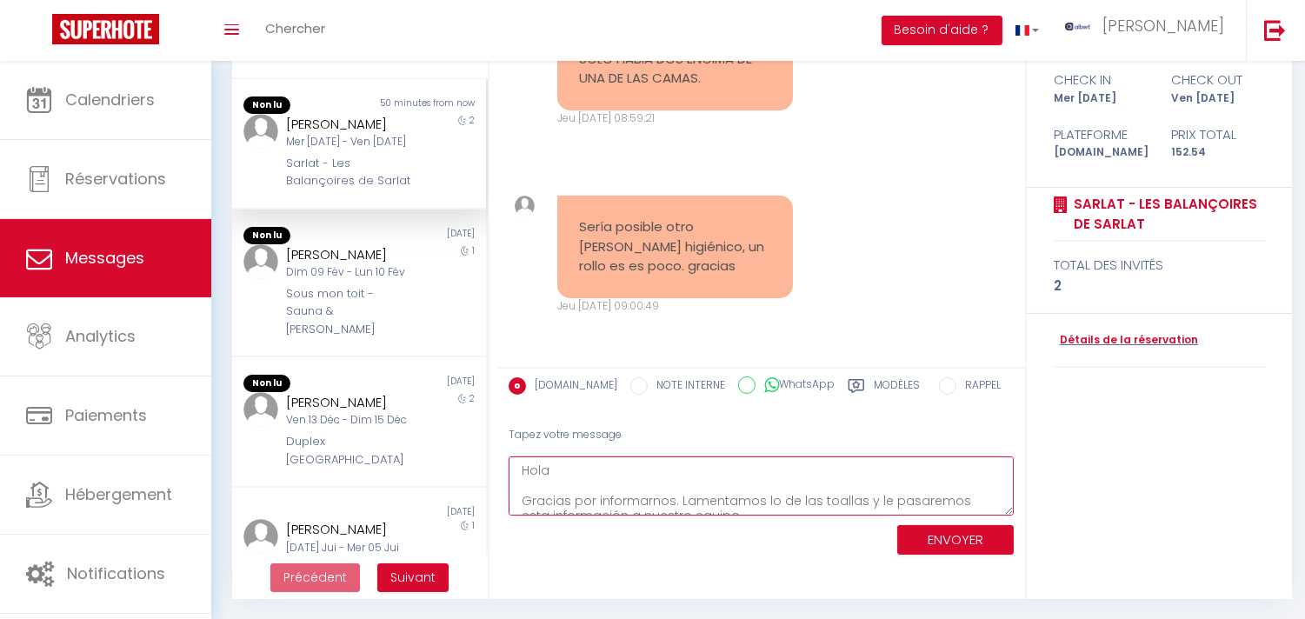
click at [574, 469] on textarea "Hola Gracias por informarnos. Lamentamos lo de las toallas y le pasaremos esta …" at bounding box center [760, 486] width 505 height 60
paste textarea "Ainhoa"
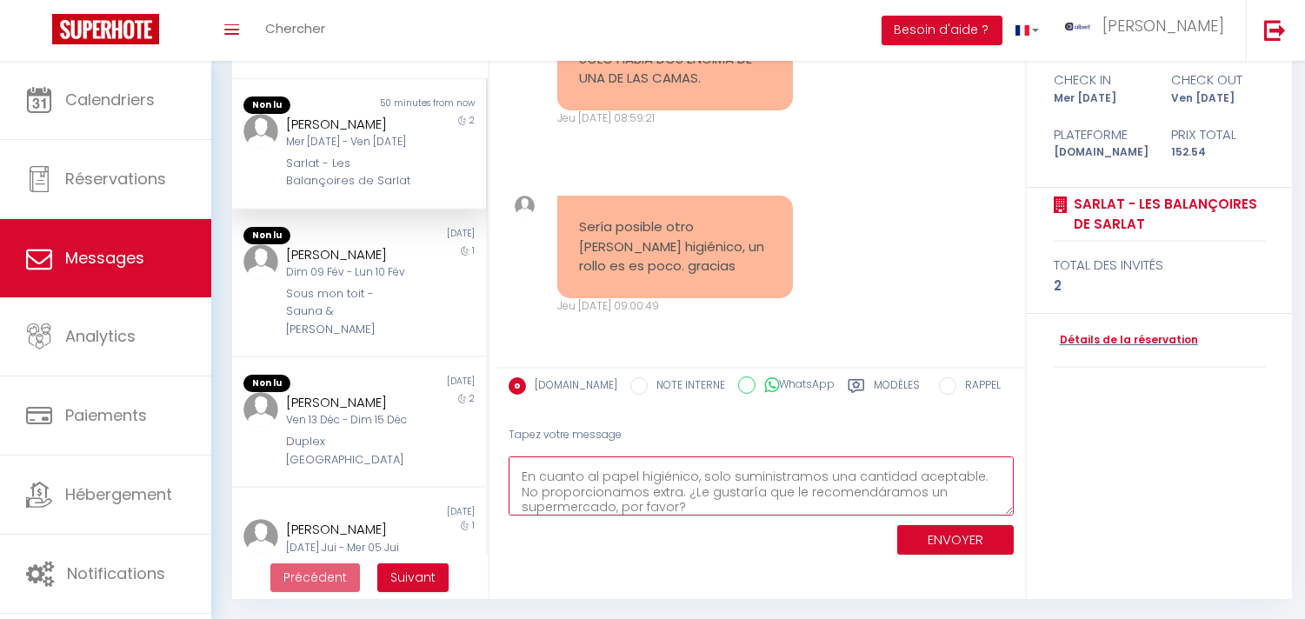
scroll to position [106, 0]
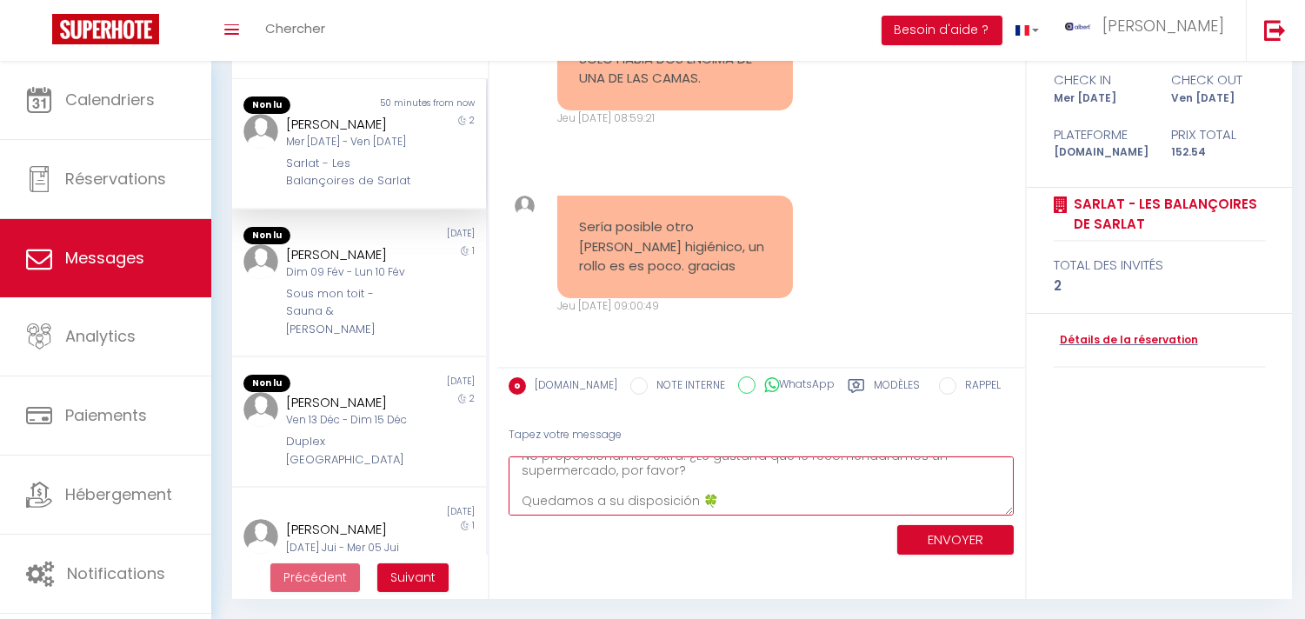
type textarea "Hola Ainhoa, Gracias por informarnos. Lamentamos lo de las toallas y le pasarem…"
click at [934, 528] on button "ENVOYER" at bounding box center [955, 540] width 116 height 30
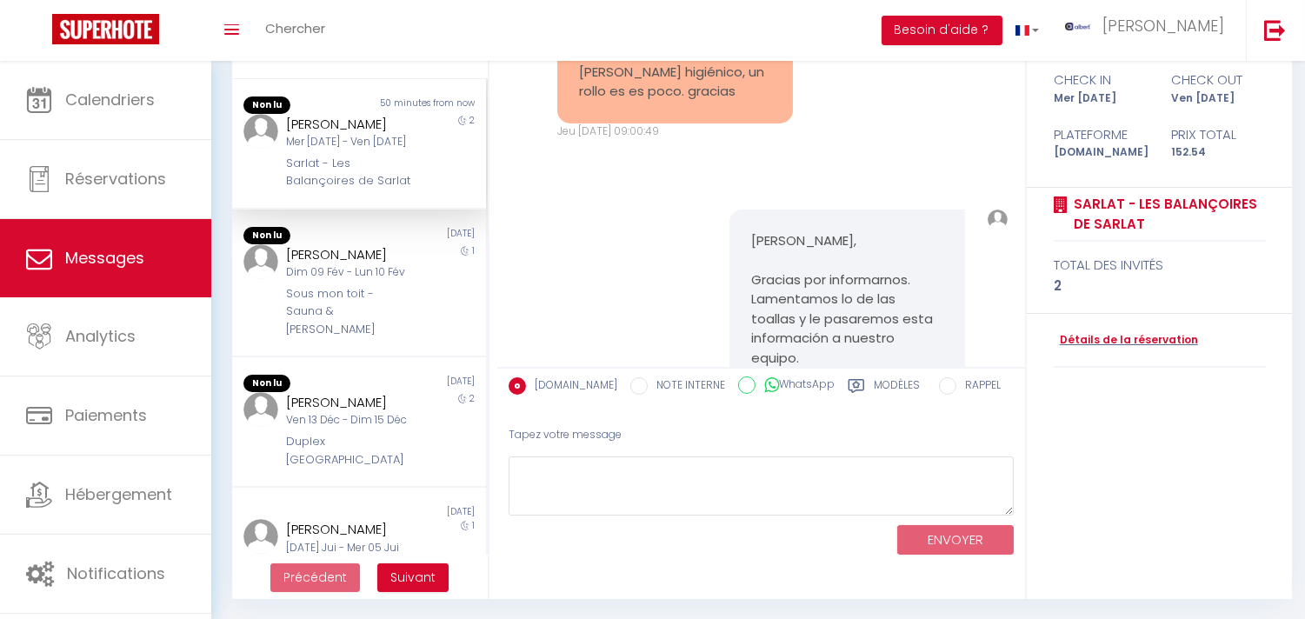
scroll to position [10400, 0]
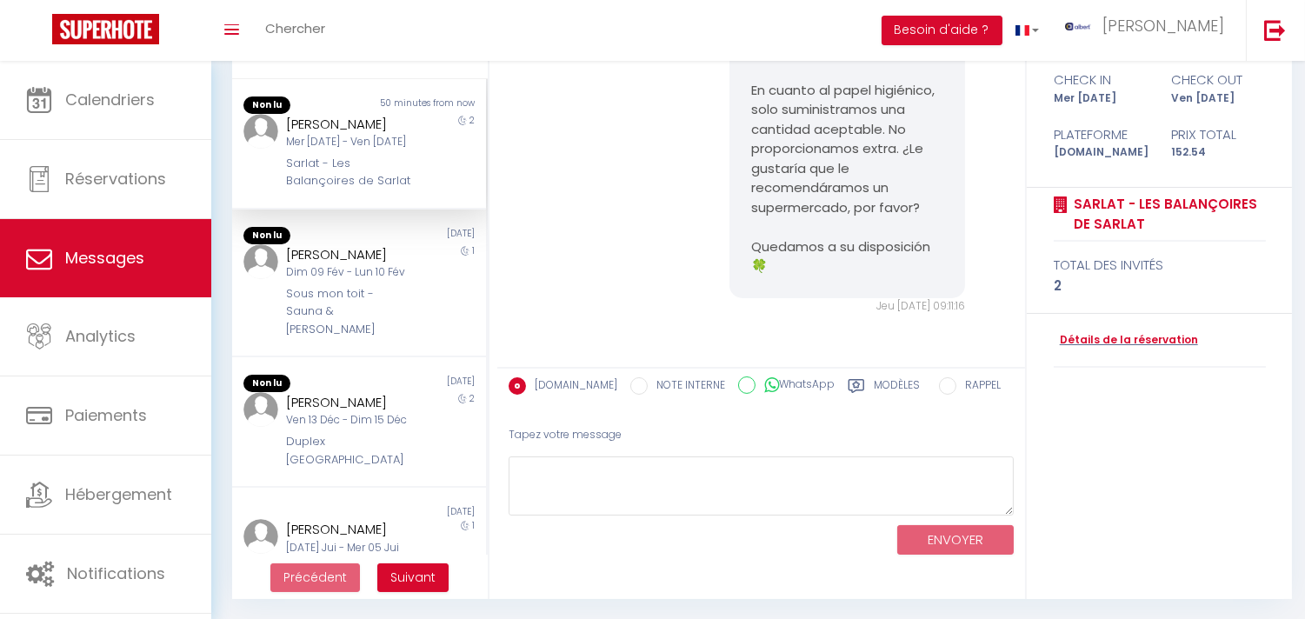
drag, startPoint x: 341, startPoint y: 137, endPoint x: 366, endPoint y: 62, distance: 79.7
click at [342, 135] on div "Ainhoa Cuende Gonzalez" at bounding box center [348, 124] width 125 height 21
copy div "Ainhoa Cuende Gonzalez"
drag, startPoint x: 282, startPoint y: 123, endPoint x: 615, endPoint y: 369, distance: 413.4
click at [375, 135] on div "Ainhoa Cuende Gonzalez" at bounding box center [348, 124] width 125 height 21
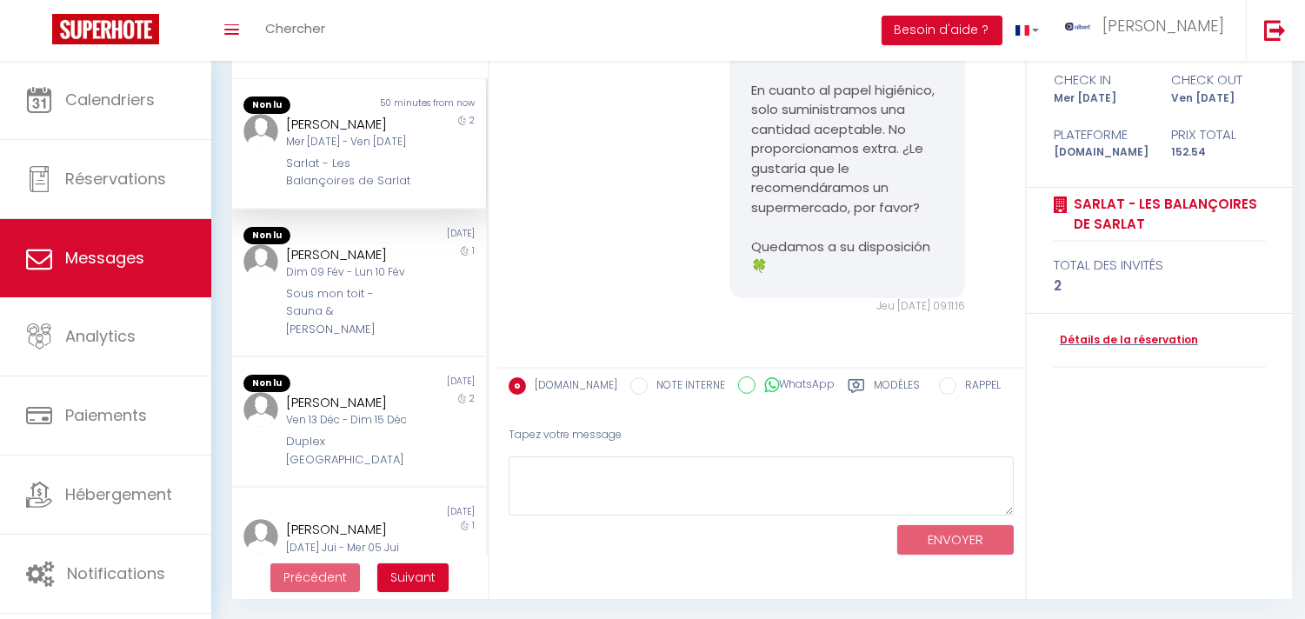
drag, startPoint x: 678, startPoint y: 535, endPoint x: 665, endPoint y: 511, distance: 26.8
click at [676, 533] on div "ENVOYER" at bounding box center [760, 538] width 505 height 46
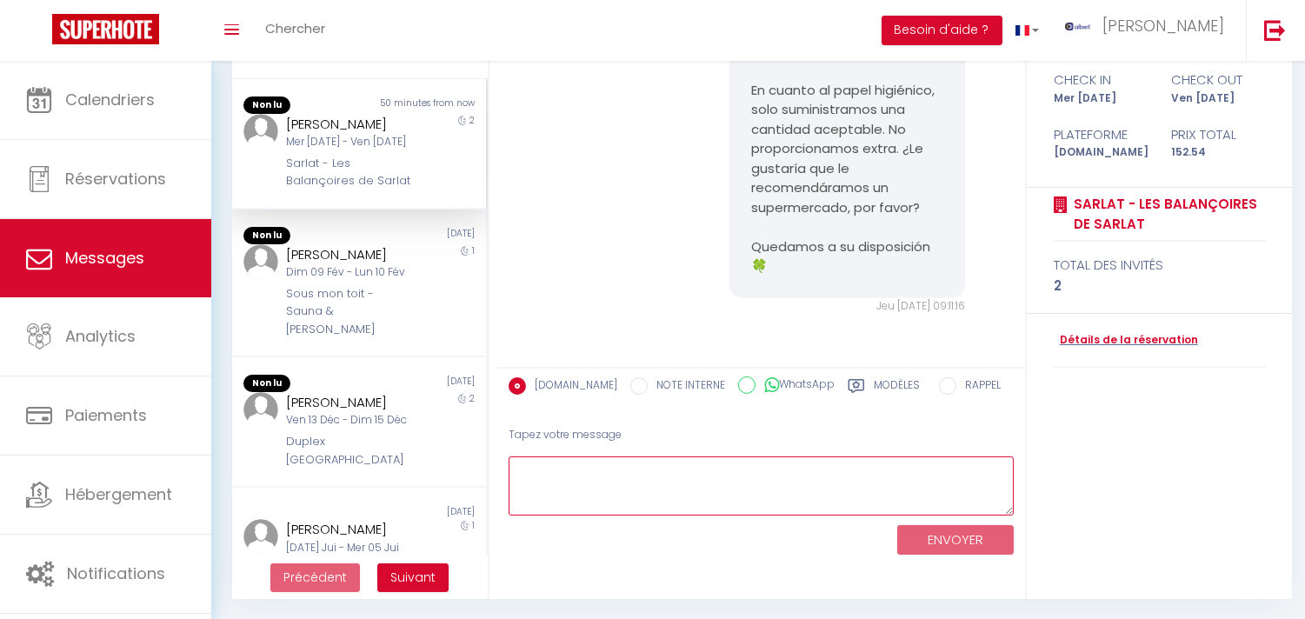
click at [665, 511] on textarea at bounding box center [760, 486] width 505 height 60
paste textarea "Hallo Bedankt dat u het ons laat weten. Neem gerust contact met ons op als u ie…"
click at [621, 468] on textarea "Hallo Bedankt dat u het ons laat weten. Neem gerust contact met ons op als u ie…" at bounding box center [760, 486] width 505 height 60
type textarea "Hallo Bedankt dat u het ons laat weten. Neem gerust contact met ons op als u ie…"
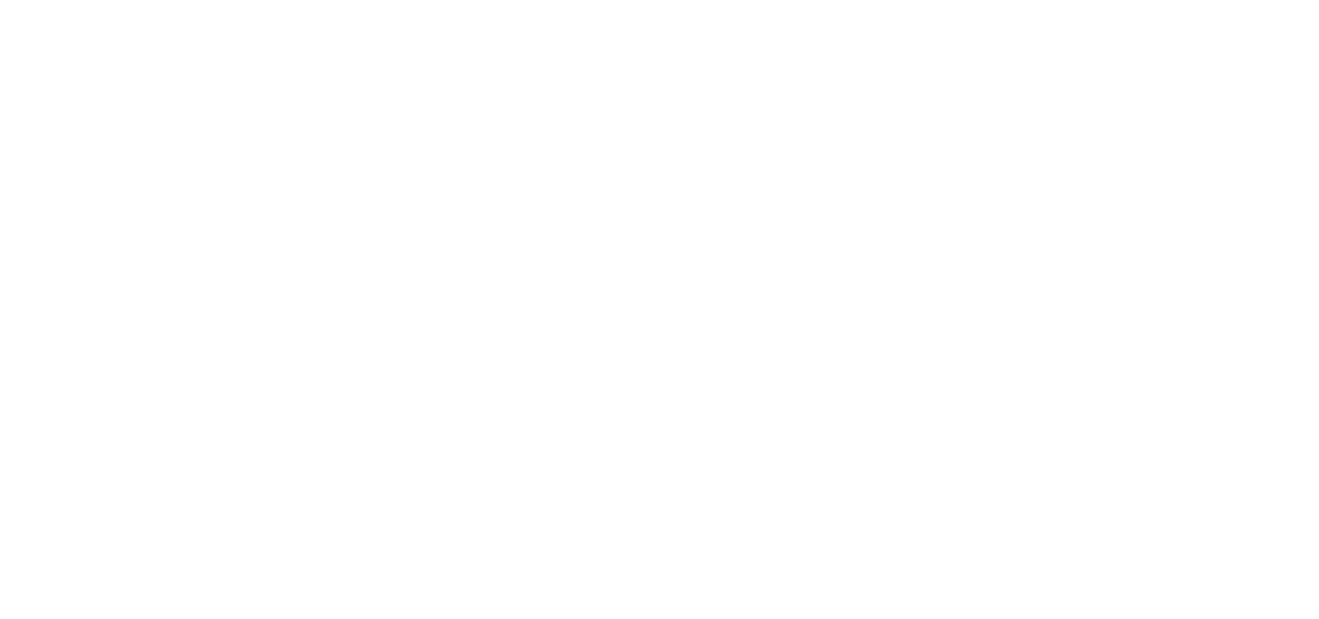
select select "message"
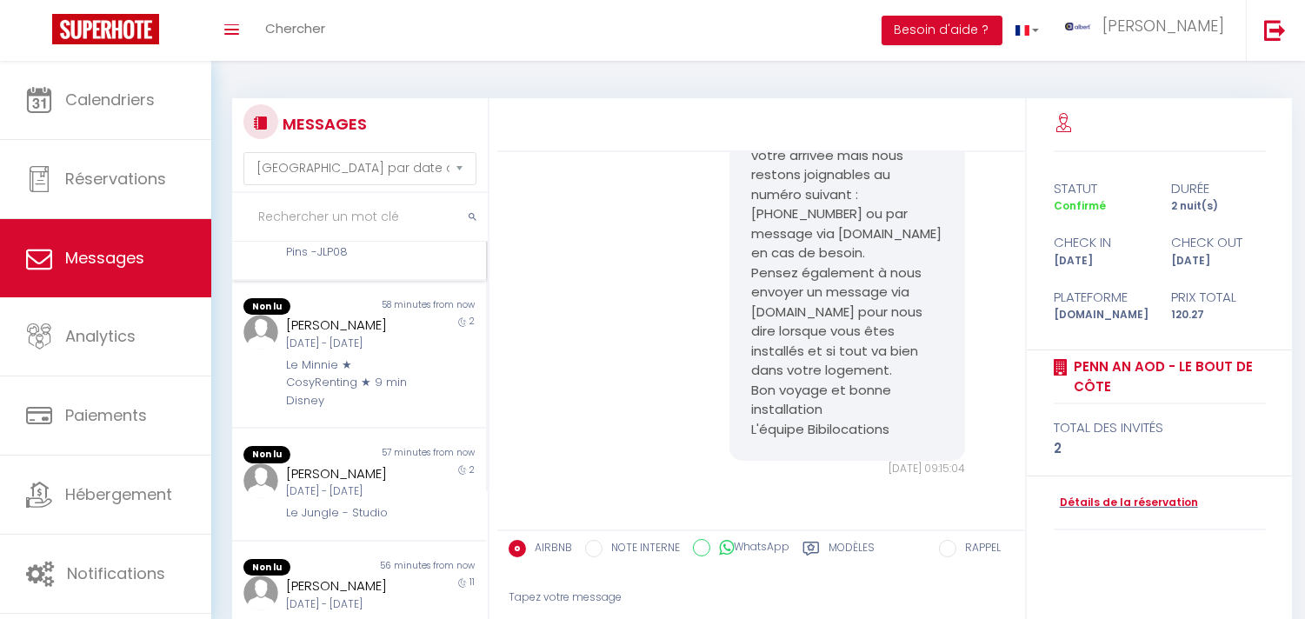
scroll to position [579, 0]
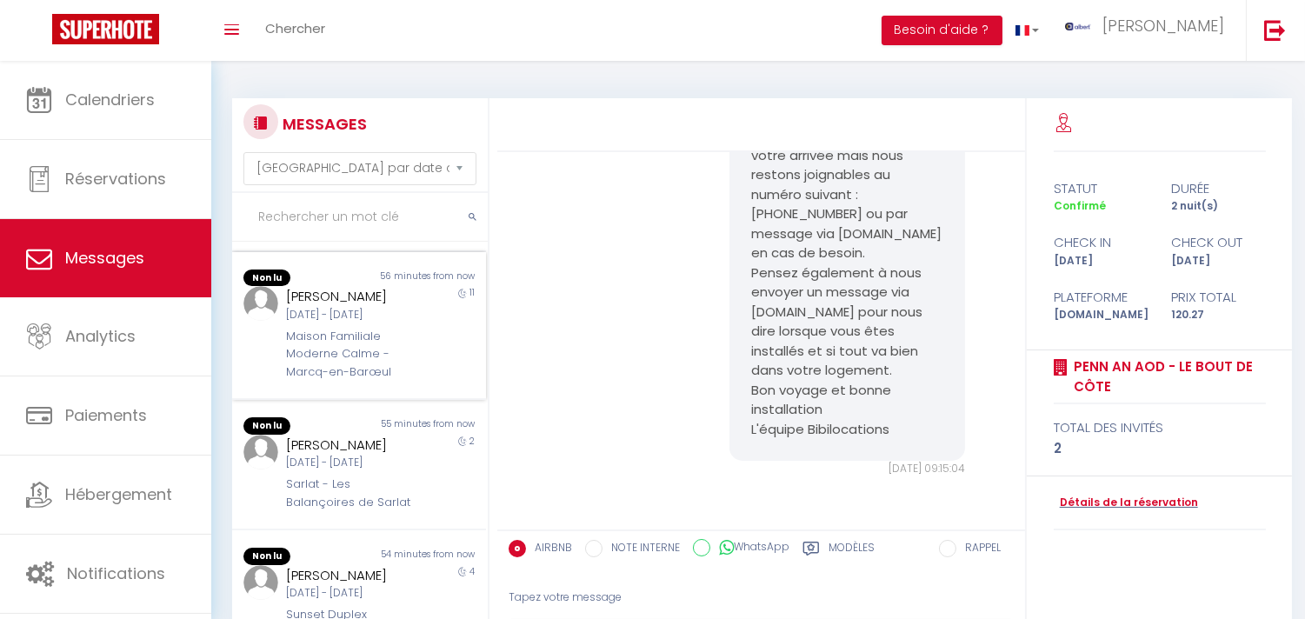
click at [410, 381] on div "[PERSON_NAME] [DATE] - [DATE] Maison Familiale Moderne Calme - Marcq-en-Barœul" at bounding box center [349, 333] width 148 height 95
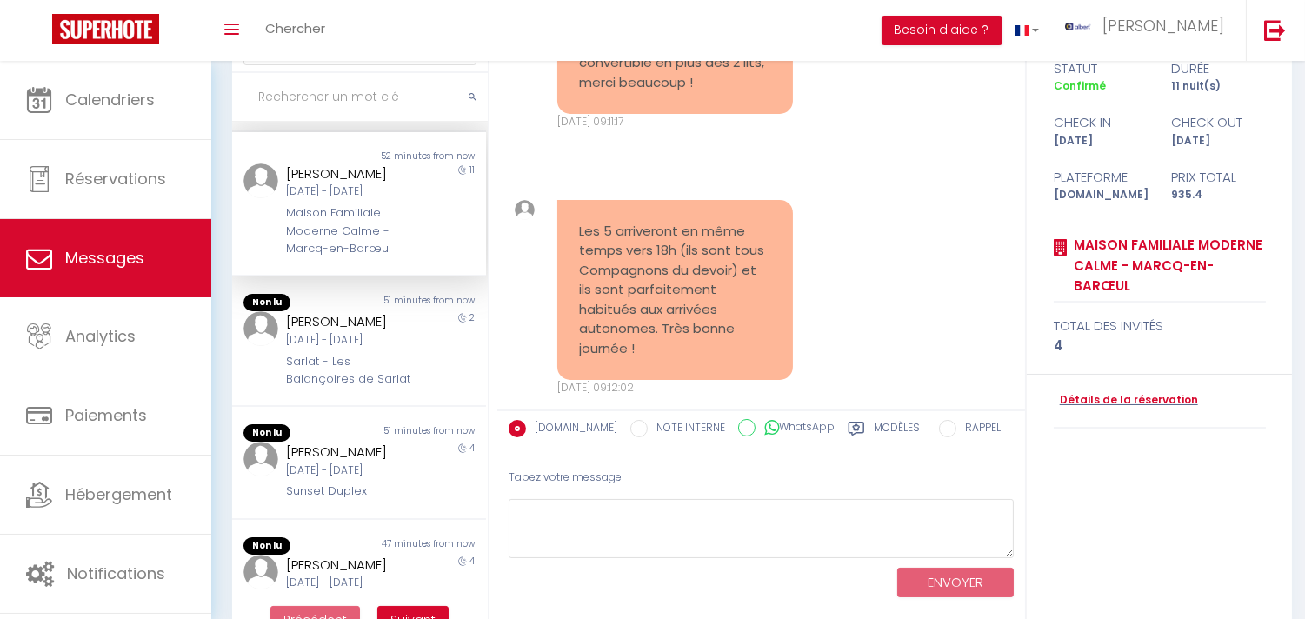
scroll to position [163, 0]
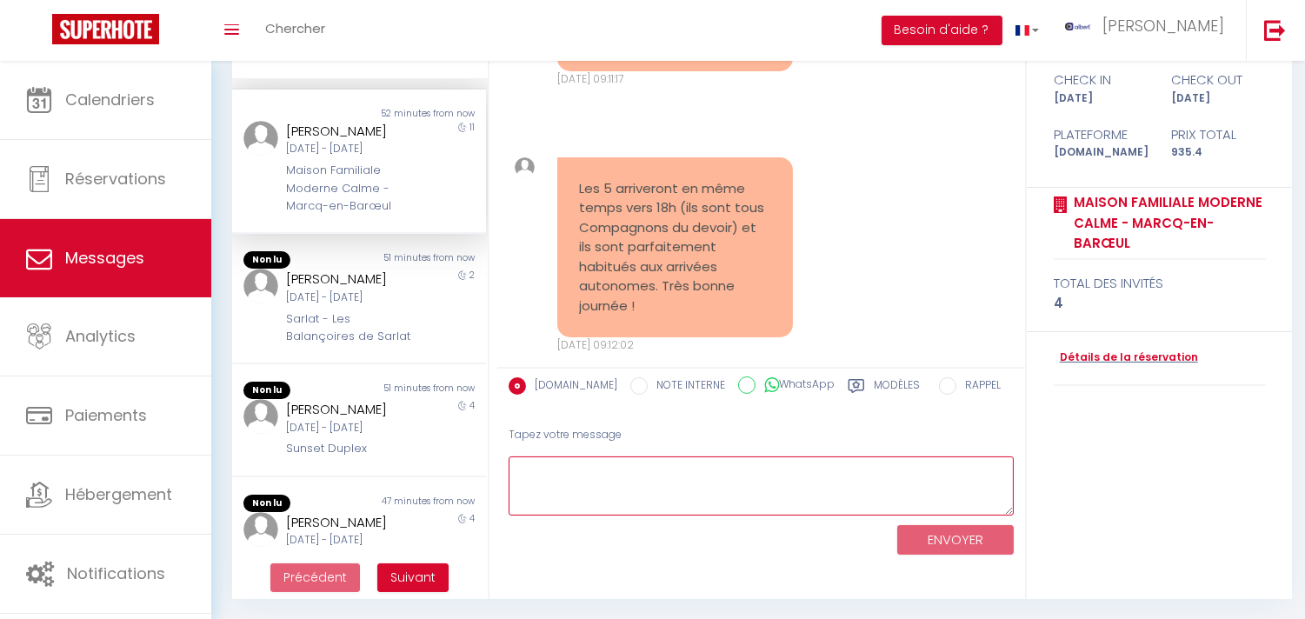
click at [689, 483] on textarea at bounding box center [760, 486] width 505 height 60
paste textarea "Bonjour [PERSON_NAME], Nous vous remercions de nous avoir informé, nous serons …"
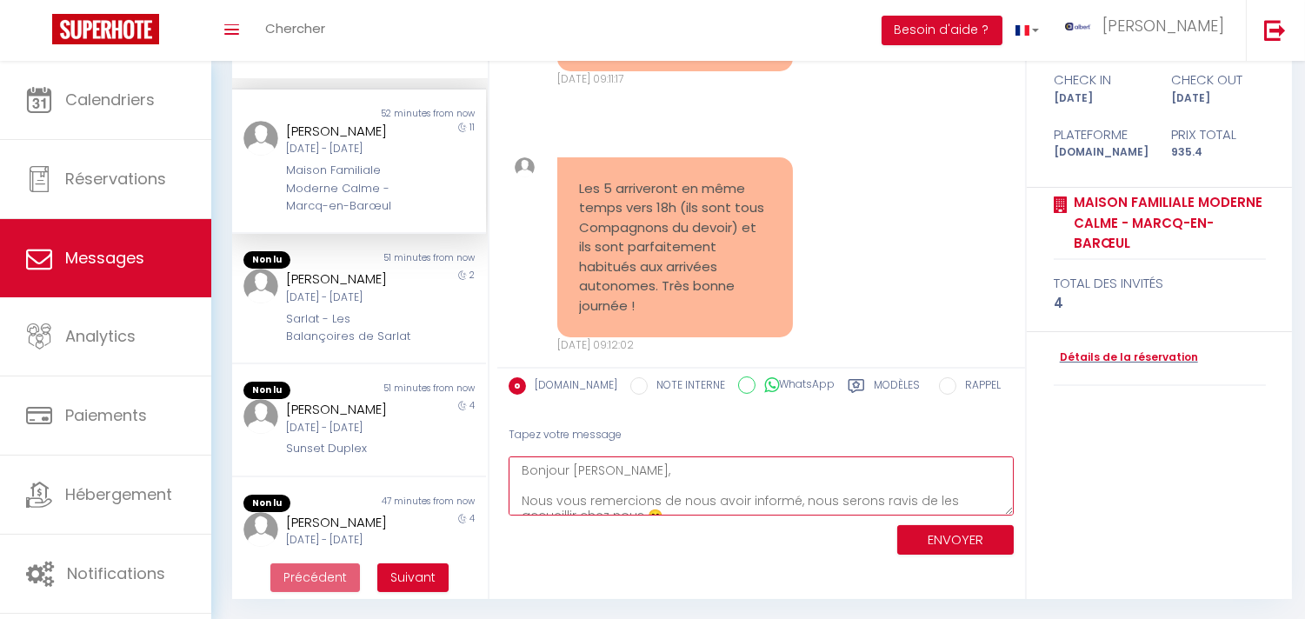
scroll to position [132, 0]
drag, startPoint x: 565, startPoint y: 490, endPoint x: 569, endPoint y: 500, distance: 10.5
click at [709, 475] on textarea "Bonjour [PERSON_NAME], Nous vous remercions de nous avoir informé, nous serons …" at bounding box center [760, 486] width 505 height 60
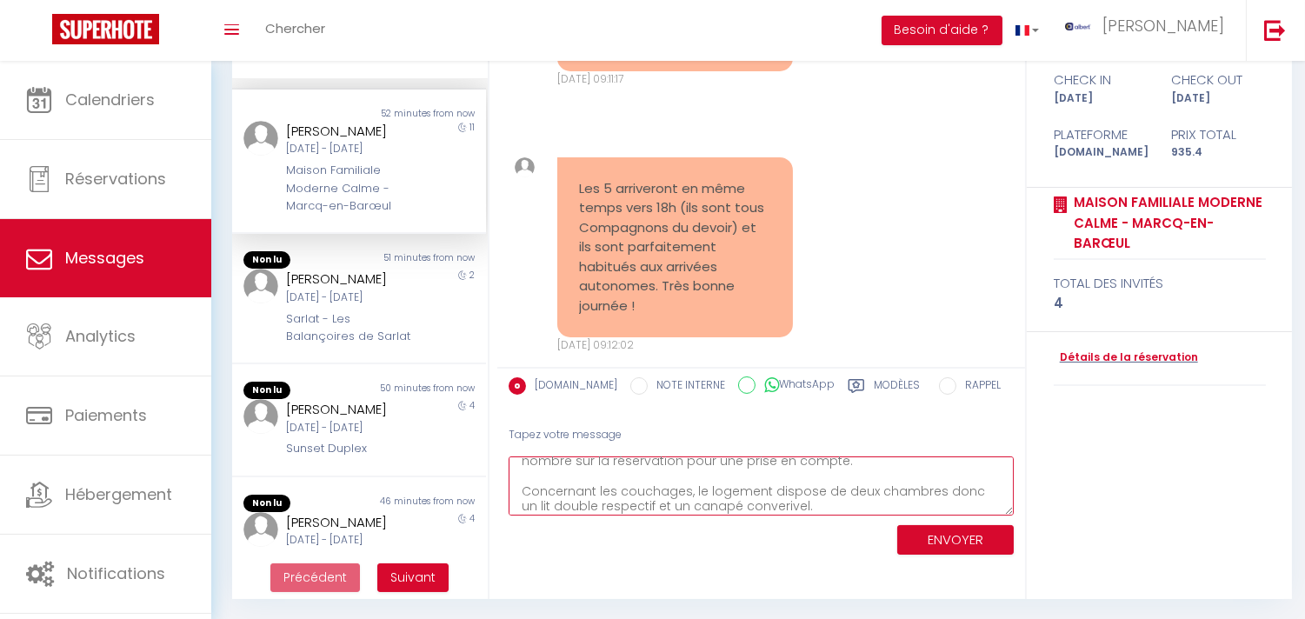
click at [762, 501] on textarea "Bonjour [PERSON_NAME], Nous vous remercions de nous avoir informé, nous serons …" at bounding box center [760, 486] width 505 height 60
drag, startPoint x: 762, startPoint y: 501, endPoint x: 751, endPoint y: 505, distance: 12.1
click at [751, 505] on textarea "Bonjour [PERSON_NAME], Nous vous remercions de nous avoir informé, nous serons …" at bounding box center [760, 486] width 505 height 60
type textarea "Bonjour [PERSON_NAME], Nous vous remercions de nous avoir informé, nous serons …"
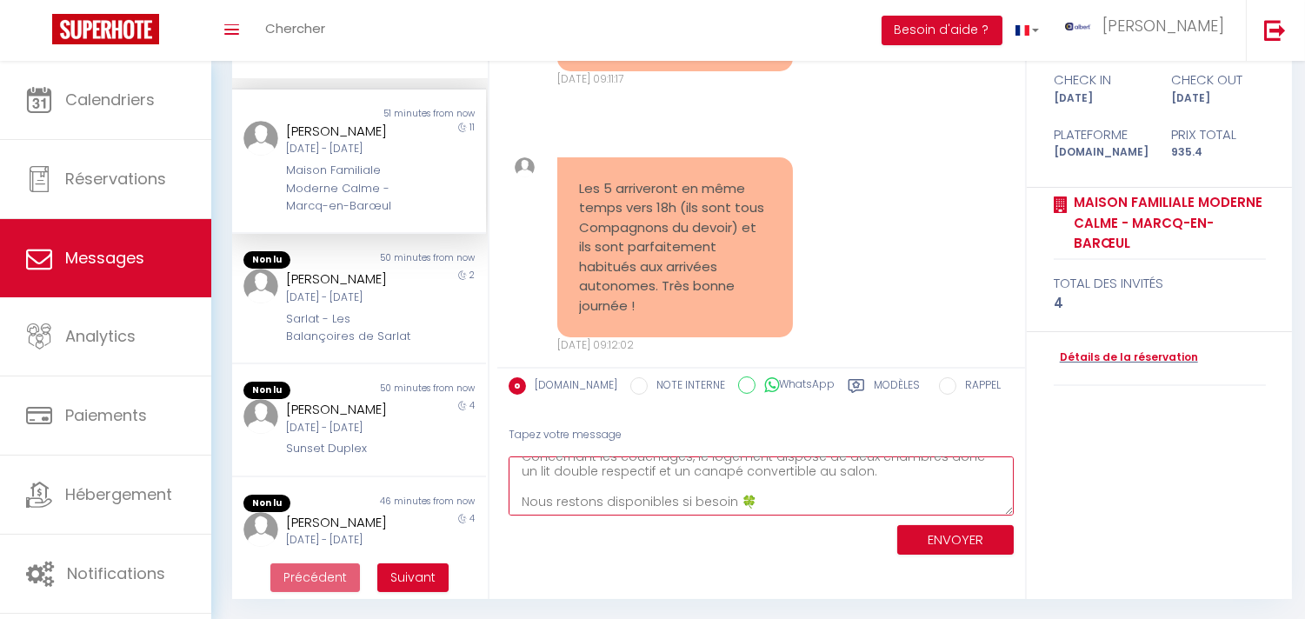
scroll to position [0, 0]
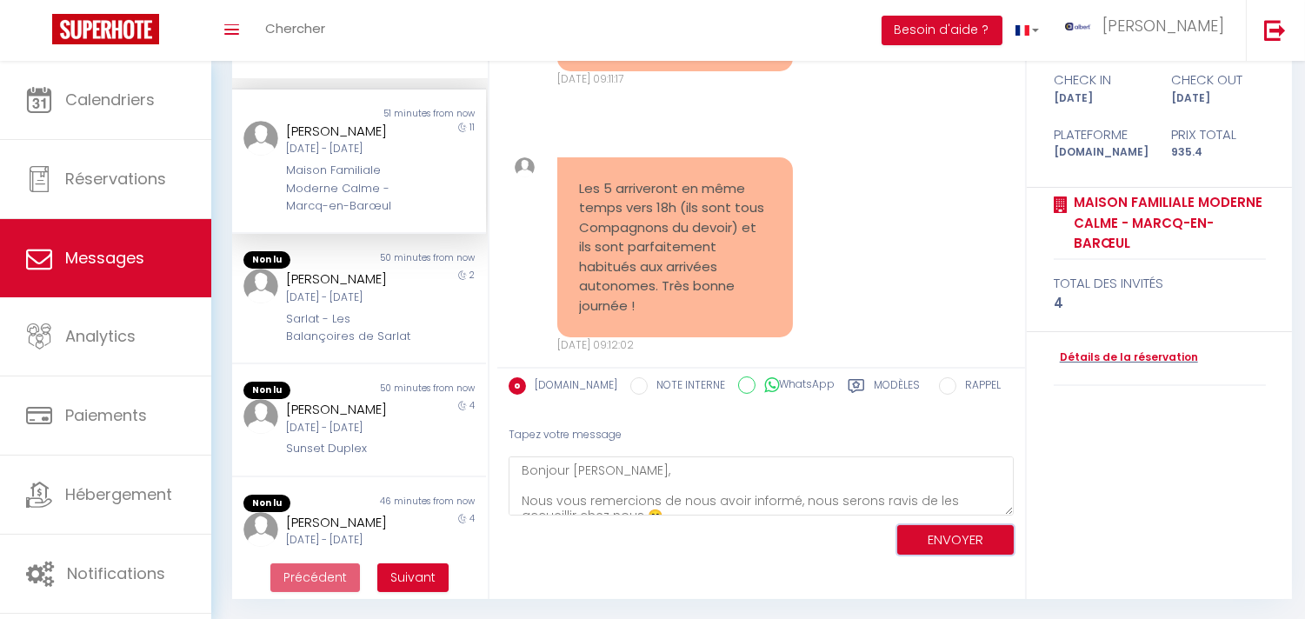
click at [947, 528] on button "ENVOYER" at bounding box center [955, 540] width 116 height 30
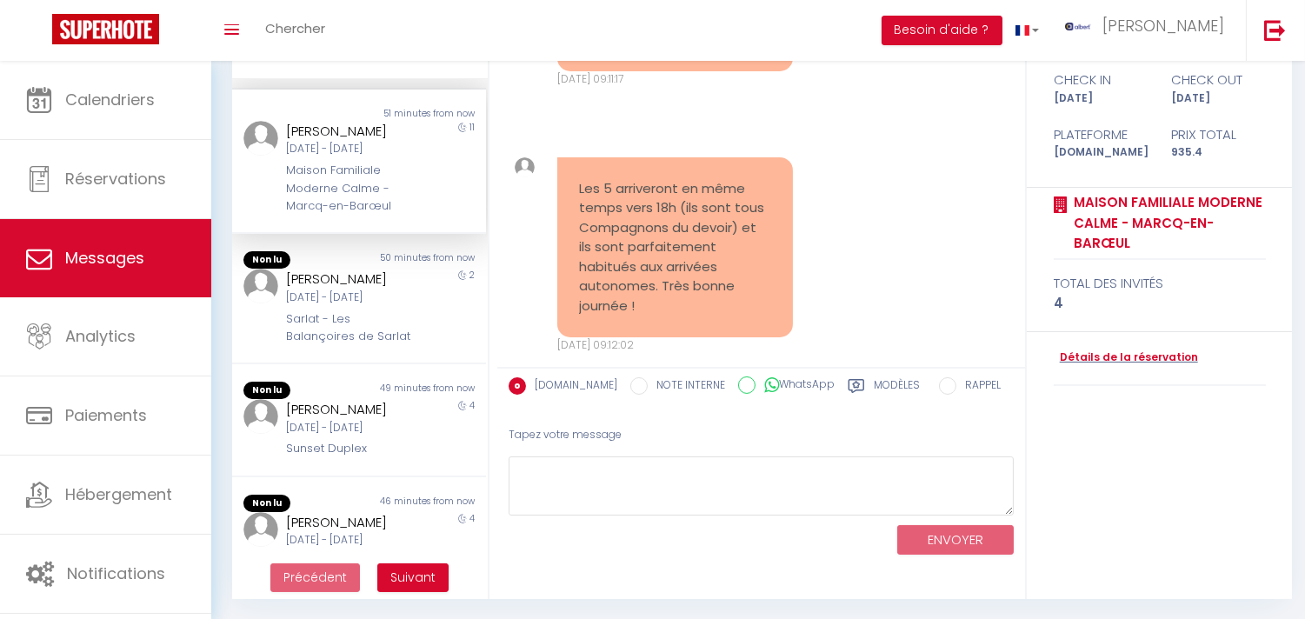
scroll to position [1985, 0]
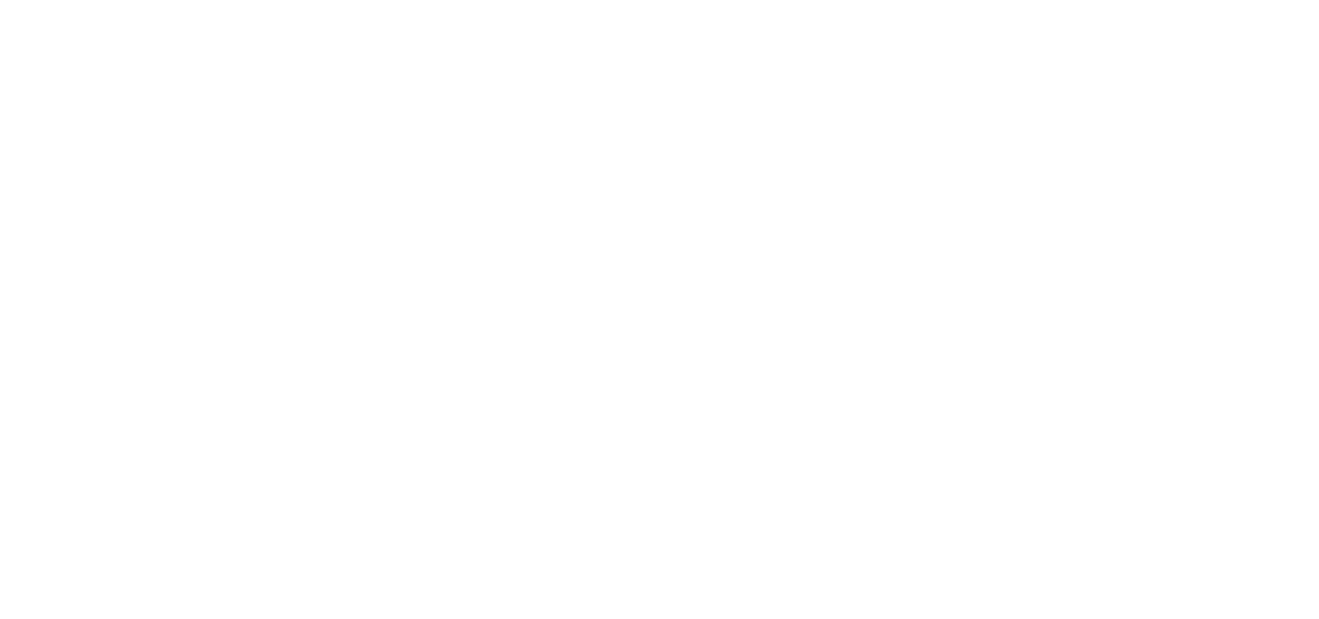
select select "message"
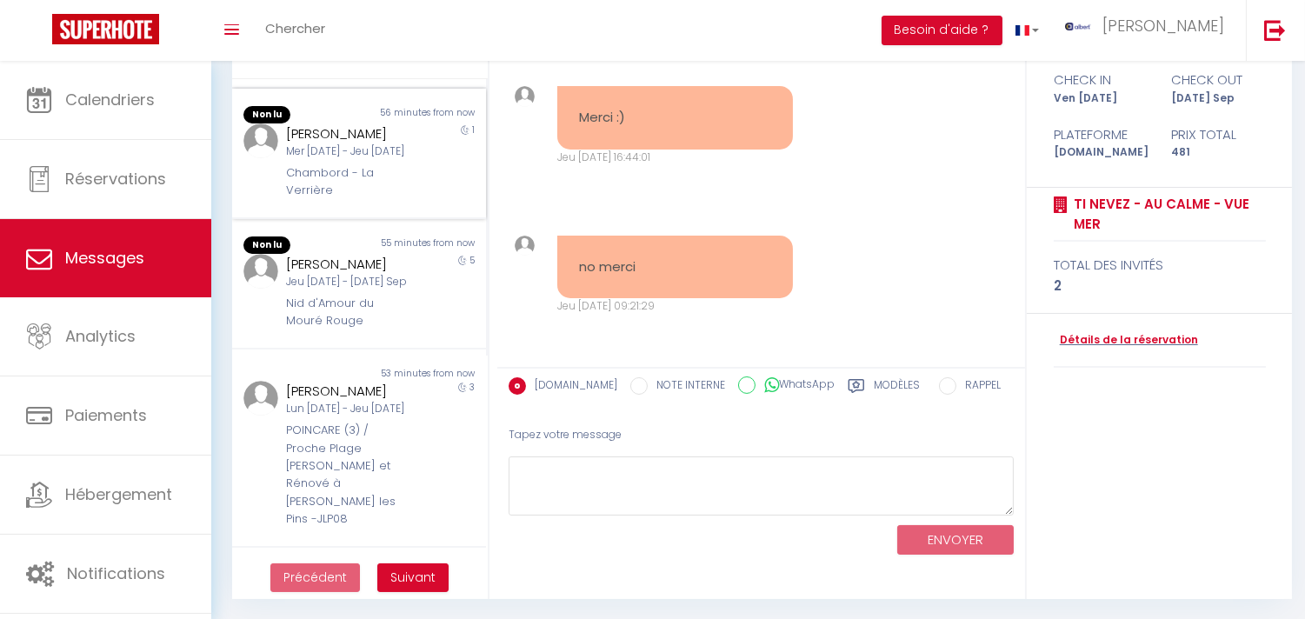
scroll to position [289, 0]
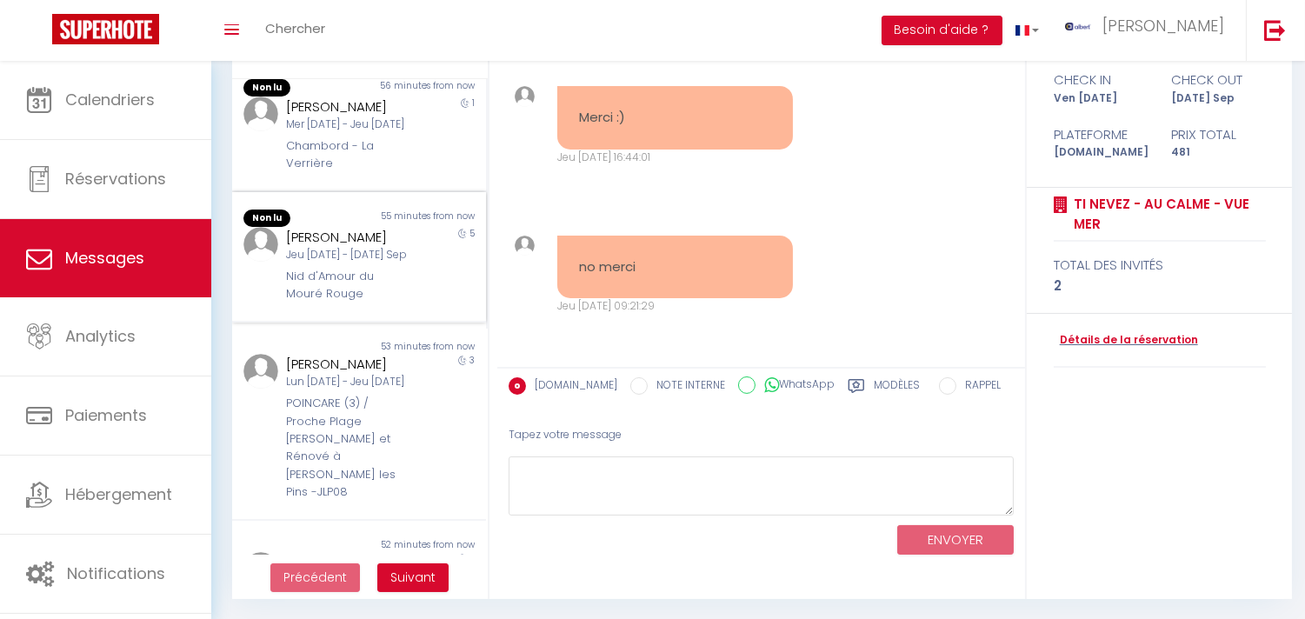
click at [369, 248] on div "[PERSON_NAME]" at bounding box center [348, 237] width 125 height 21
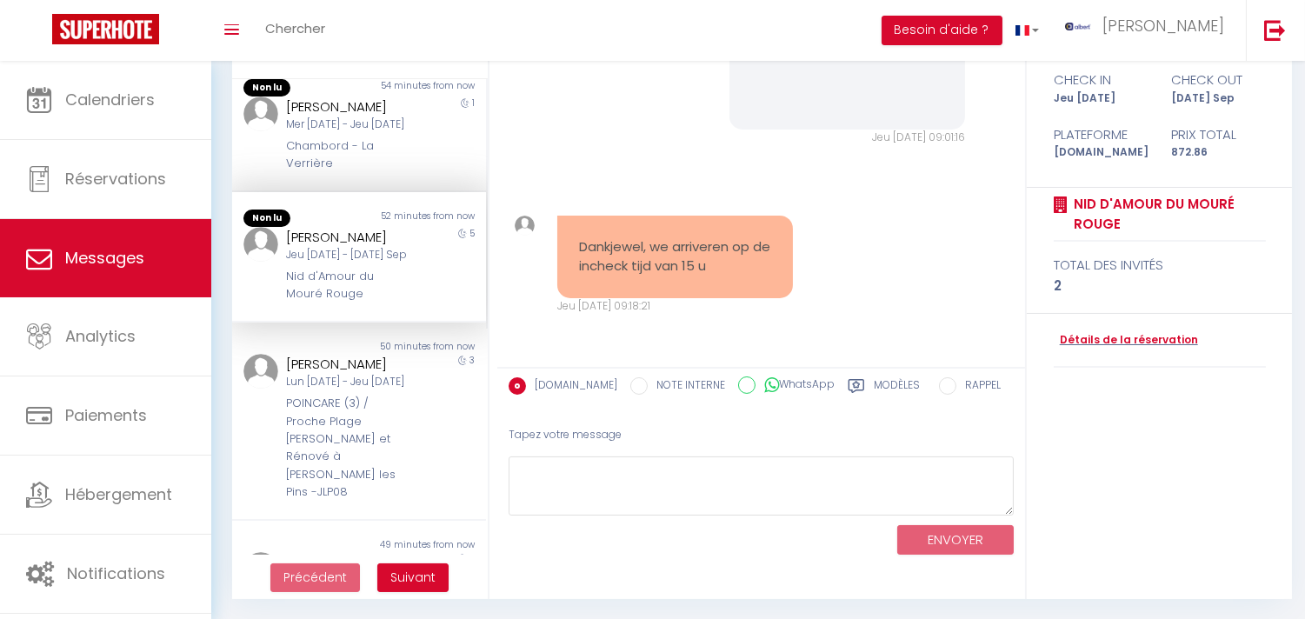
scroll to position [3959, 0]
copy div "Nid d'Amour"
drag, startPoint x: 281, startPoint y: 322, endPoint x: 353, endPoint y: 323, distance: 72.1
click at [352, 300] on div "[PERSON_NAME] Jeu [DATE] - [DATE] Sep Nid d'Amour du Mouré Rouge" at bounding box center [349, 261] width 148 height 76
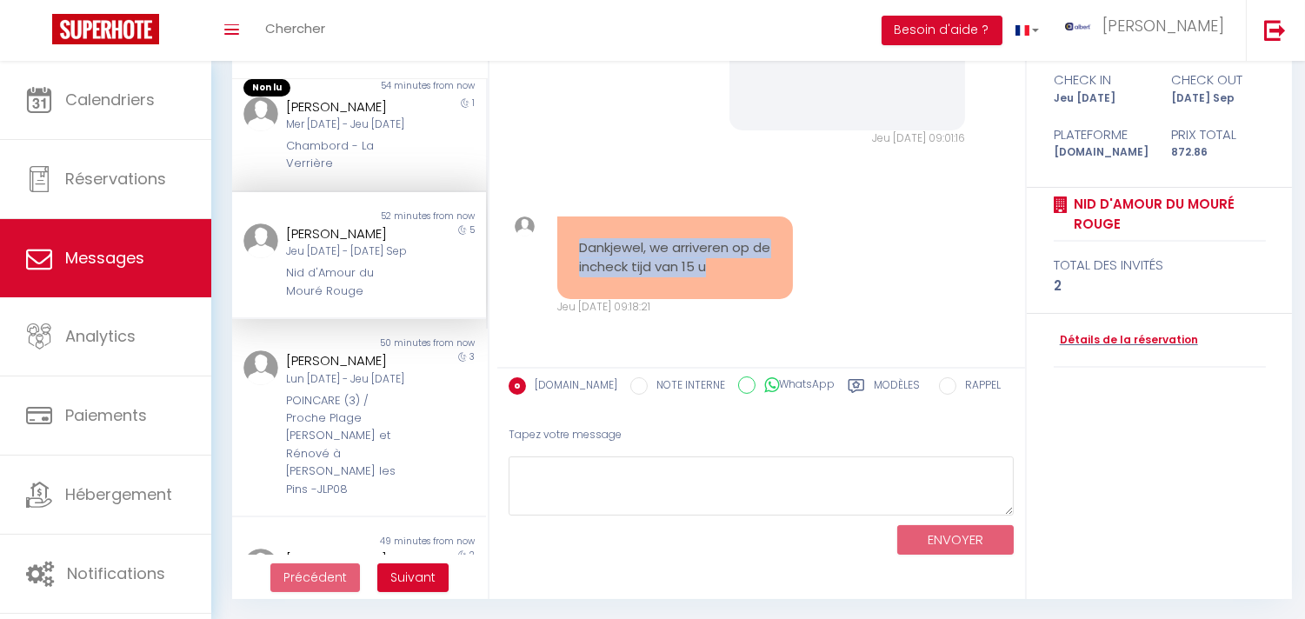
copy pre "Dankjewel, we arriveren op de incheck tijd van 15 u"
drag, startPoint x: 556, startPoint y: 233, endPoint x: 753, endPoint y: 270, distance: 200.0
click at [753, 270] on div "Dankjewel, we arriveren op de incheck tijd van 15 u" at bounding box center [675, 257] width 236 height 83
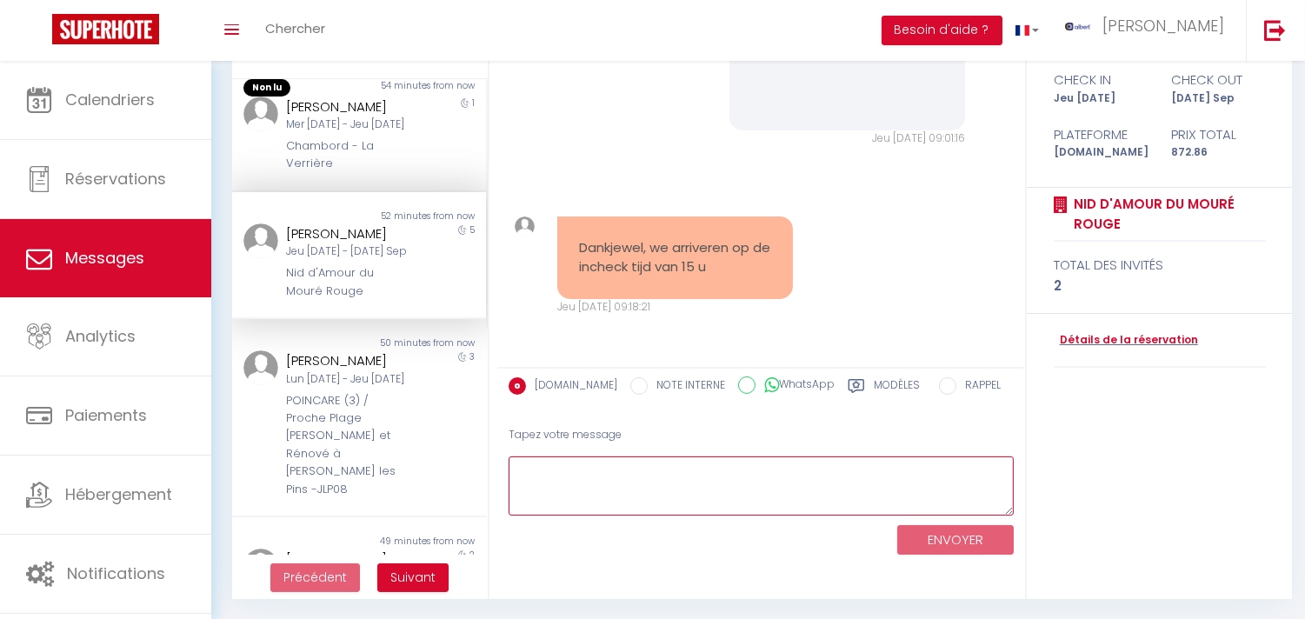
click at [646, 480] on textarea at bounding box center [760, 486] width 505 height 60
paste textarea "Hallo Bedankt dat u het ons laat weten. Neem gerust contact met ons op als u ie…"
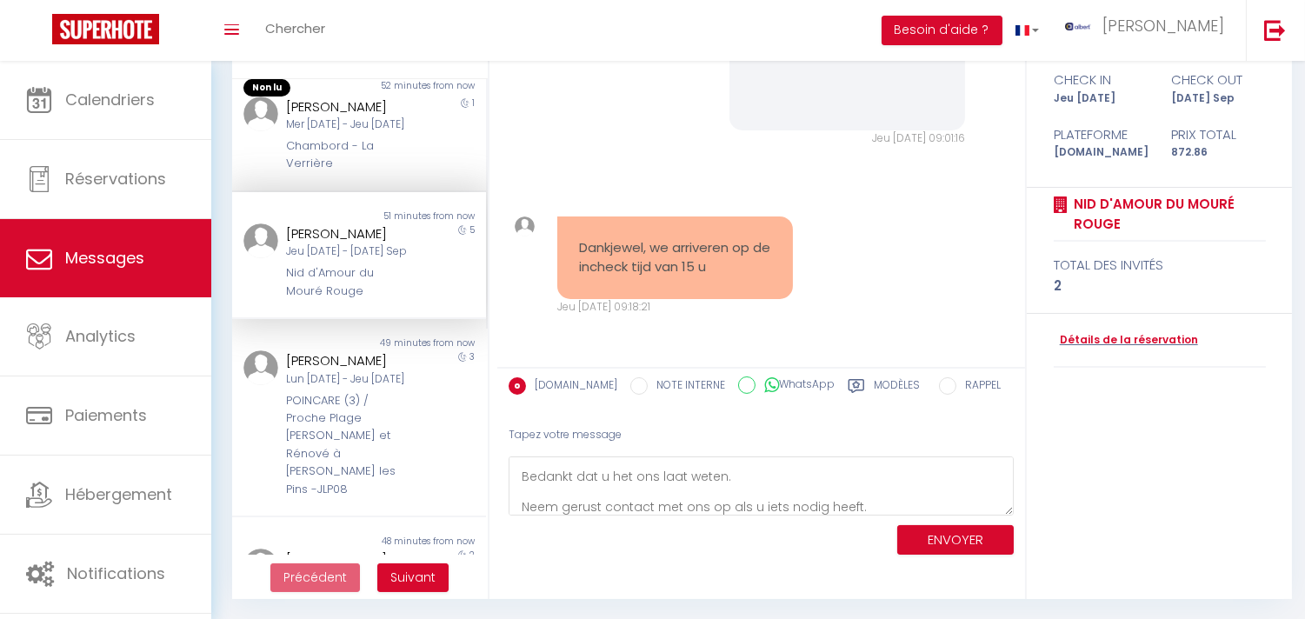
click at [636, 254] on pre "Dankjewel, we arriveren op de incheck tijd van 15 u" at bounding box center [675, 257] width 192 height 39
copy div "Dankjewel, we arriveren op de incheck tijd van 15 u"
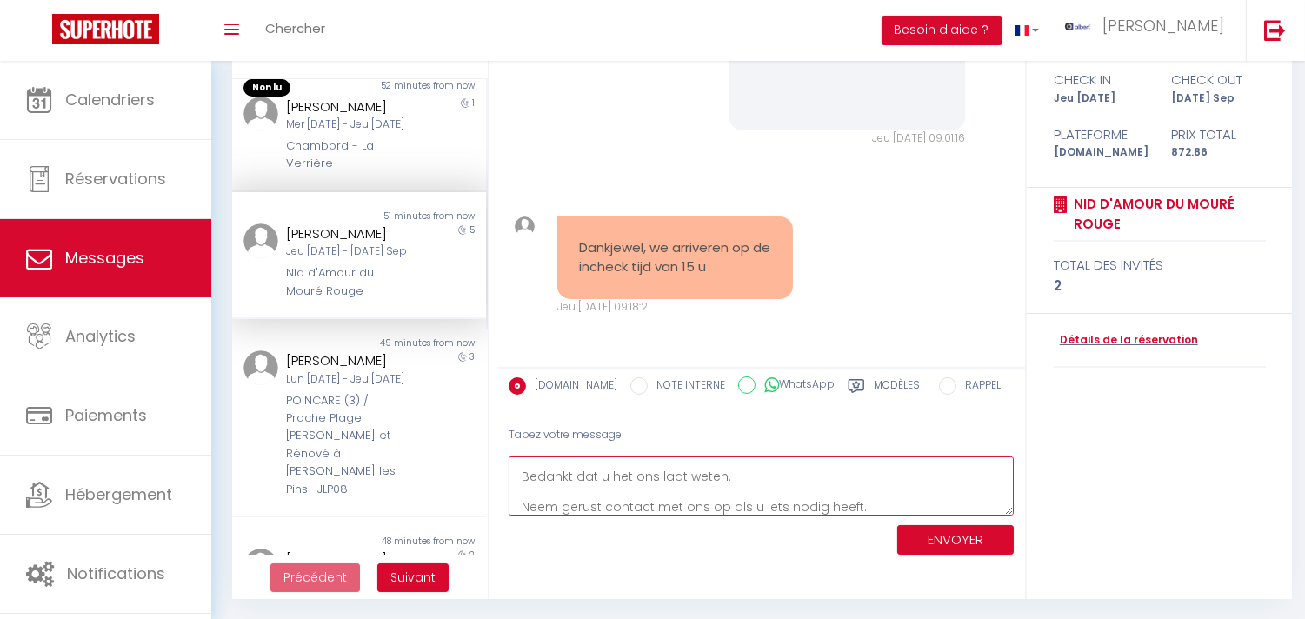
click at [879, 502] on textarea "Hallo Bedankt dat u het ons laat weten. Neem gerust contact met ons op als u ie…" at bounding box center [760, 486] width 505 height 60
click at [575, 467] on textarea "Hallo Bedankt dat u het ons laat weten. Neem gerust contact met ons op als u ie…" at bounding box center [760, 486] width 505 height 60
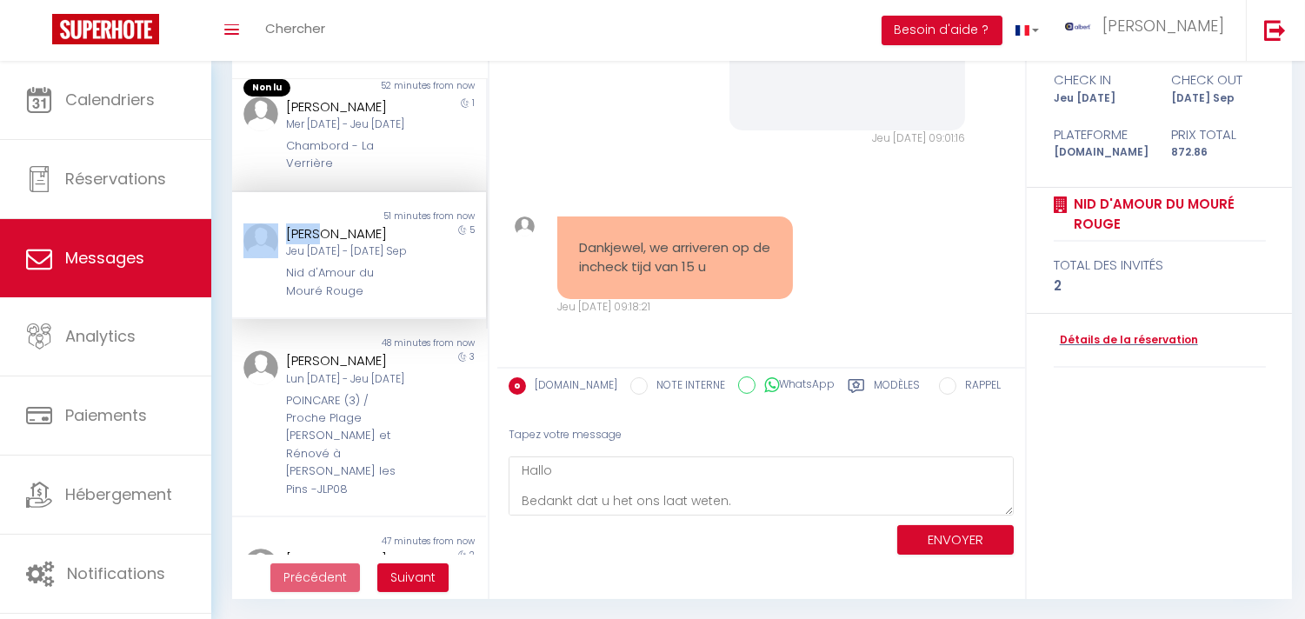
copy div "Mandy"
drag, startPoint x: 335, startPoint y: 259, endPoint x: 262, endPoint y: 261, distance: 73.0
click at [262, 261] on div "Mandy Spierenburg Jeu 11 Sep - Mar 16 Sep Nid d'Amour du Mouré Rouge 5" at bounding box center [359, 261] width 254 height 76
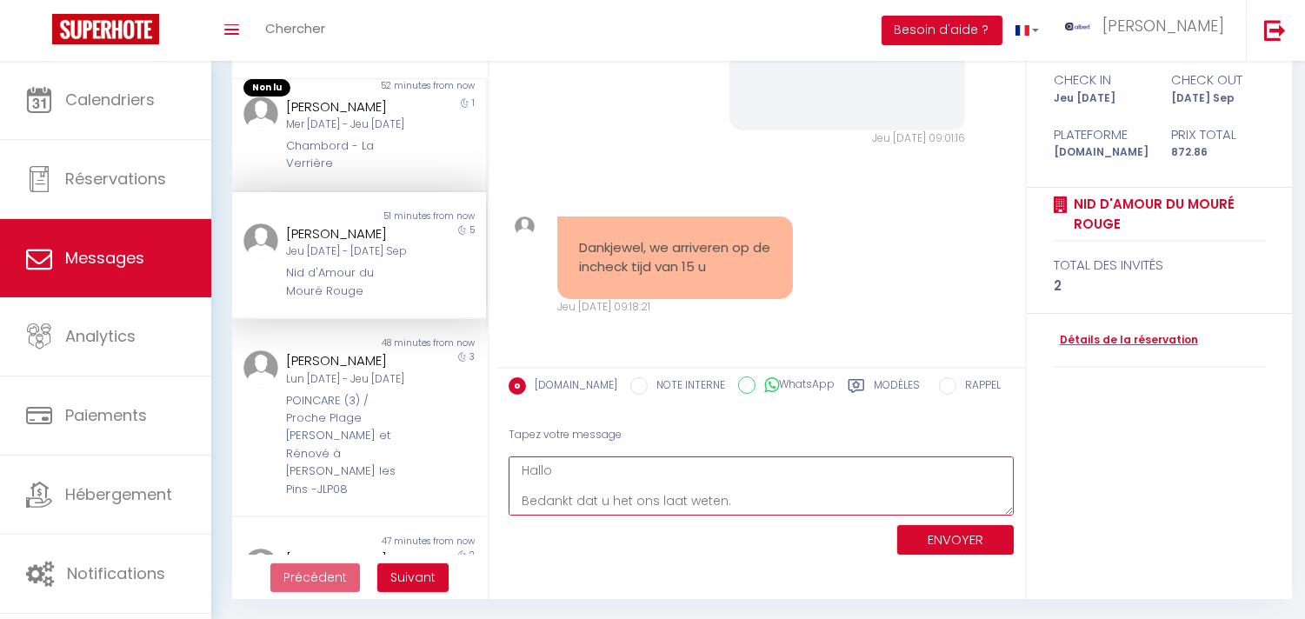
click at [559, 470] on textarea "Hallo Bedankt dat u het ons laat weten. Neem gerust contact met ons op als u ie…" at bounding box center [760, 486] width 505 height 60
paste textarea "Mandy"
click at [522, 480] on textarea "Hallo Mandy Bedankt dat u het ons laat weten. Neem gerust contact met ons op al…" at bounding box center [760, 486] width 505 height 60
click at [597, 462] on textarea "Hallo Mandy Bedankt dat u het ons laat weten. Neem gerust contact met ons op al…" at bounding box center [760, 486] width 505 height 60
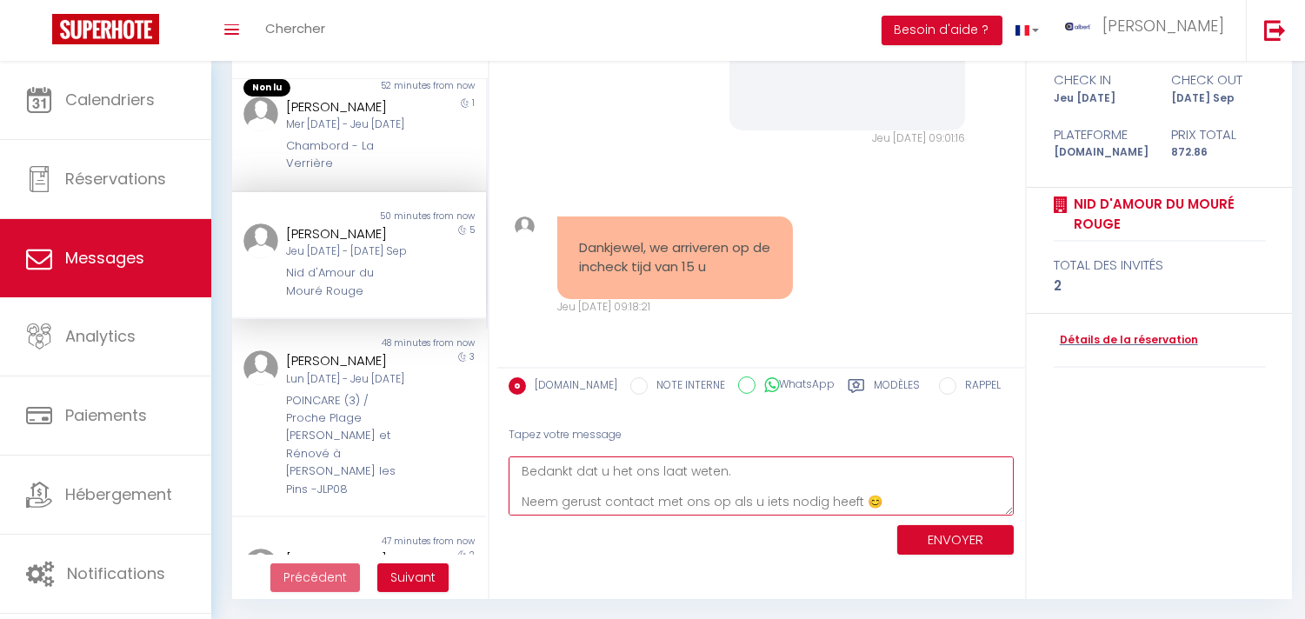
type textarea "Hallo Mandy, Bedankt dat u het ons laat weten. Neem gerust contact met ons op a…"
click at [944, 535] on button "ENVOYER" at bounding box center [955, 540] width 116 height 30
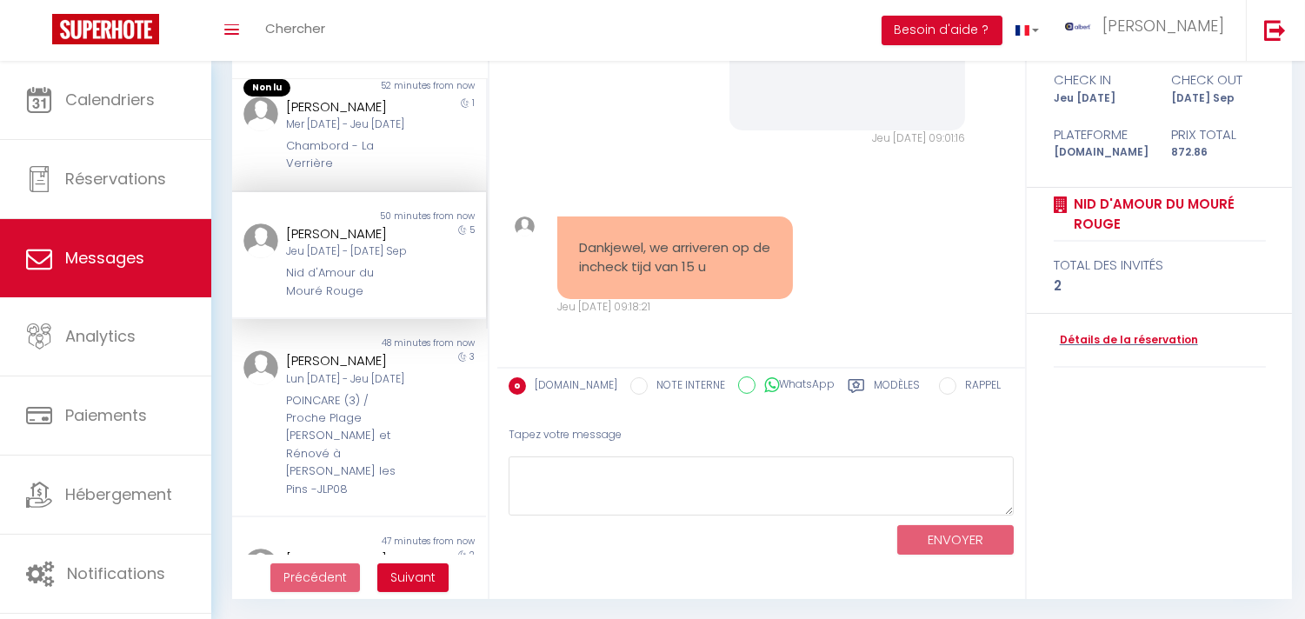
scroll to position [4245, 0]
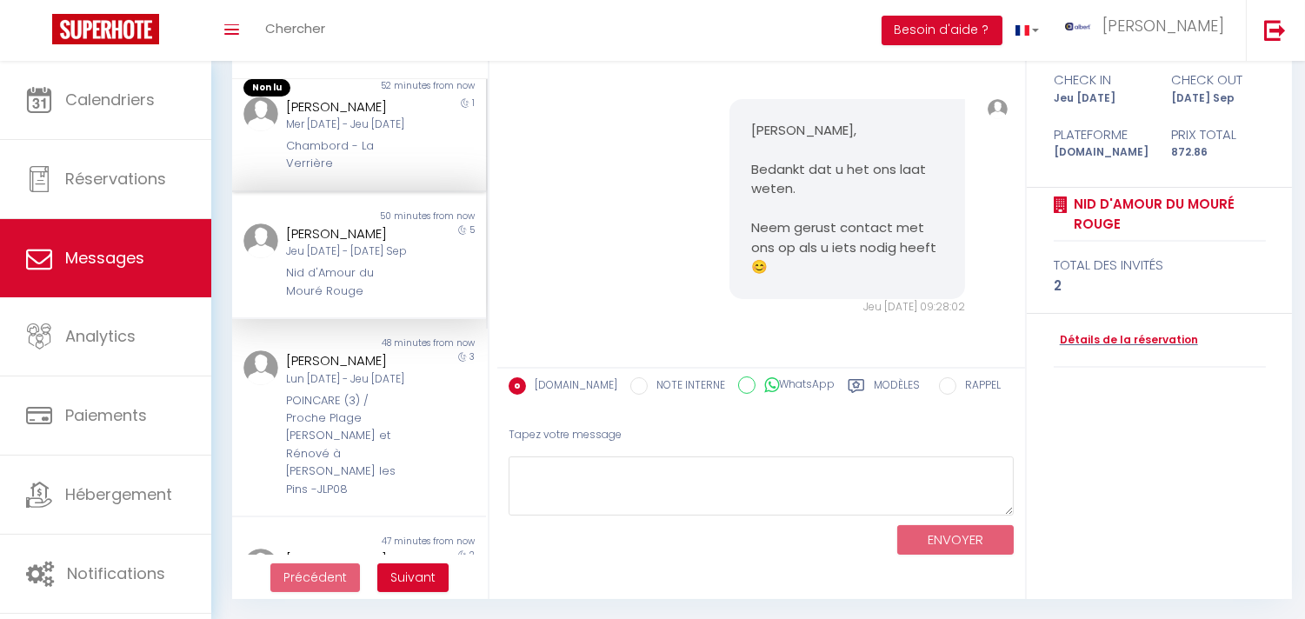
click at [389, 173] on div "Chambord - La Verrière" at bounding box center [348, 155] width 125 height 36
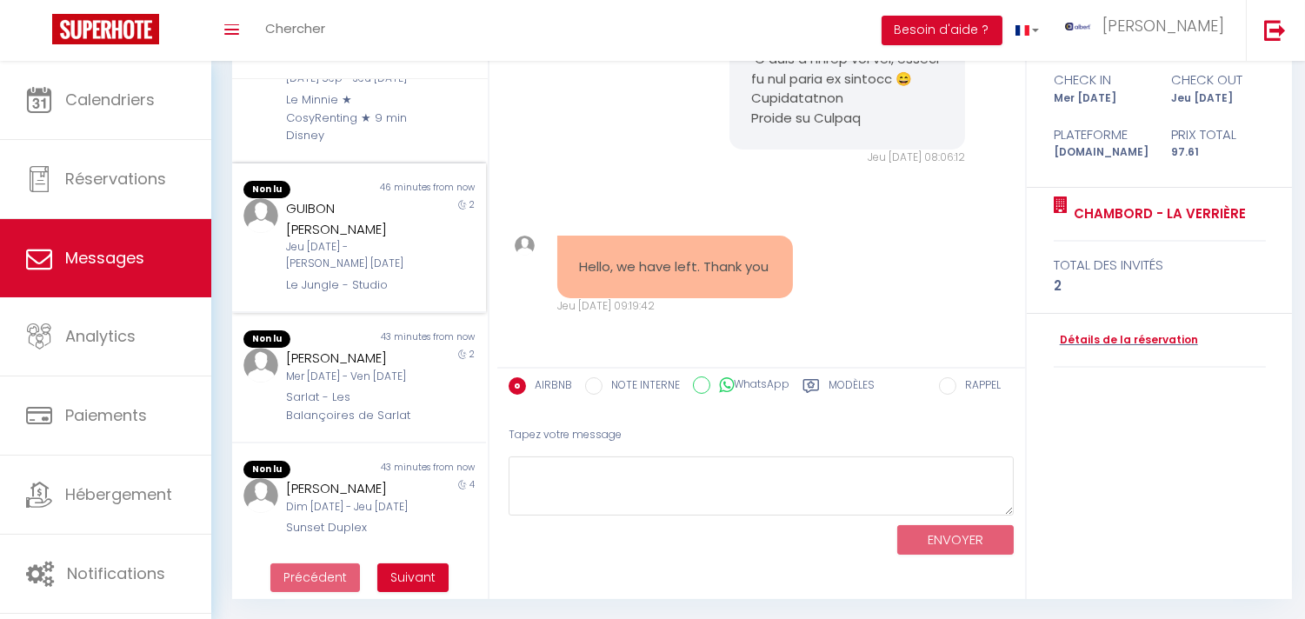
scroll to position [1049, 0]
click at [395, 239] on div "Jeu 11 Sep - Sam 13 Sep" at bounding box center [348, 255] width 125 height 33
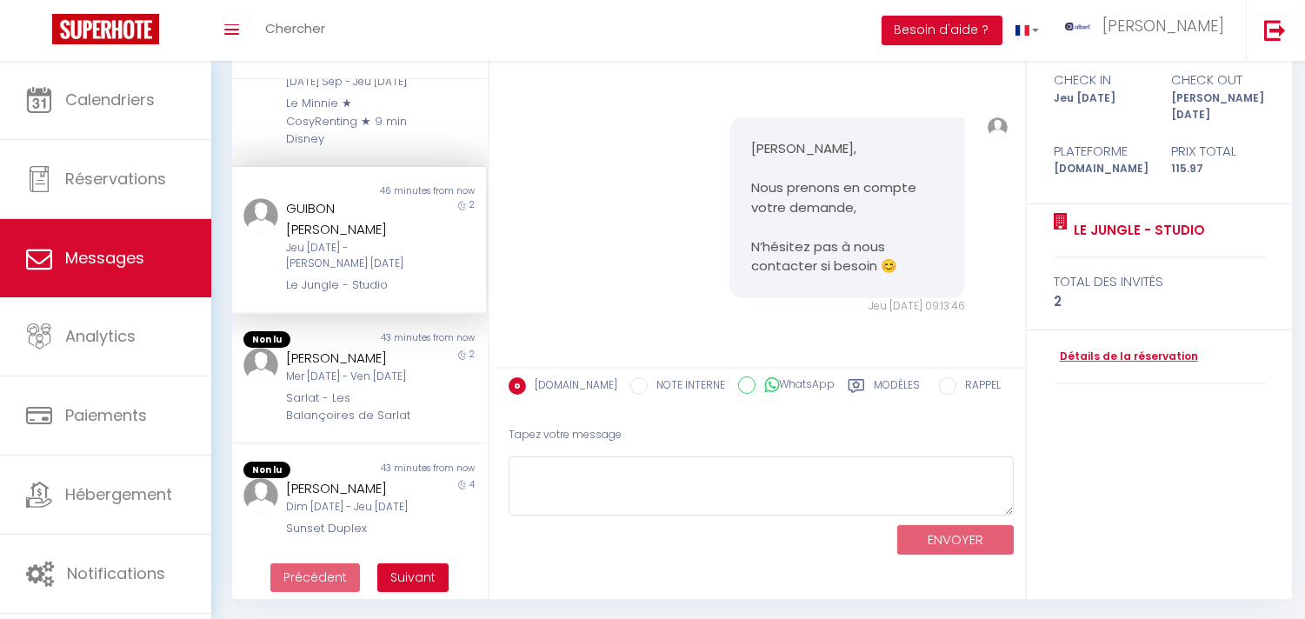
scroll to position [1046, 0]
drag, startPoint x: 293, startPoint y: 156, endPoint x: 380, endPoint y: 156, distance: 86.9
click at [380, 198] on div "GUIBON Jessica" at bounding box center [348, 218] width 125 height 41
click at [384, 198] on div "GUIBON Jessica" at bounding box center [348, 218] width 125 height 41
copy div "GUIBON Jessica"
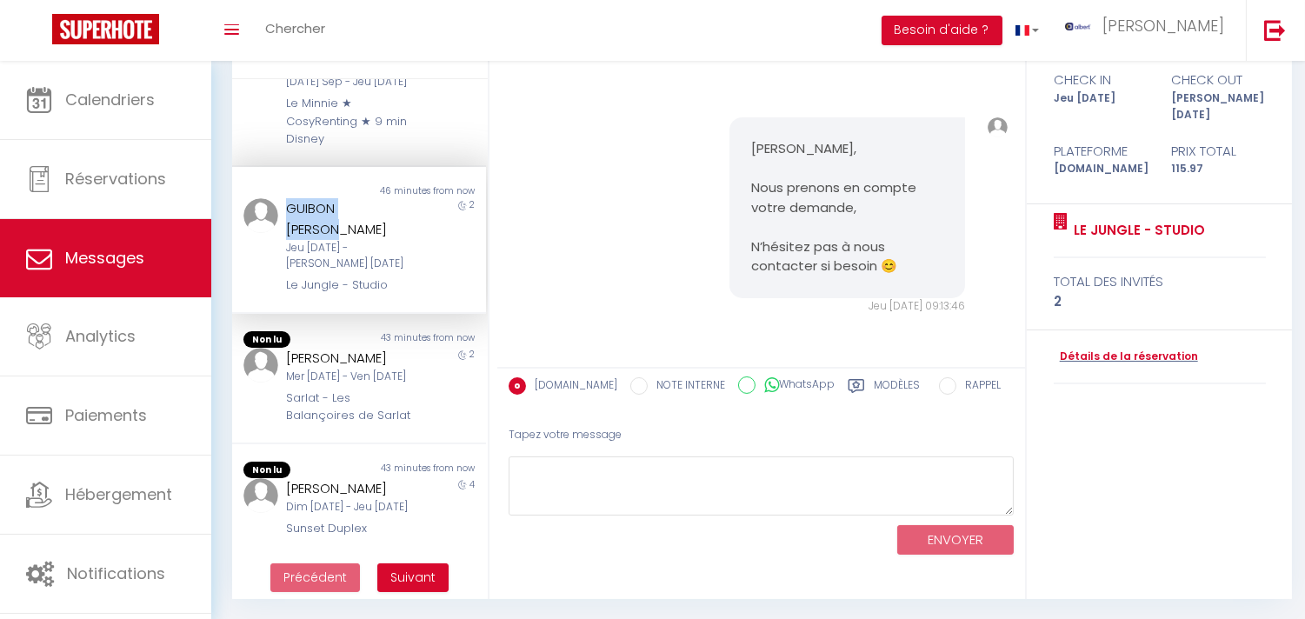
drag, startPoint x: 393, startPoint y: 156, endPoint x: 322, endPoint y: 188, distance: 77.0
click at [278, 198] on div "GUIBON Jessica Jeu 11 Sep - Sam 13 Sep Le Jungle - Studio" at bounding box center [349, 246] width 148 height 96
copy div "Le Jungle - Studio"
drag, startPoint x: 278, startPoint y: 217, endPoint x: 530, endPoint y: 427, distance: 327.7
click at [418, 232] on div "Non lu 46 minutes from now GUIBON Jessica Jeu 11 Sep - Sam 13 Sep Le Jungle - S…" at bounding box center [359, 240] width 254 height 146
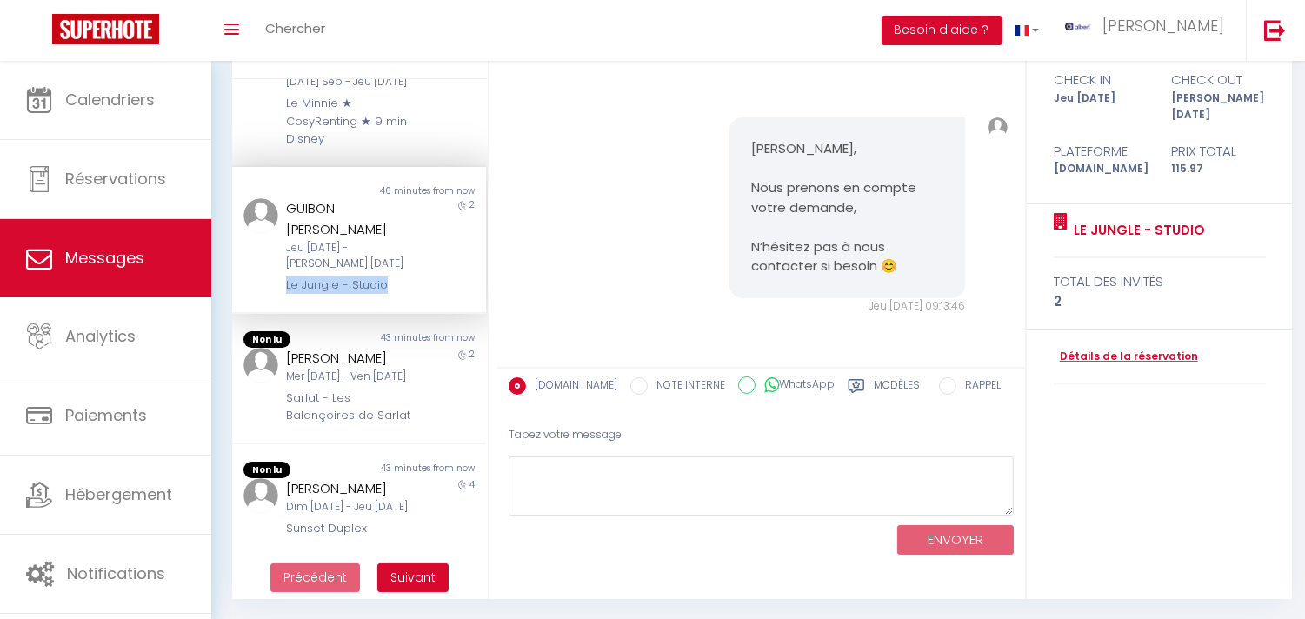
scroll to position [3993, 0]
copy pre "faites moi un message quand se sera bon pour vous et la dame qui fait le ménage…"
drag, startPoint x: 575, startPoint y: 196, endPoint x: 699, endPoint y: 261, distance: 140.3
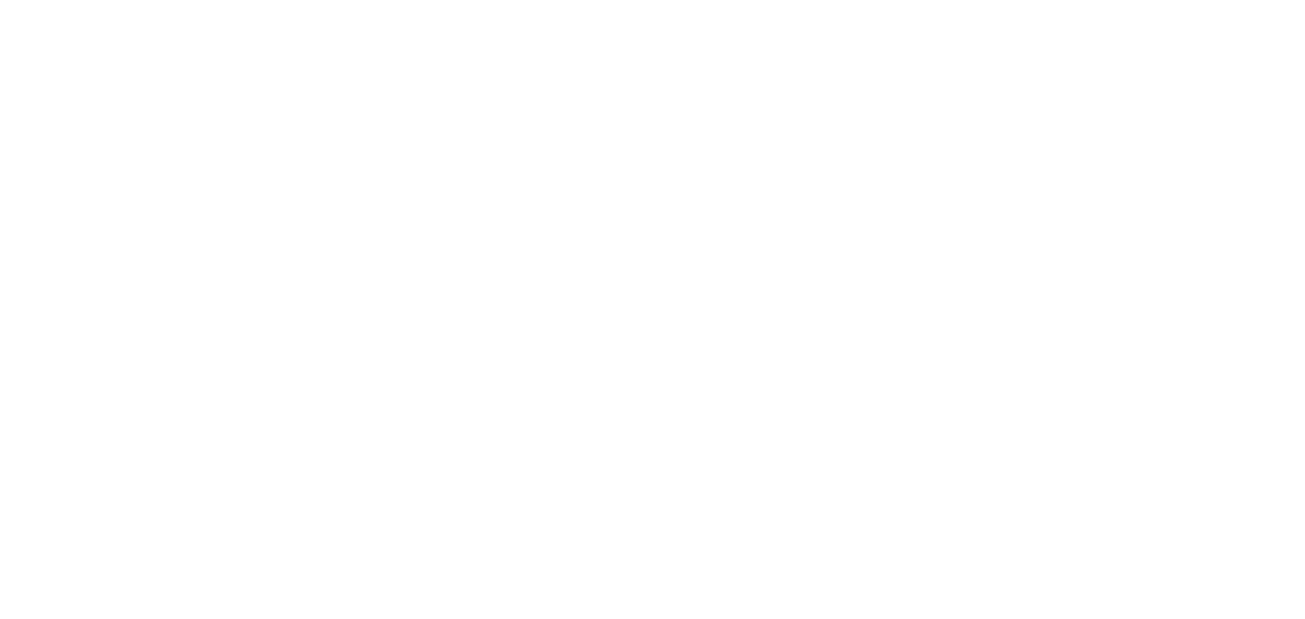
select select "message"
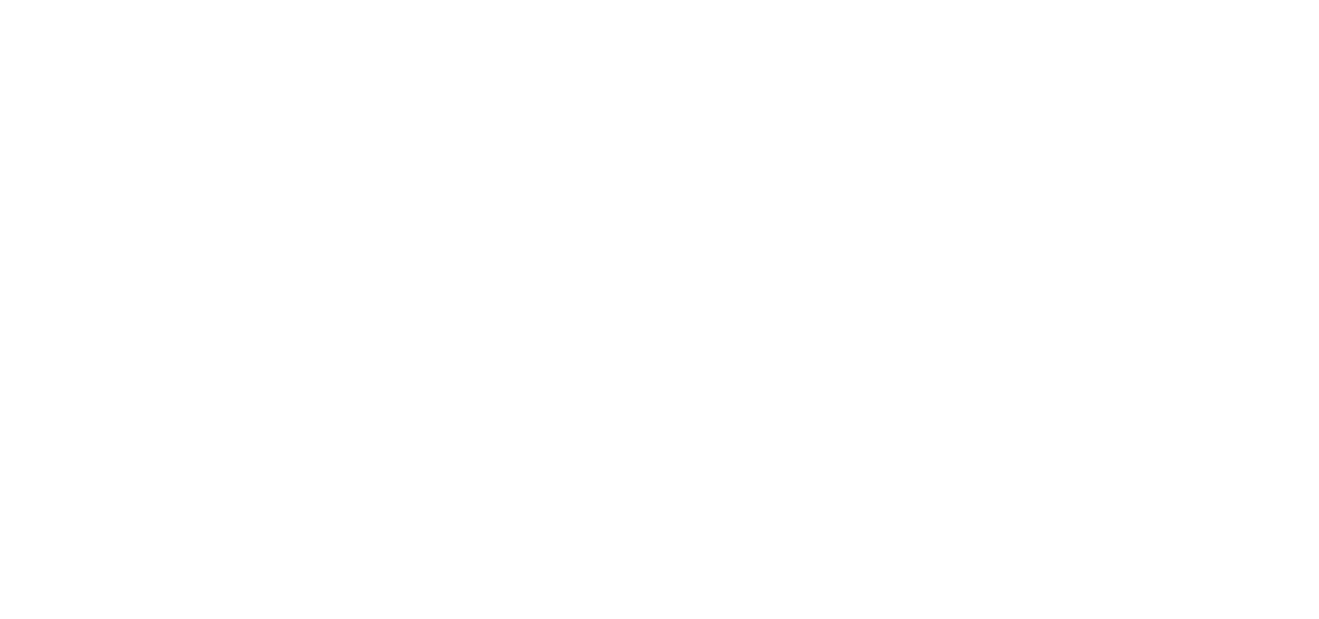
select select "message"
